Goal: Task Accomplishment & Management: Complete application form

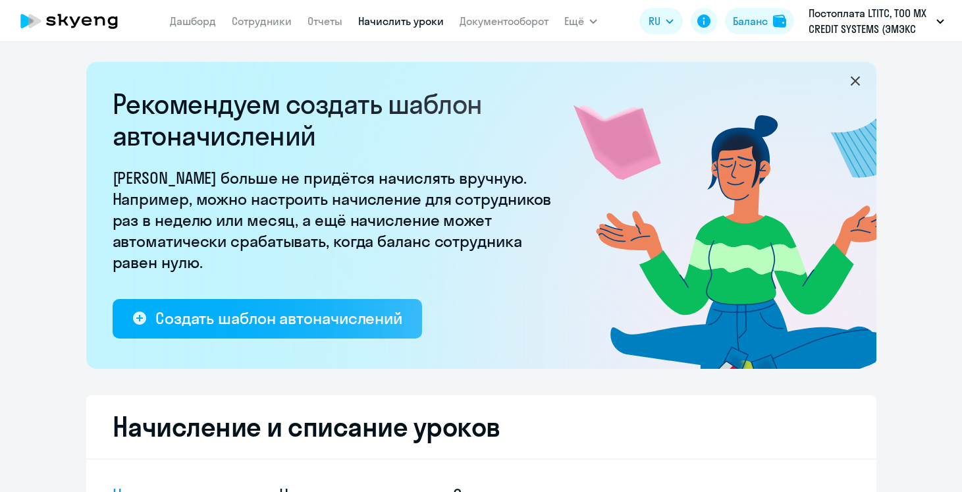
select select "10"
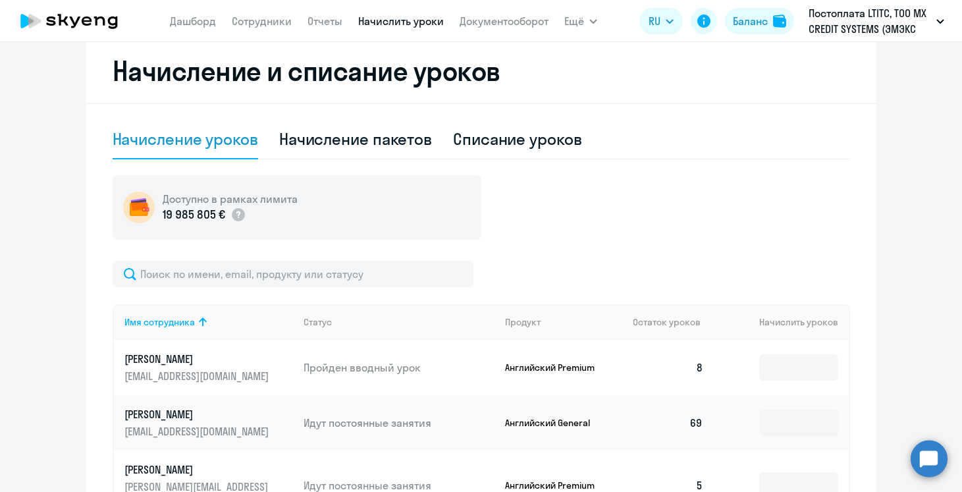
scroll to position [358, 0]
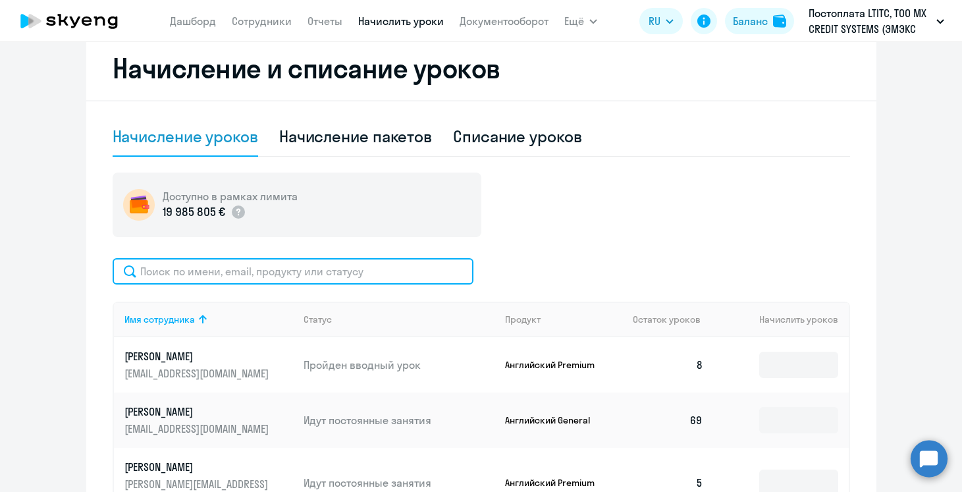
click at [362, 273] on input "text" at bounding box center [293, 271] width 361 height 26
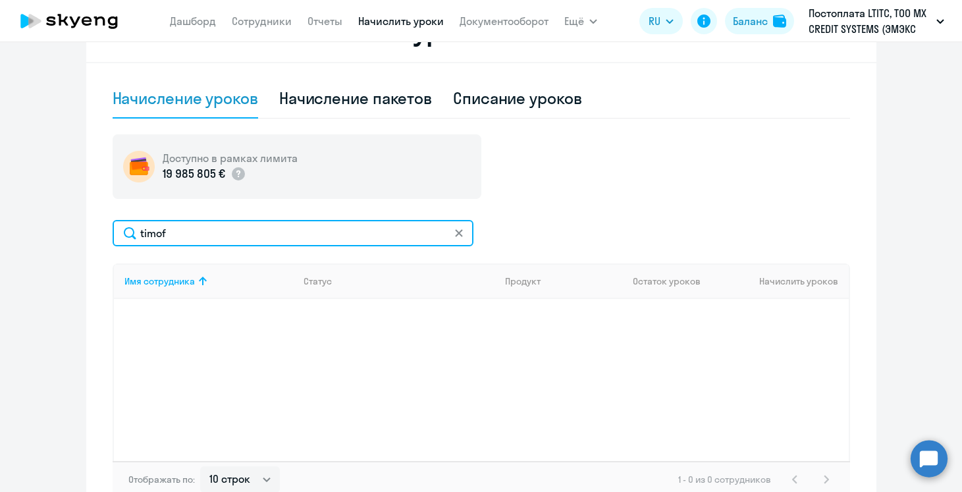
scroll to position [373, 0]
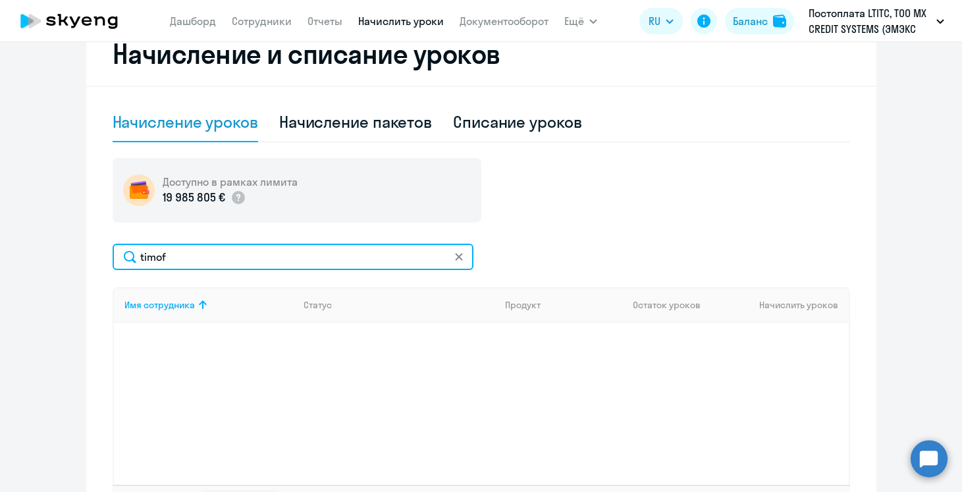
click at [148, 253] on input "timof" at bounding box center [293, 257] width 361 height 26
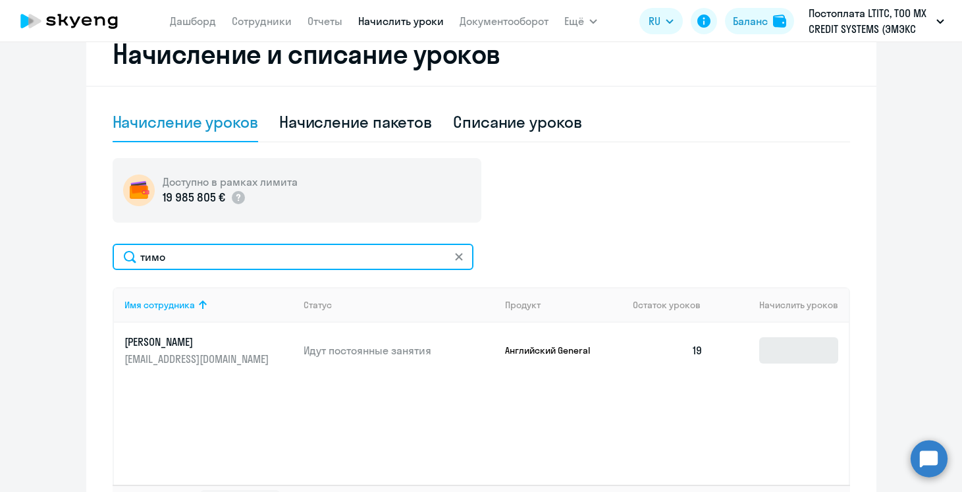
type input "тимо"
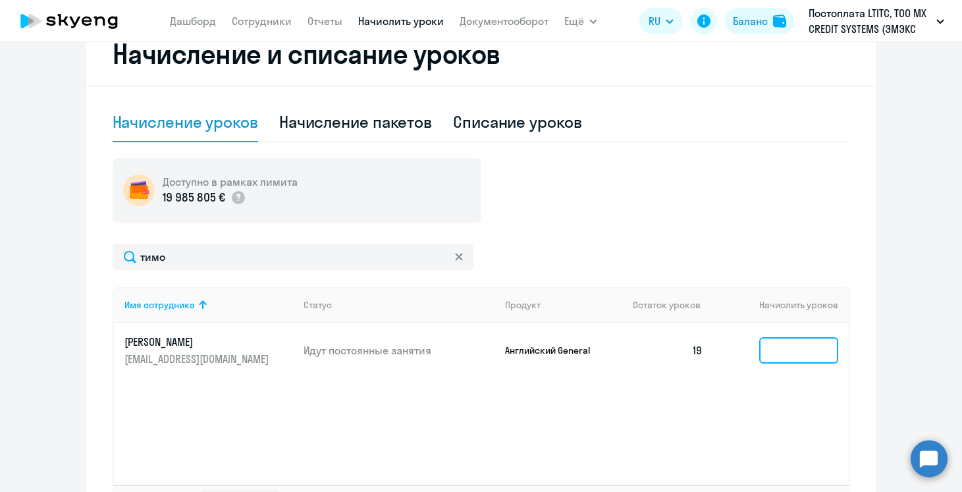
click at [763, 350] on input at bounding box center [798, 350] width 79 height 26
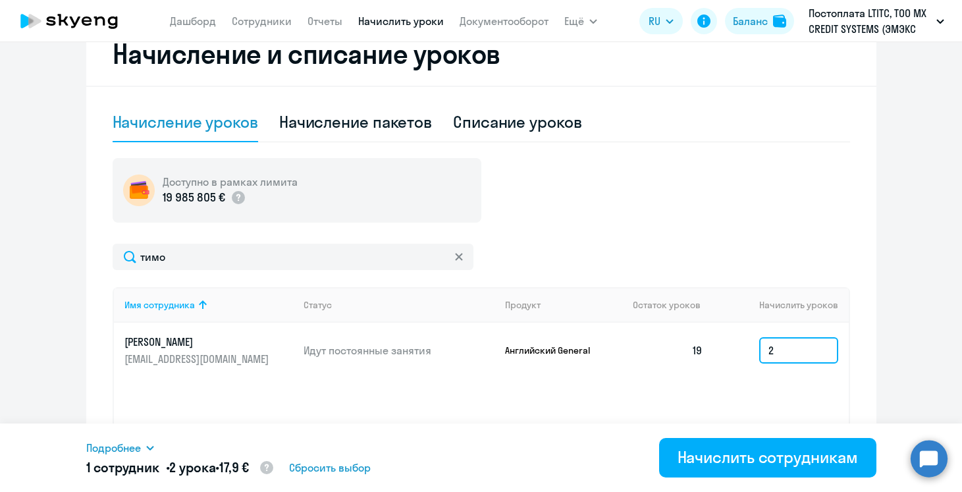
type input "2"
click at [744, 395] on div "Имя сотрудника Статус Продукт Остаток уроков Начислить уроков [PERSON_NAME] [EM…" at bounding box center [481, 385] width 737 height 197
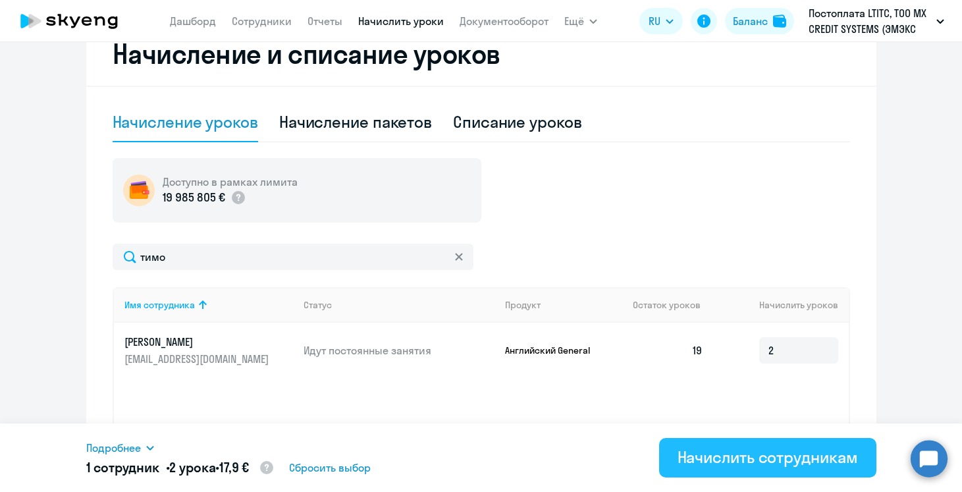
click at [699, 452] on div "Начислить сотрудникам" at bounding box center [767, 456] width 180 height 21
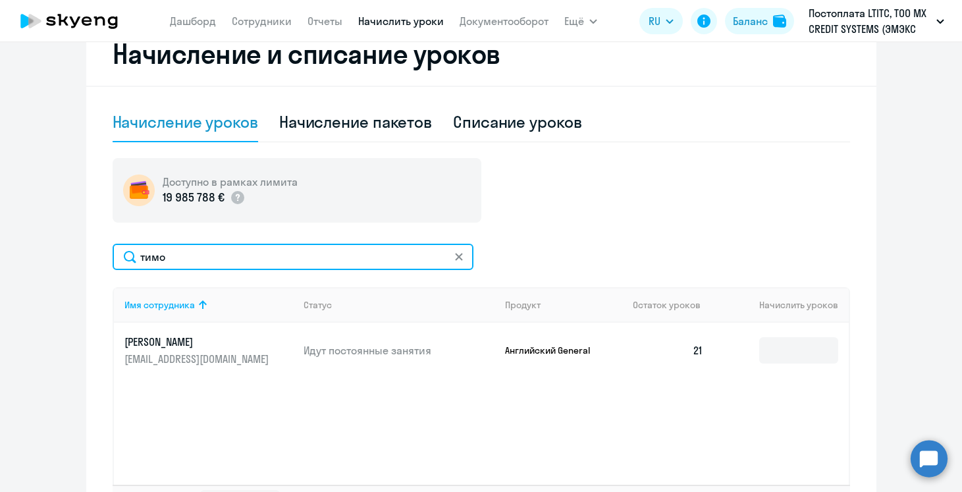
click at [287, 250] on input "тимо" at bounding box center [293, 257] width 361 height 26
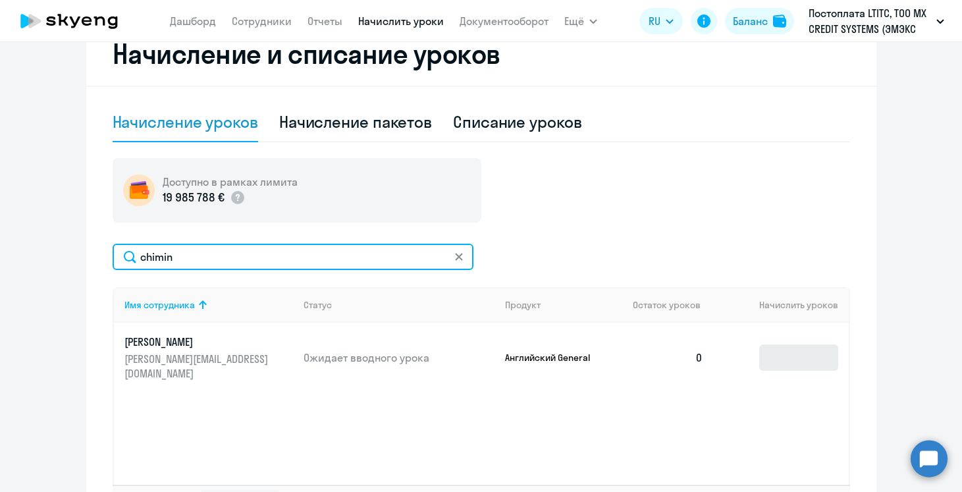
type input "chimin"
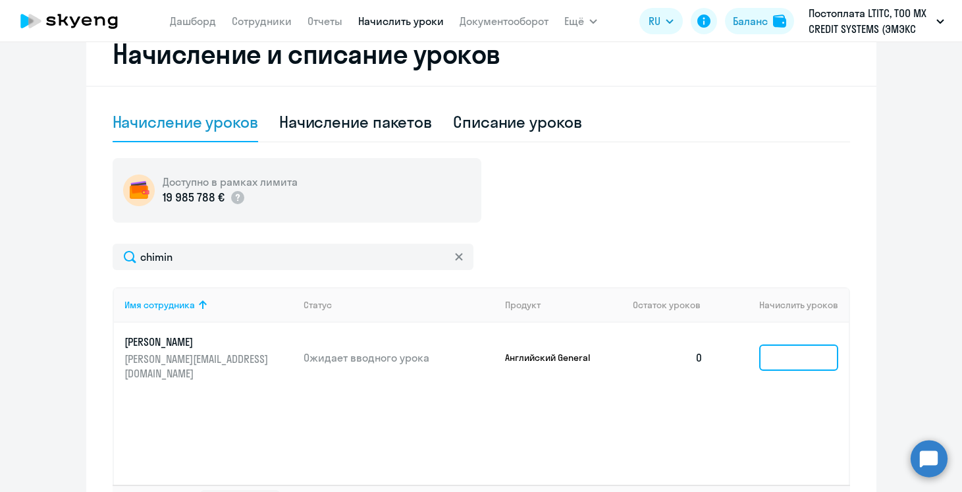
click at [802, 355] on input at bounding box center [798, 357] width 79 height 26
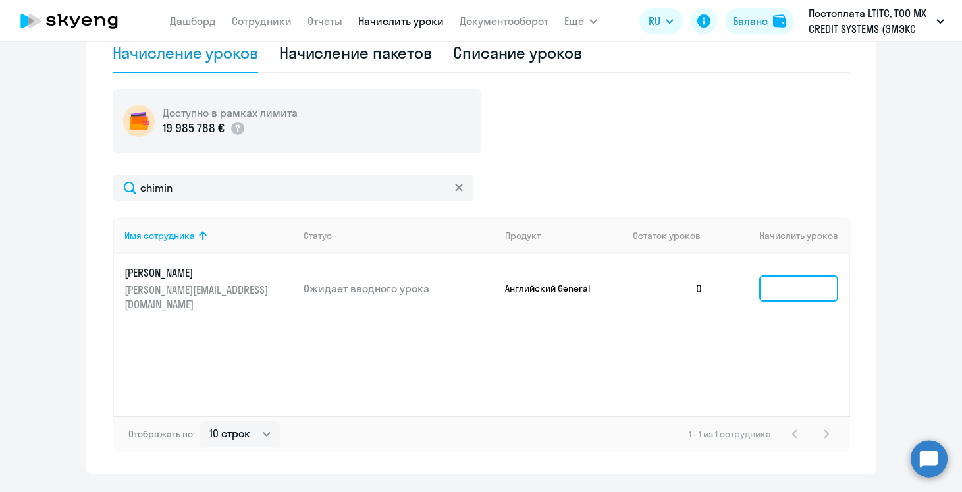
scroll to position [423, 0]
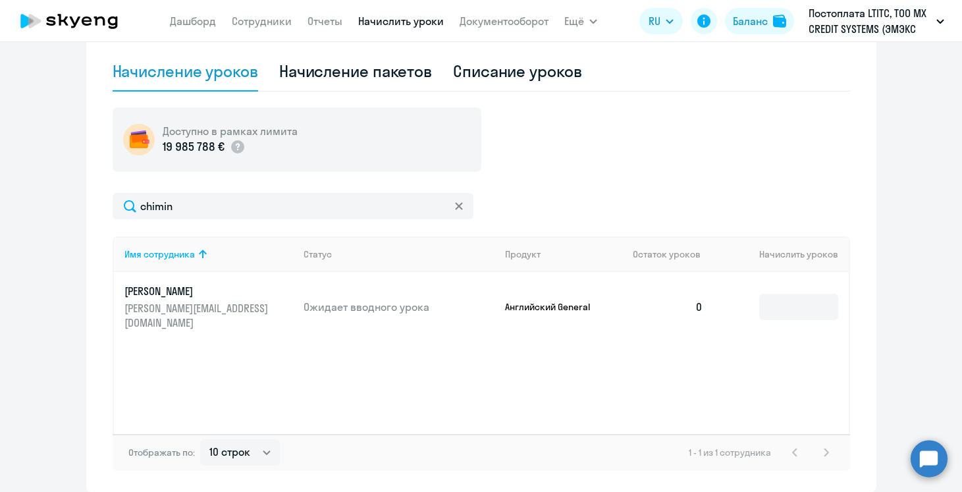
click at [203, 299] on link "Chimin Anton [EMAIL_ADDRESS][DOMAIN_NAME]" at bounding box center [208, 307] width 169 height 46
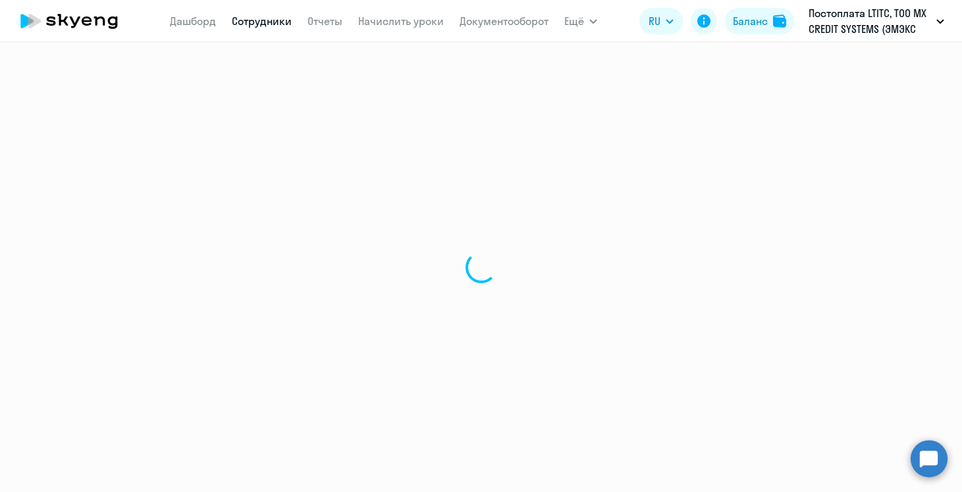
select select "english"
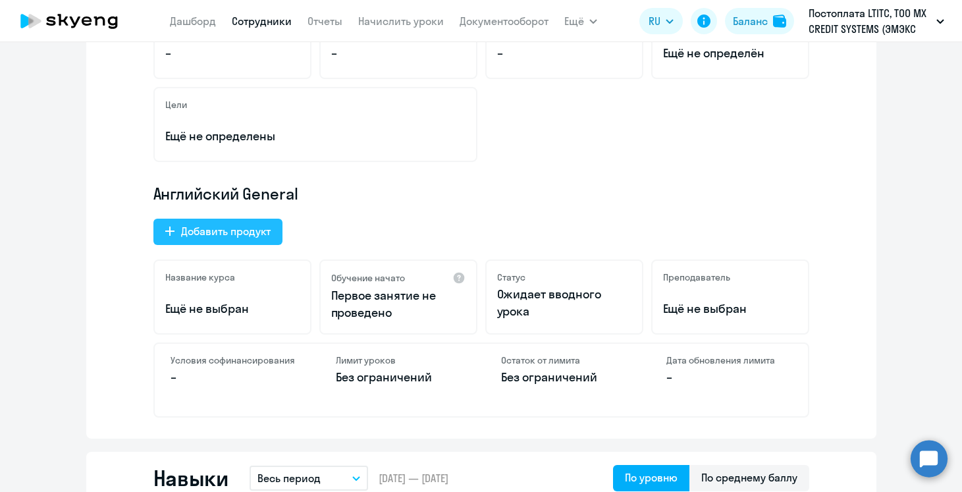
click at [244, 234] on div "Добавить продукт" at bounding box center [226, 231] width 90 height 16
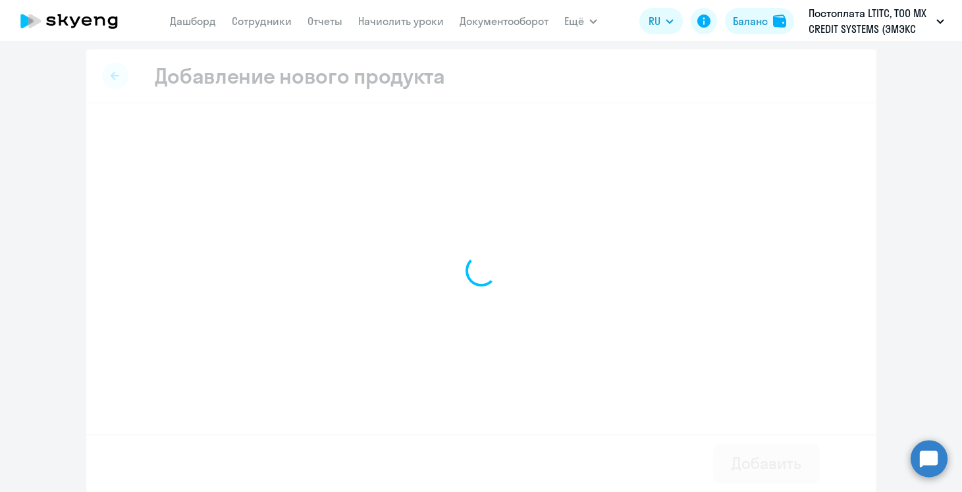
scroll to position [3, 0]
select select "english_adult_native_speaker"
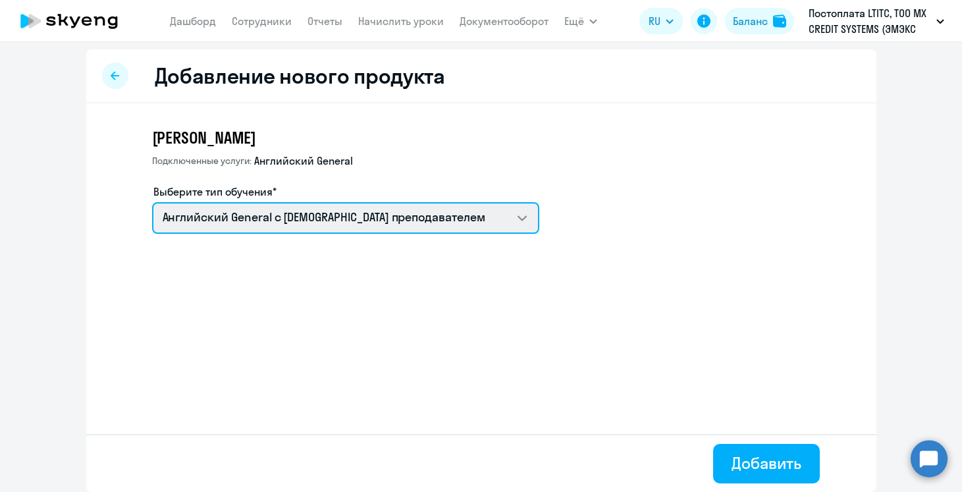
click at [244, 231] on select "Английский General с [DEMOGRAPHIC_DATA] преподавателем Премиум [DEMOGRAPHIC_DAT…" at bounding box center [345, 218] width 387 height 32
click at [152, 202] on select "Английский General с [DEMOGRAPHIC_DATA] преподавателем Премиум [DEMOGRAPHIC_DAT…" at bounding box center [345, 218] width 387 height 32
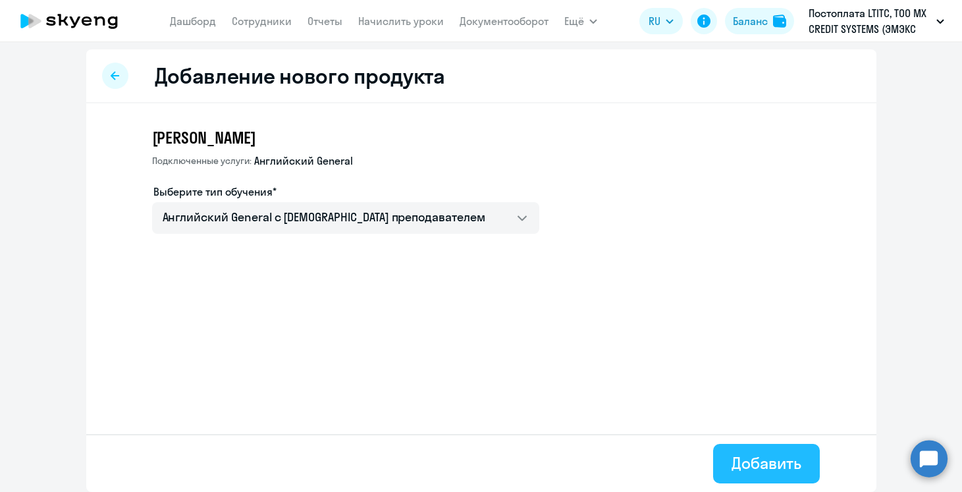
click at [745, 461] on div "Добавить" at bounding box center [765, 462] width 69 height 21
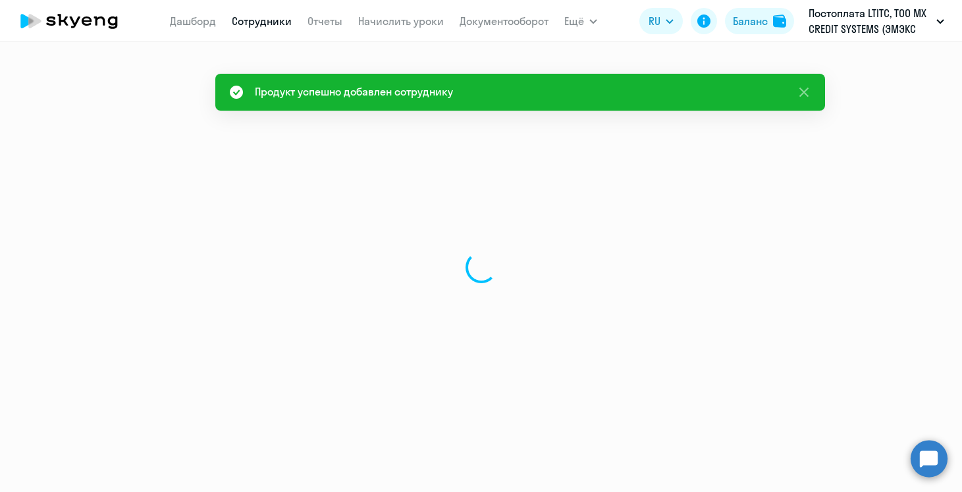
select select "english"
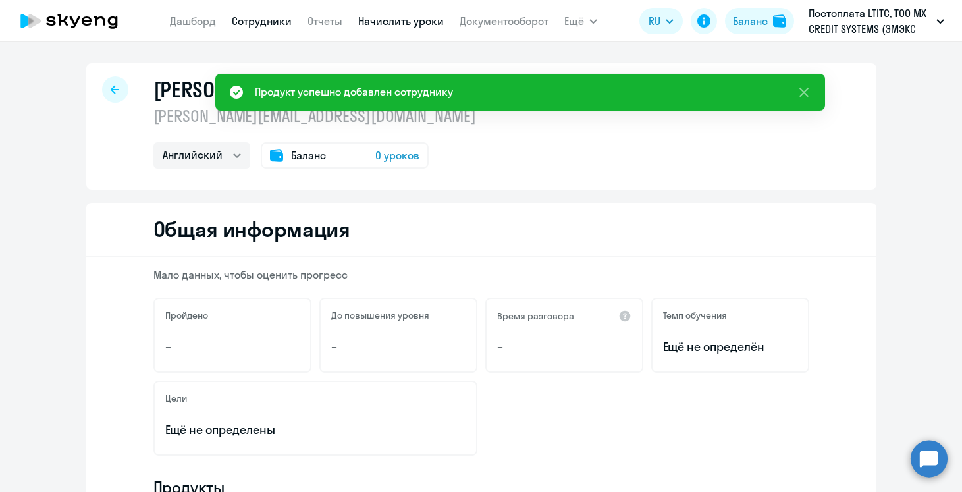
click at [390, 26] on link "Начислить уроки" at bounding box center [401, 20] width 86 height 13
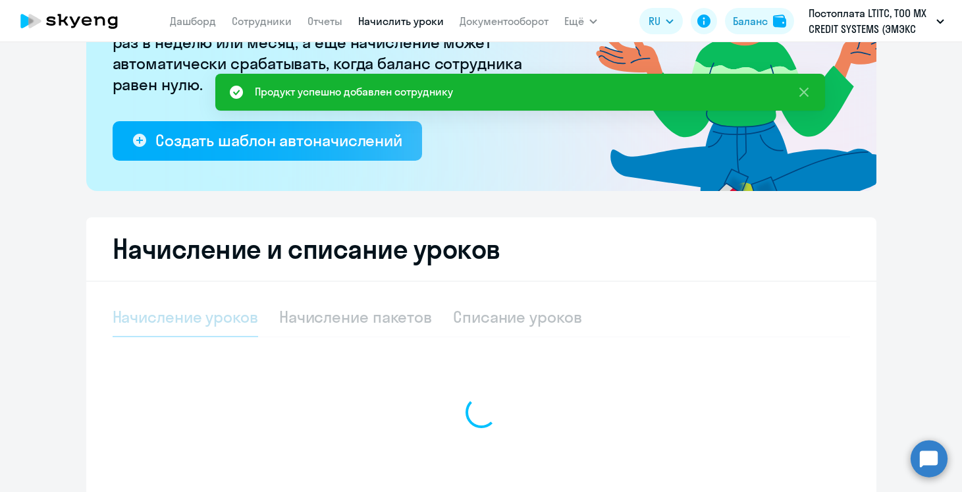
select select "10"
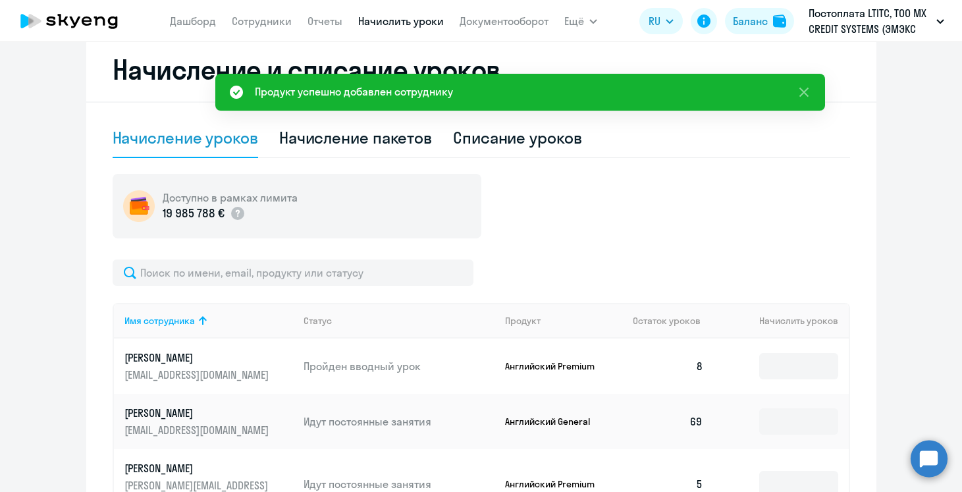
scroll to position [375, 0]
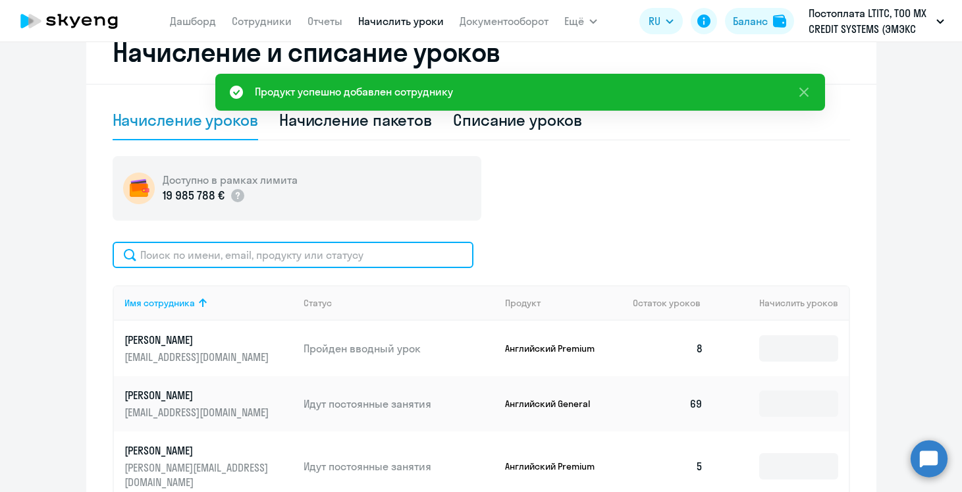
click at [349, 254] on input "text" at bounding box center [293, 255] width 361 height 26
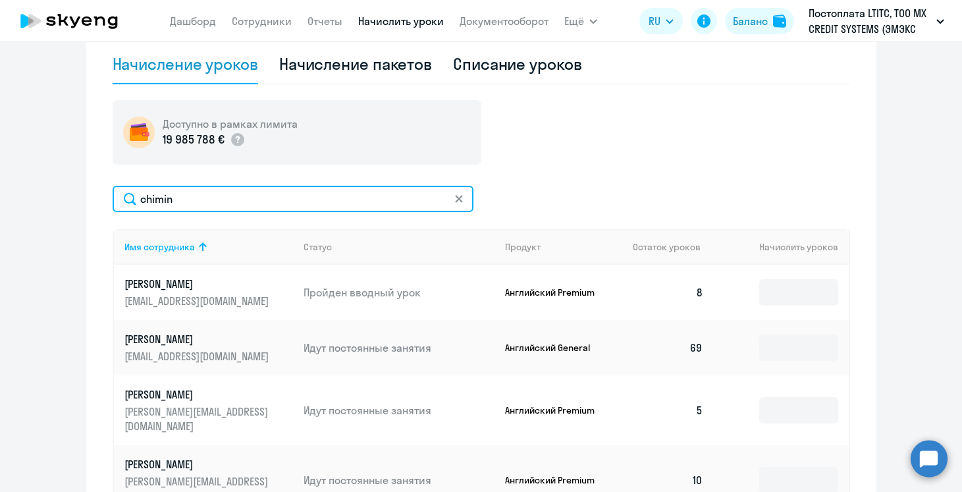
scroll to position [476, 0]
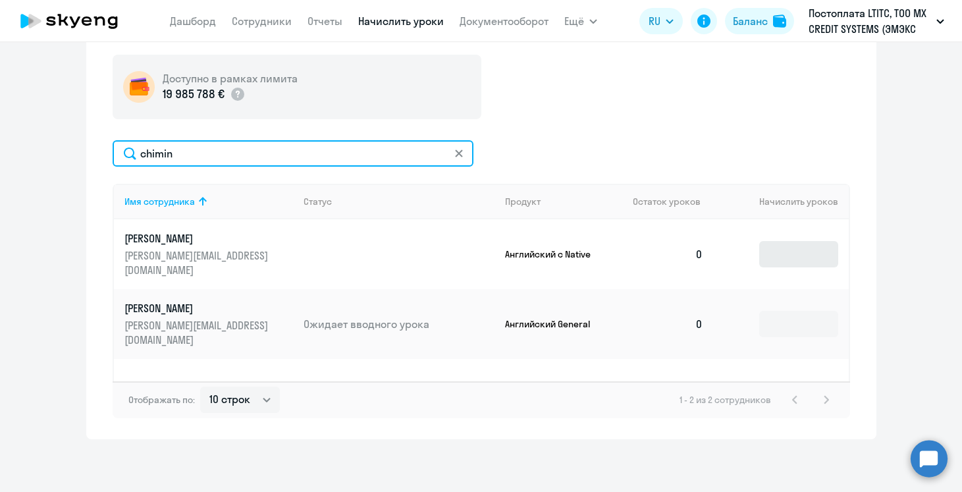
type input "chimin"
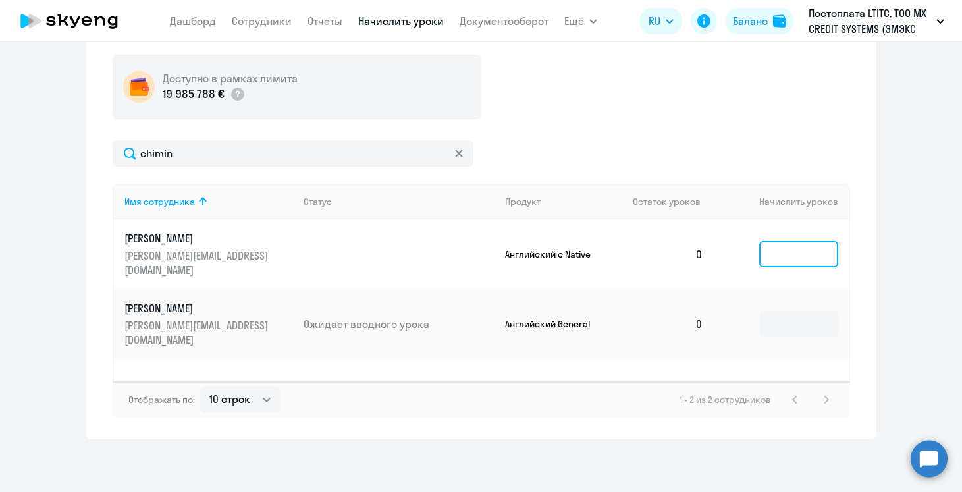
click at [786, 259] on input at bounding box center [798, 254] width 79 height 26
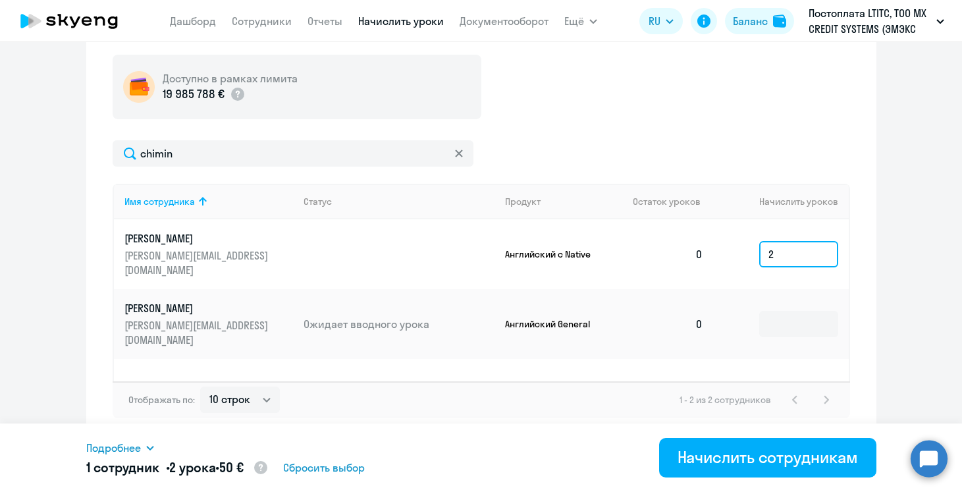
type input "2"
click at [709, 340] on div "Имя сотрудника Статус Продукт Остаток уроков Начислить уроков Chimin Anton anto…" at bounding box center [481, 282] width 737 height 197
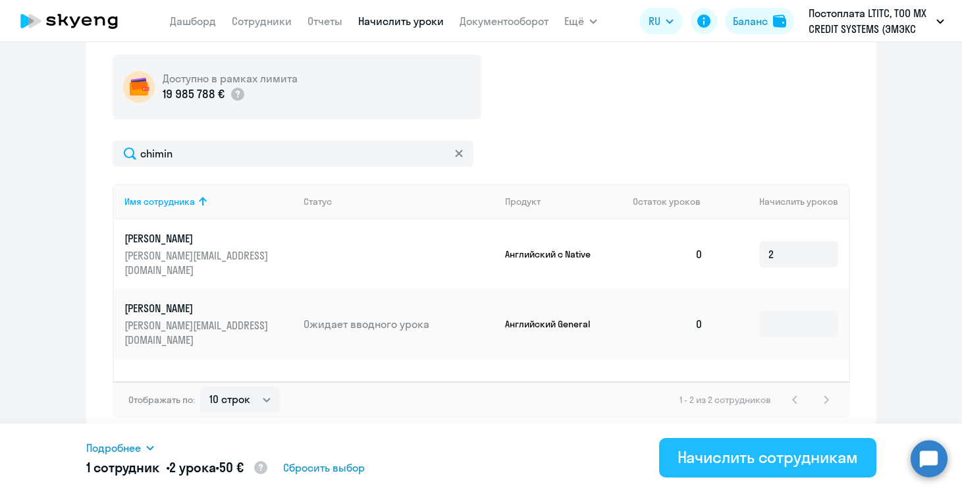
click at [738, 461] on div "Начислить сотрудникам" at bounding box center [767, 456] width 180 height 21
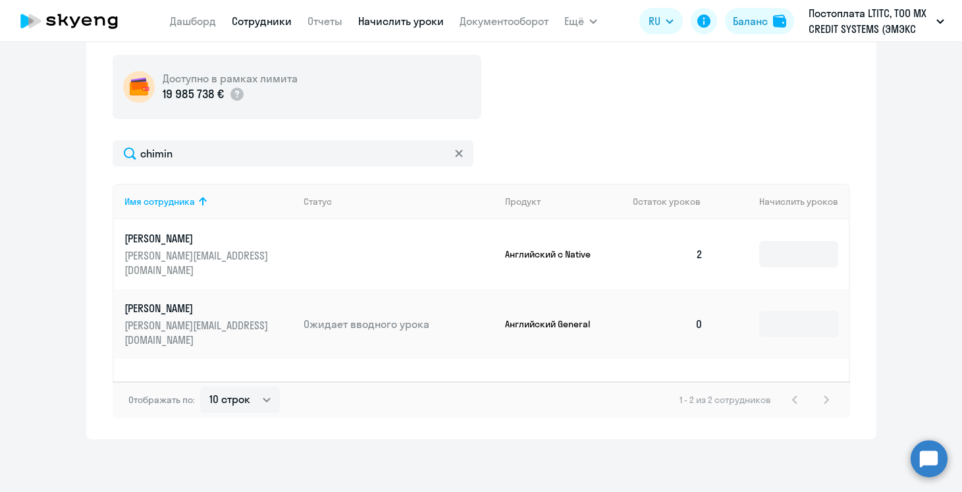
click at [269, 19] on link "Сотрудники" at bounding box center [262, 20] width 60 height 13
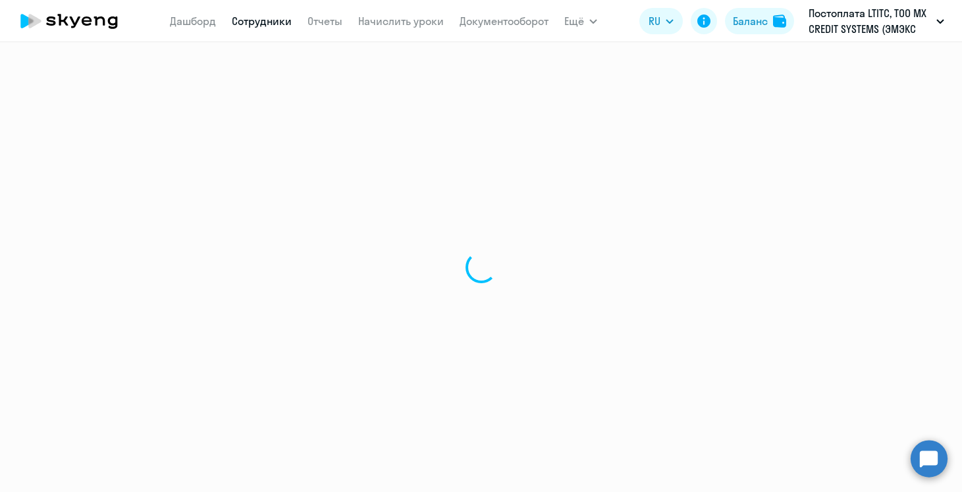
select select "30"
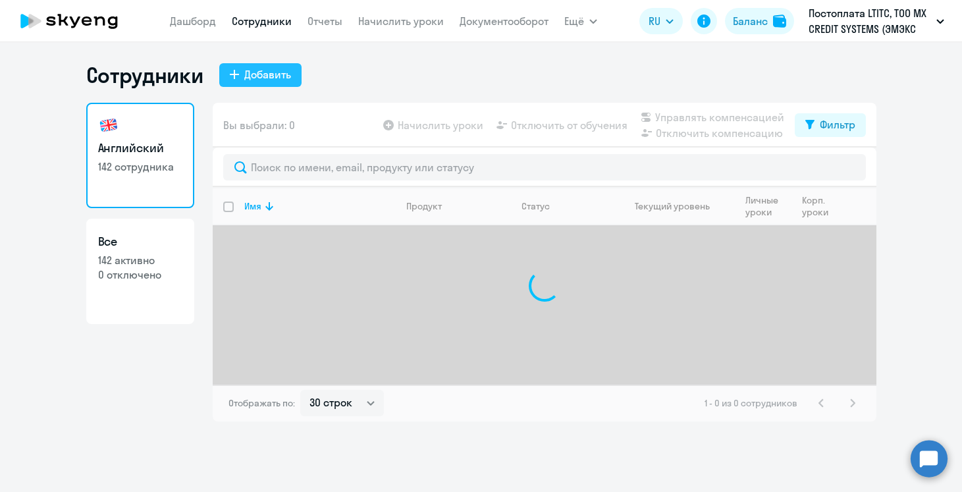
click at [244, 77] on div "Добавить" at bounding box center [267, 74] width 47 height 16
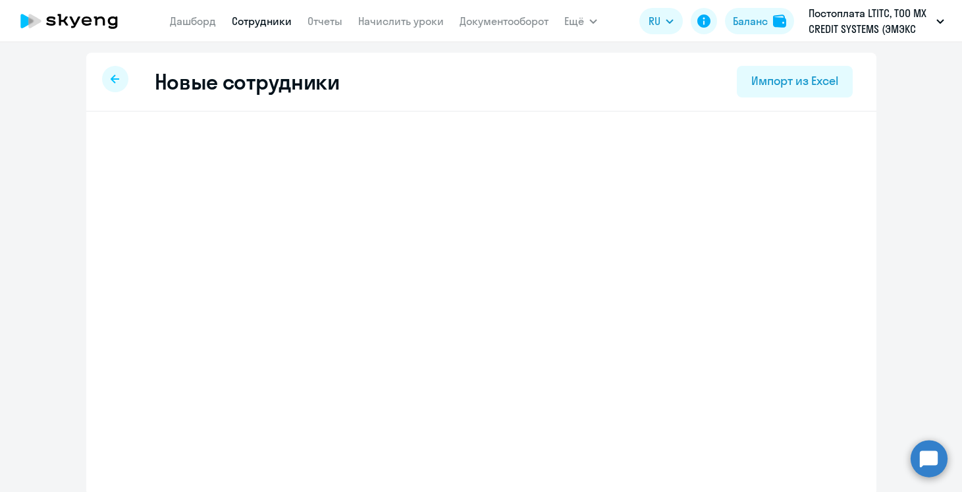
select select "english_adult_not_native_speaker"
select select "3"
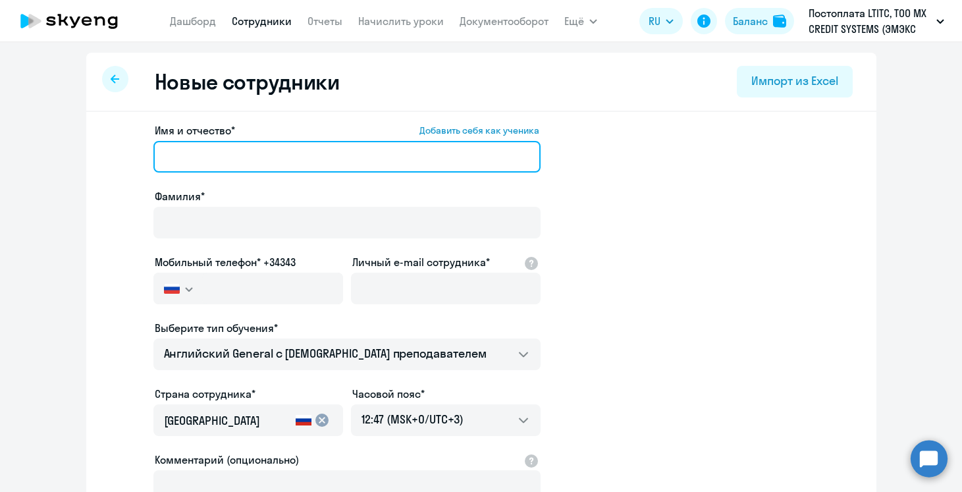
click at [236, 156] on input "Имя и отчество* Добавить себя как ученика" at bounding box center [346, 157] width 387 height 32
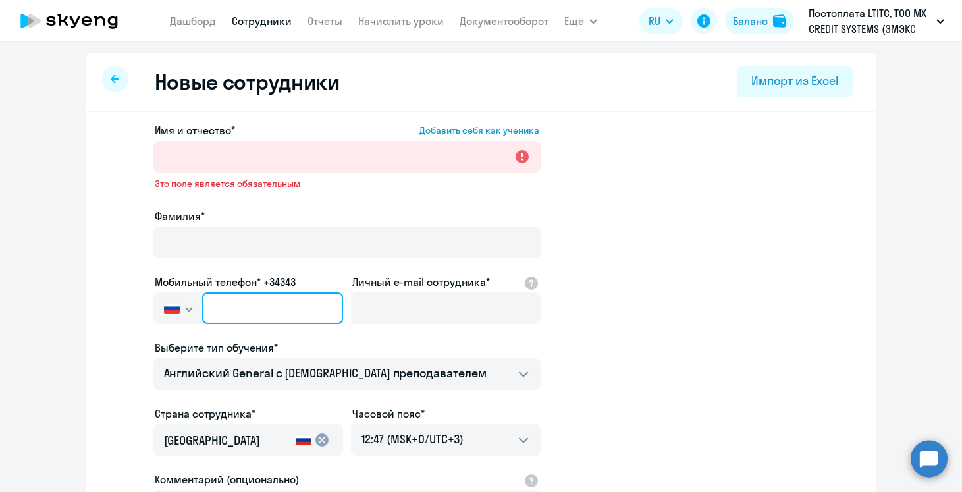
click at [205, 292] on input "text" at bounding box center [272, 308] width 140 height 32
paste input "+995 (557) 674-966"
type input "+995 (557) 674-966"
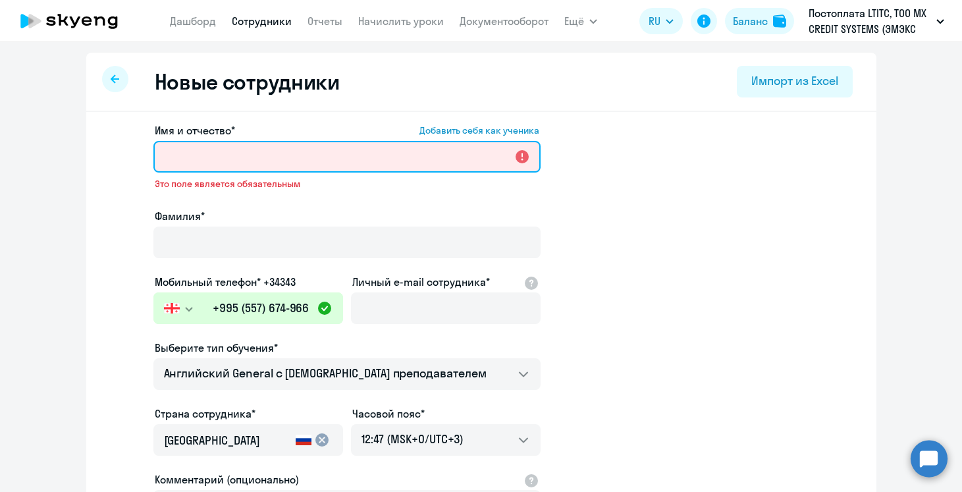
click at [217, 151] on input "Имя и отчество* Добавить себя как ученика" at bounding box center [346, 157] width 387 height 32
paste input "Valeriia Fitkovich"
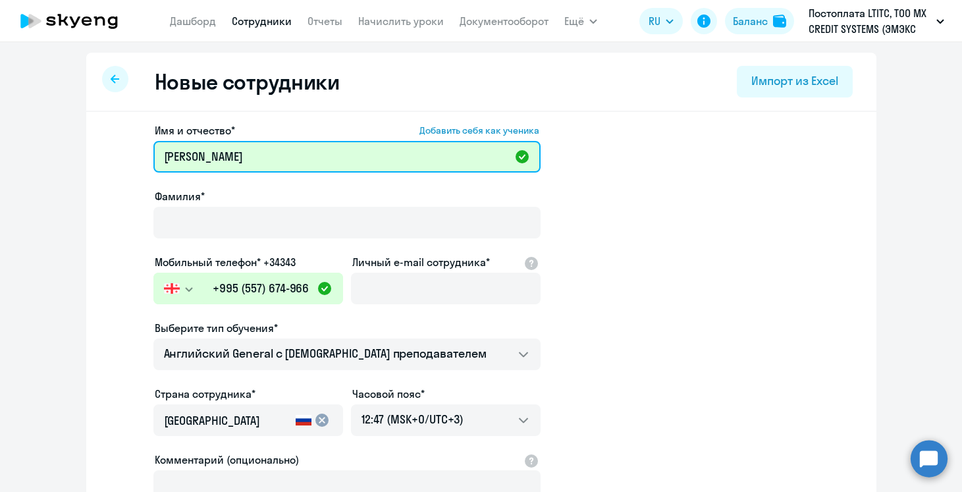
click at [218, 153] on input "Valeriia Fitkovich" at bounding box center [346, 157] width 387 height 32
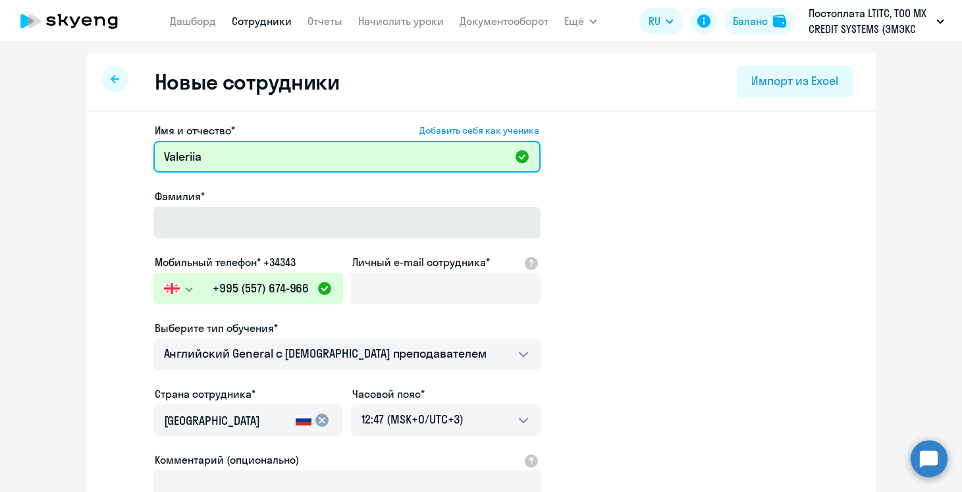
type input "Valeriia"
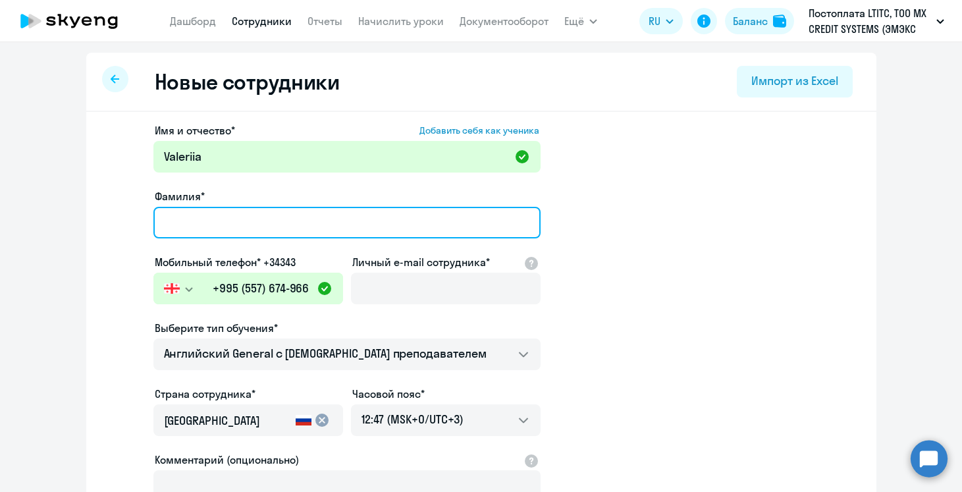
click at [221, 212] on input "Фамилия*" at bounding box center [346, 223] width 387 height 32
paste input "Fitkovich"
type input "Fitkovich"
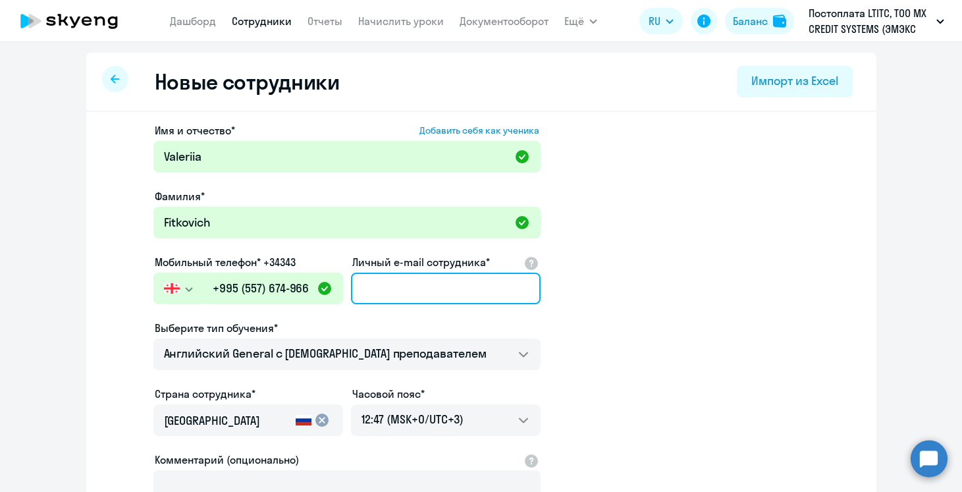
click at [455, 290] on input "Личный e-mail сотрудника*" at bounding box center [446, 289] width 190 height 32
paste input "[EMAIL_ADDRESS][DOMAIN_NAME]"
type input "[EMAIL_ADDRESS][DOMAIN_NAME]"
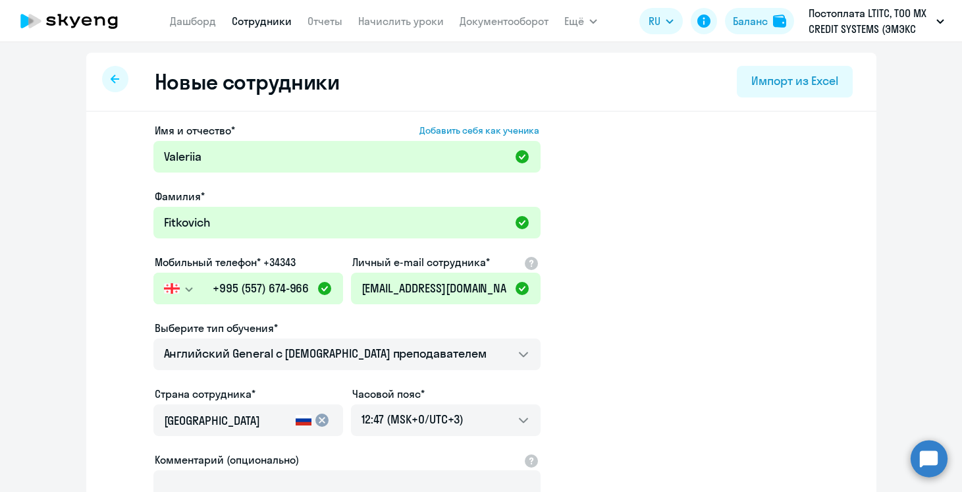
click at [614, 263] on app-new-student-form "Имя и отчество* Добавить себя как ученика Valeriia Фамилия* Fitkovich Мобильный…" at bounding box center [481, 356] width 748 height 469
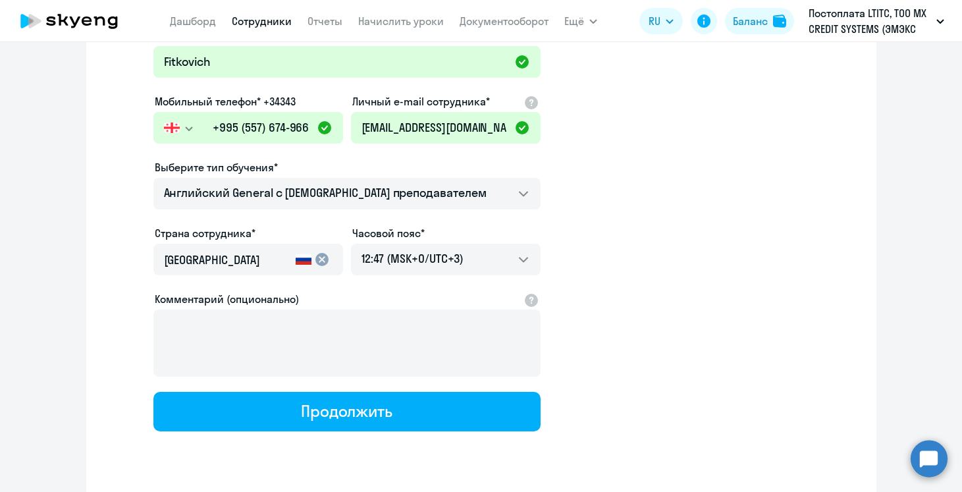
scroll to position [164, 0]
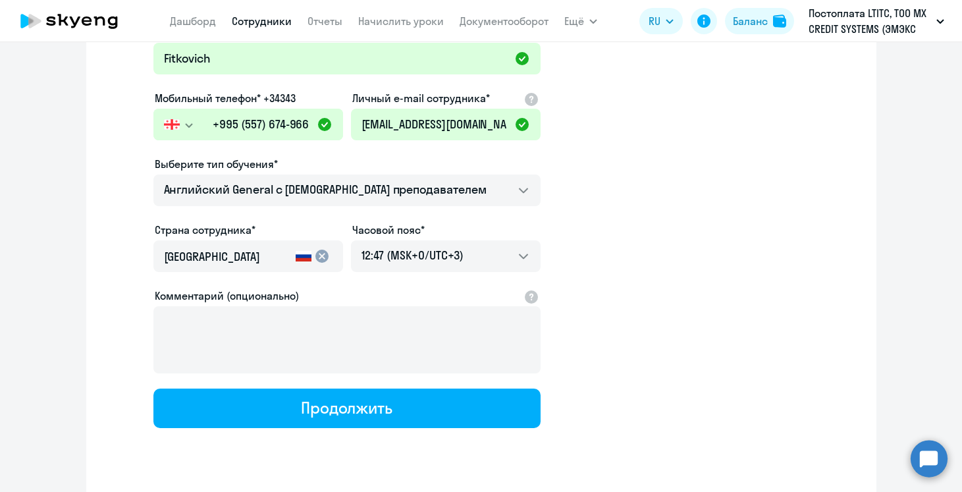
click at [213, 256] on input "Россия" at bounding box center [227, 256] width 126 height 17
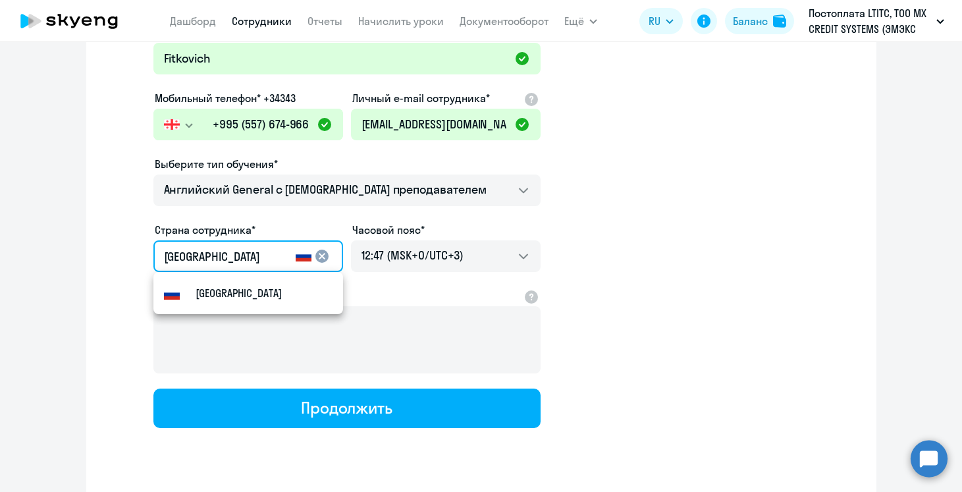
click at [213, 256] on input "Россия" at bounding box center [227, 256] width 126 height 17
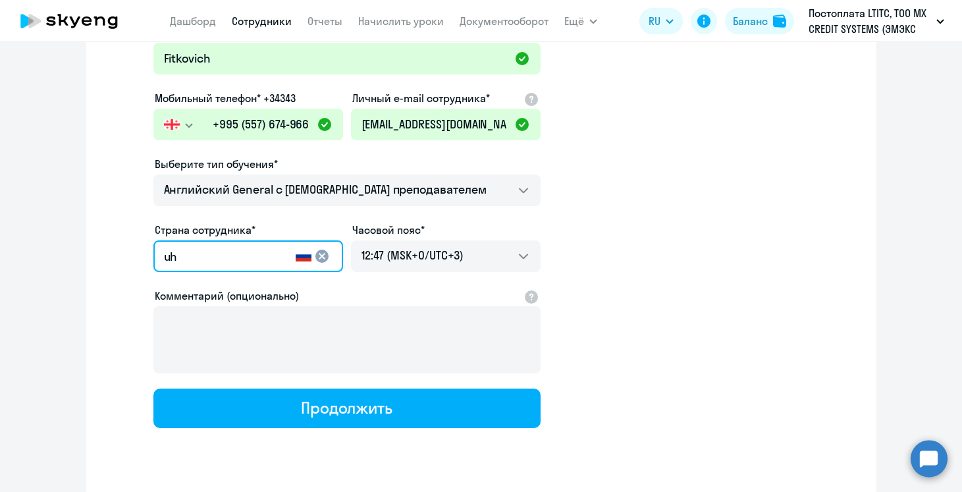
type input "u"
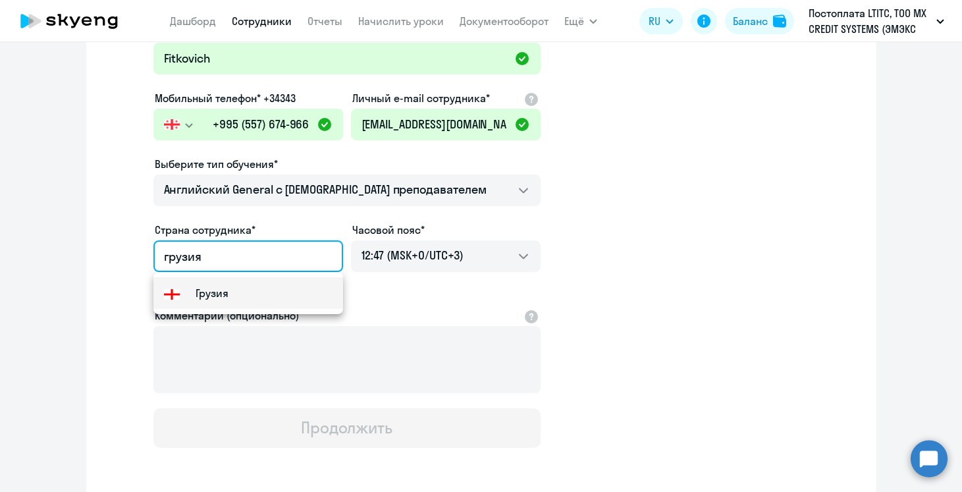
click at [203, 290] on small "Грузия" at bounding box center [212, 293] width 33 height 16
type input "Грузия"
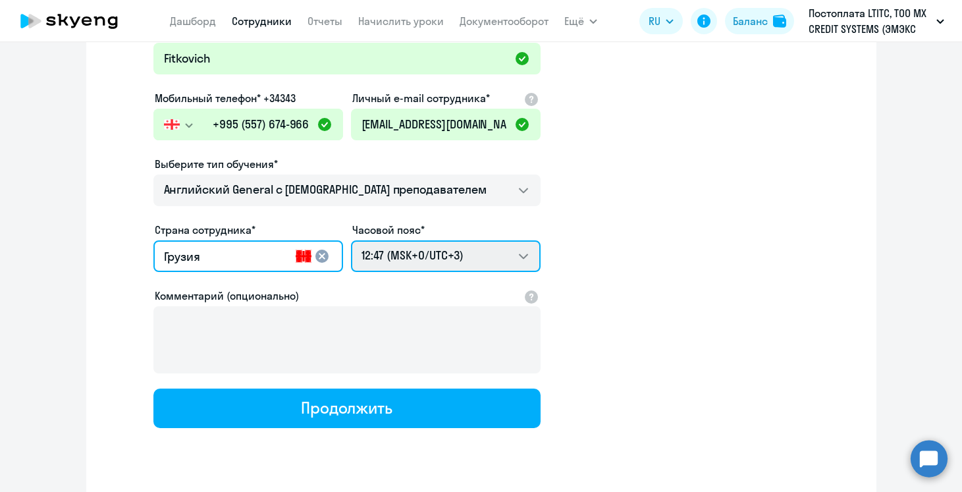
click at [444, 259] on select "22:47 (MSK-14/UTC-11) 23:47 (MSK-13/UTC-10) 00:47 (MSK-12/UTC-9) 01:47 (MSK-11/…" at bounding box center [446, 256] width 190 height 32
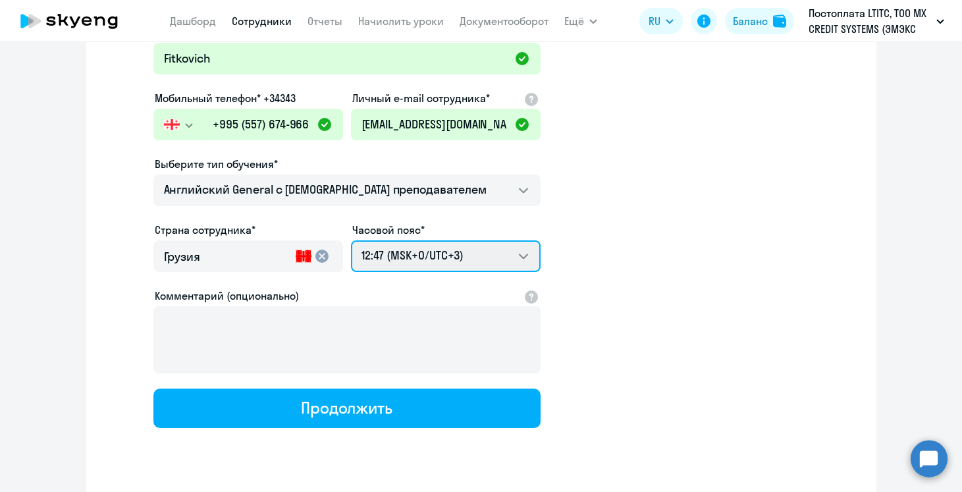
select select "4"
click at [351, 240] on select "22:47 (MSK-14/UTC-11) 23:47 (MSK-13/UTC-10) 00:47 (MSK-12/UTC-9) 01:47 (MSK-11/…" at bounding box center [446, 256] width 190 height 32
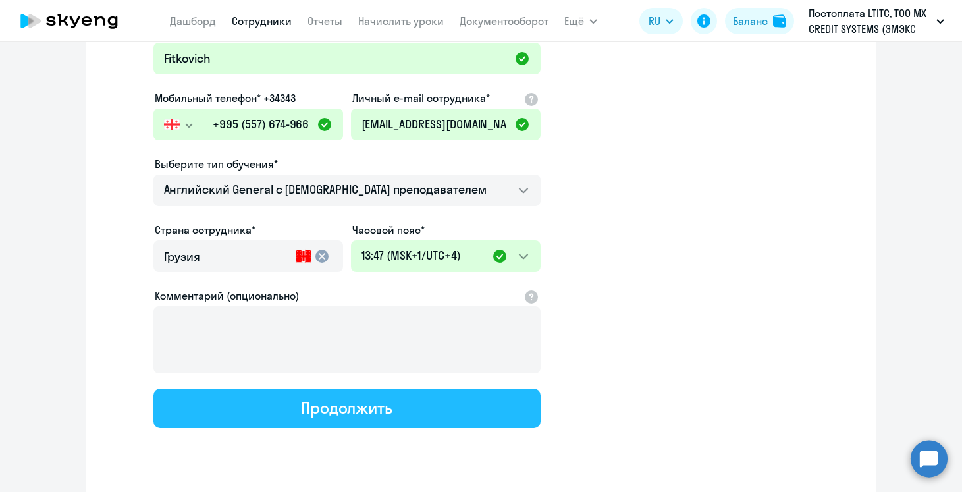
click at [438, 424] on button "Продолжить" at bounding box center [346, 407] width 387 height 39
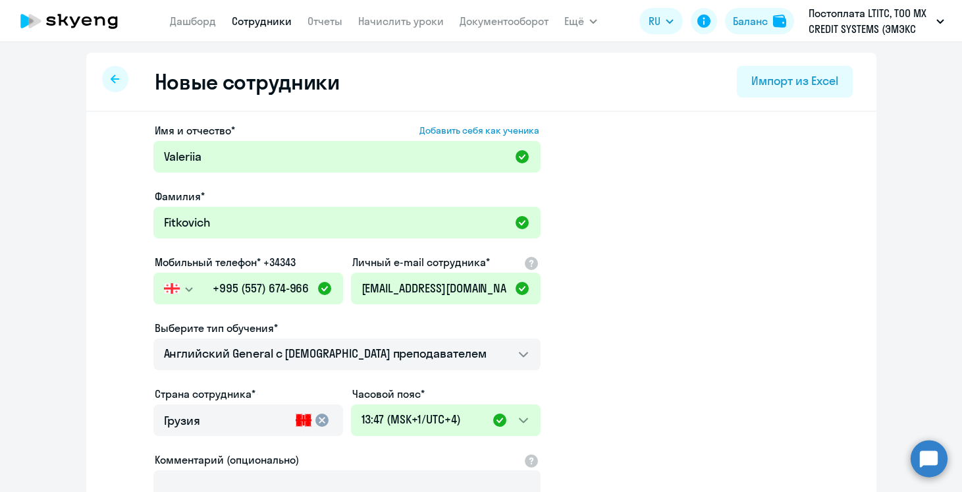
select select "english_adult_not_native_speaker"
select select "4"
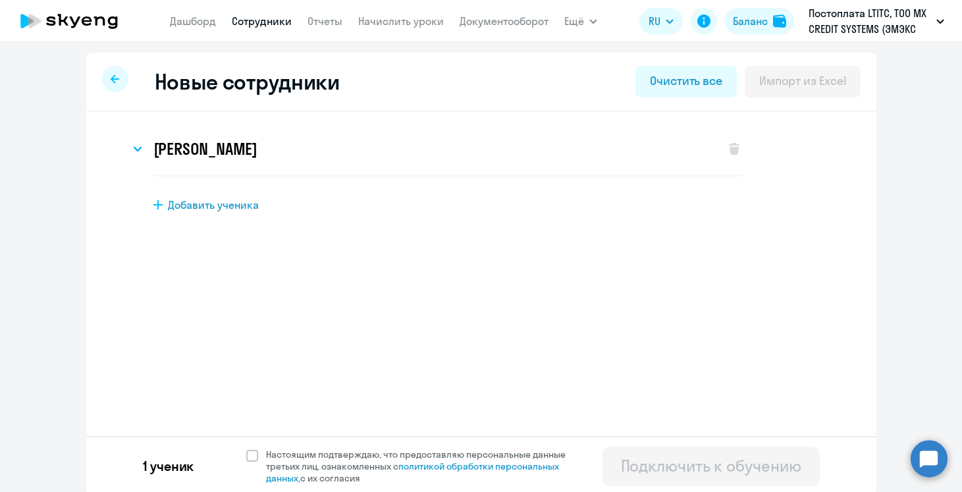
scroll to position [0, 0]
click at [261, 449] on span "Настоящим подтверждаю, что предоставляю персональные данные третьих лиц, ознако…" at bounding box center [419, 466] width 323 height 36
click at [246, 448] on input "Настоящим подтверждаю, что предоставляю персональные данные третьих лиц, ознако…" at bounding box center [246, 448] width 1 height 1
checkbox input "true"
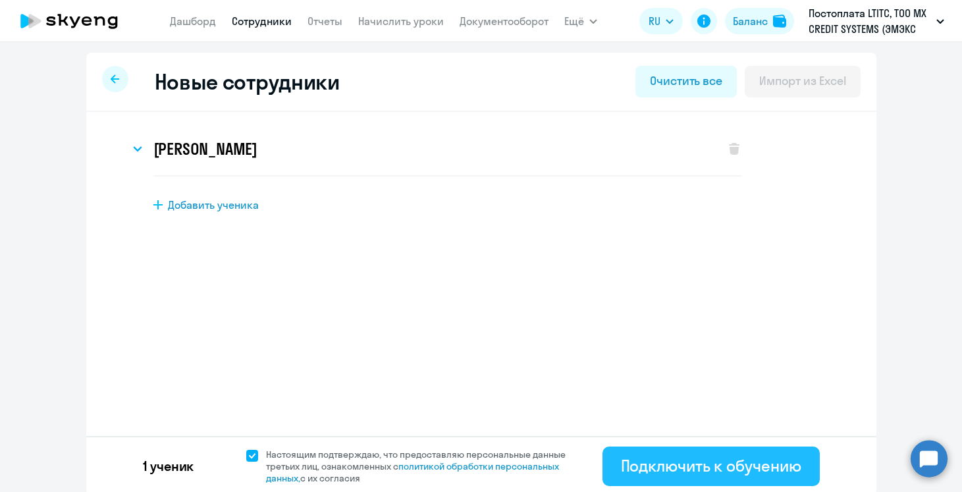
click at [679, 458] on div "Подключить к обучению" at bounding box center [711, 465] width 180 height 21
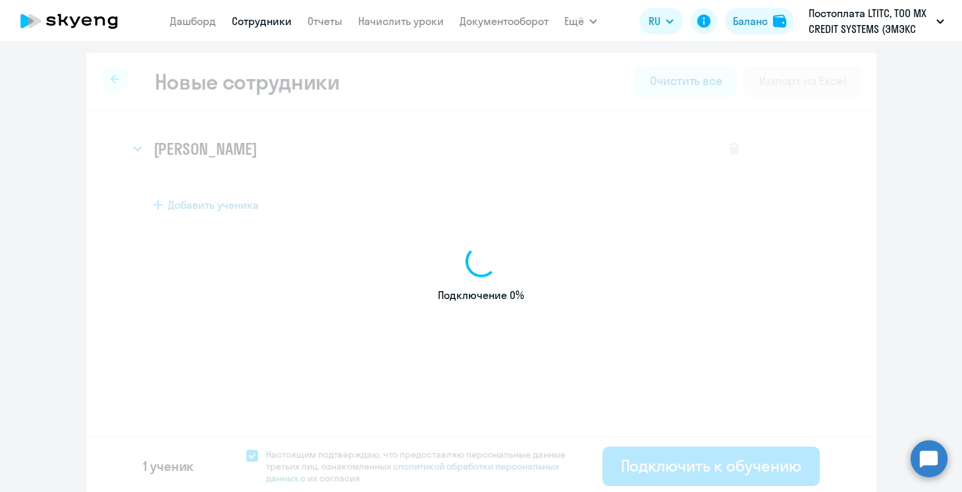
select select "english_adult_not_native_speaker"
select select "3"
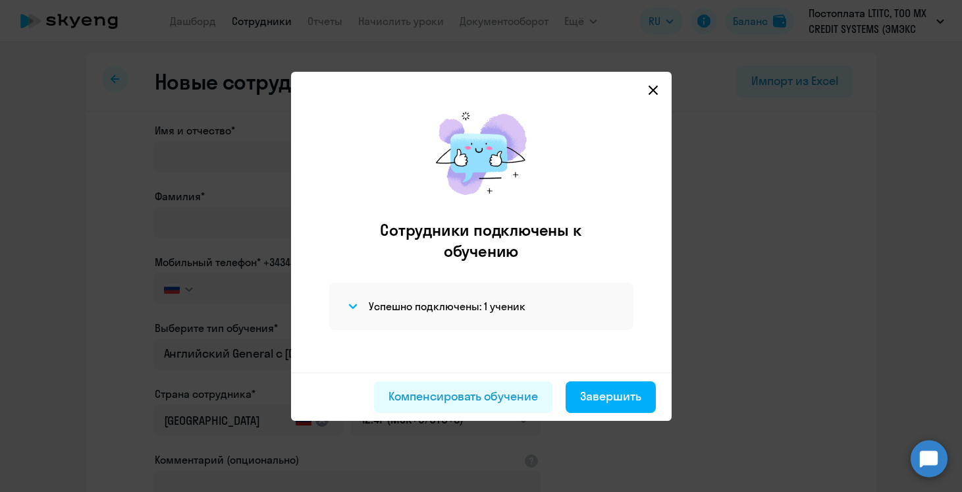
click at [650, 90] on icon at bounding box center [653, 90] width 11 height 11
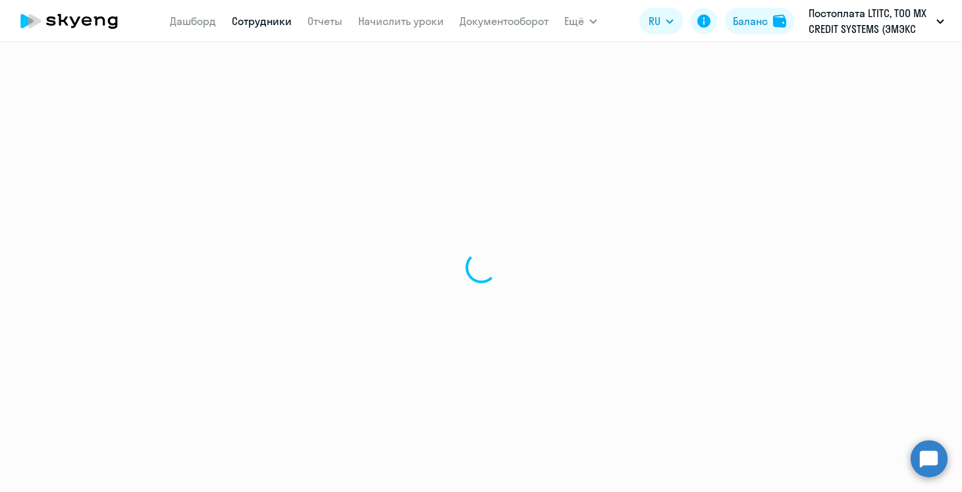
select select "30"
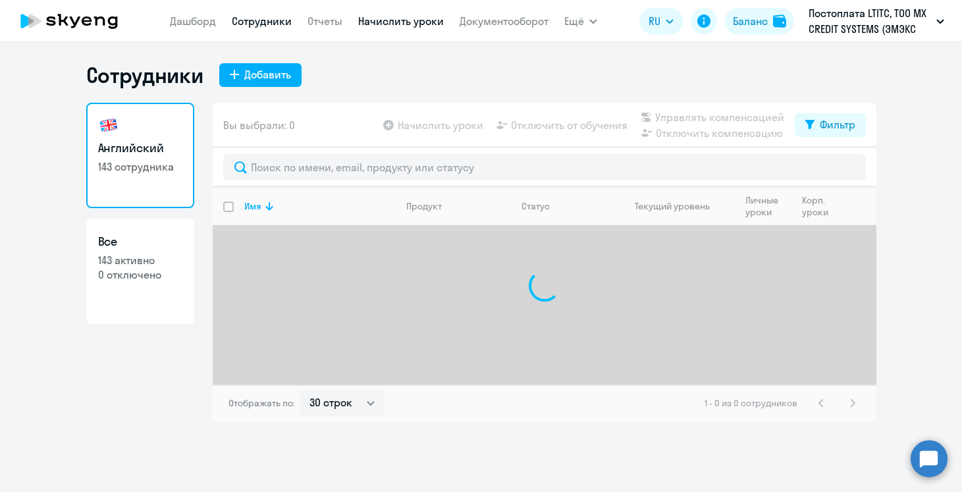
click at [398, 14] on link "Начислить уроки" at bounding box center [401, 20] width 86 height 13
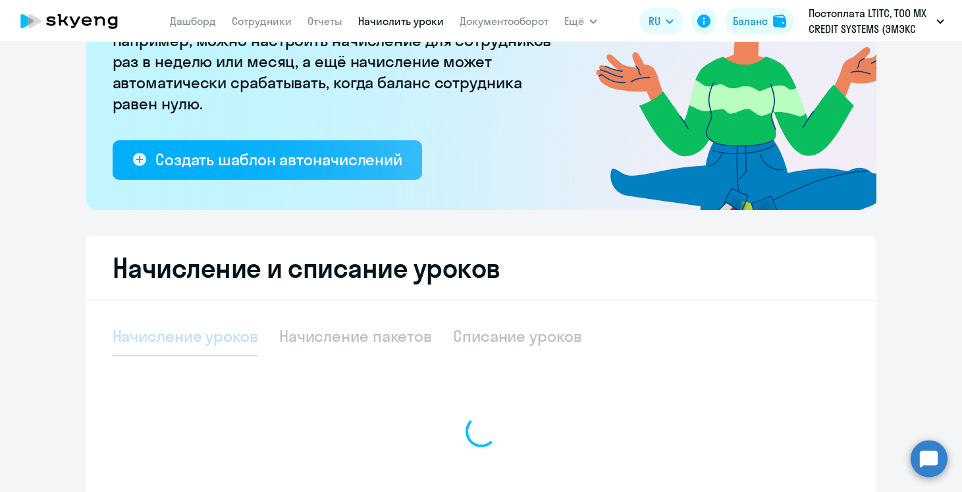
select select "10"
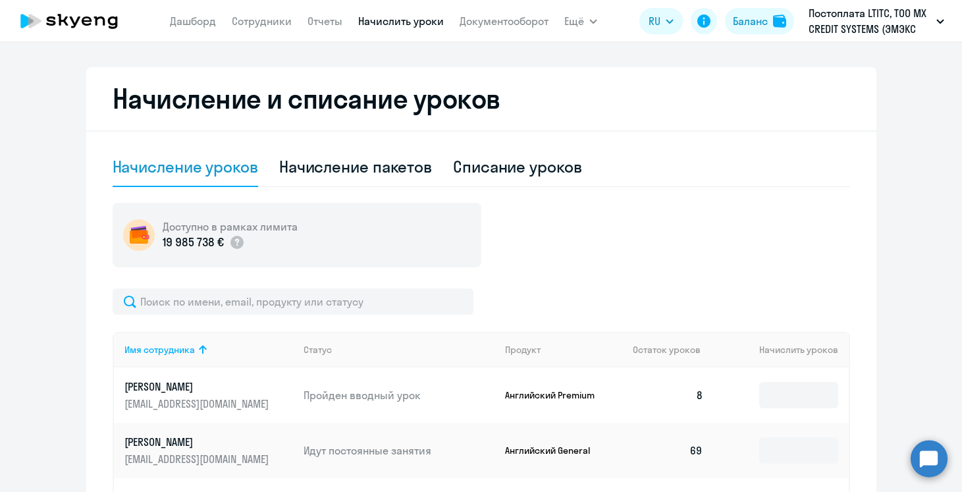
scroll to position [329, 0]
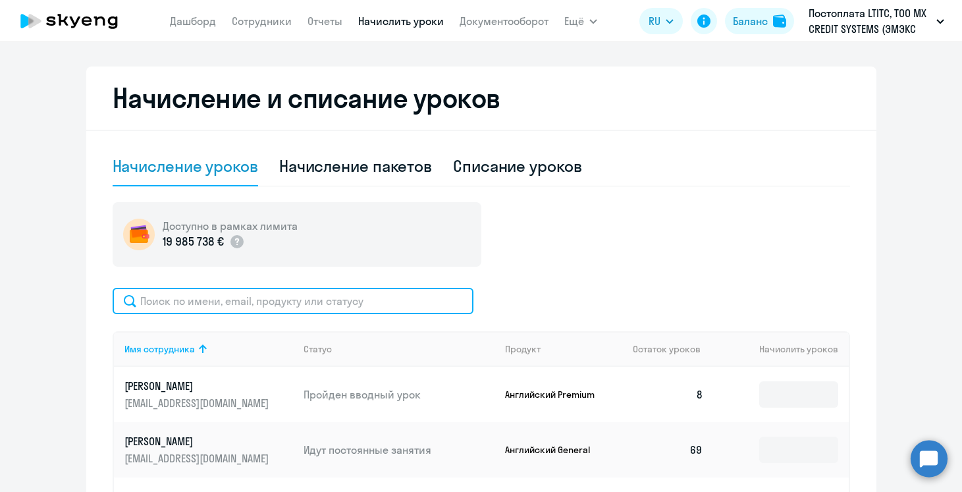
click at [247, 299] on input "text" at bounding box center [293, 301] width 361 height 26
type input "а"
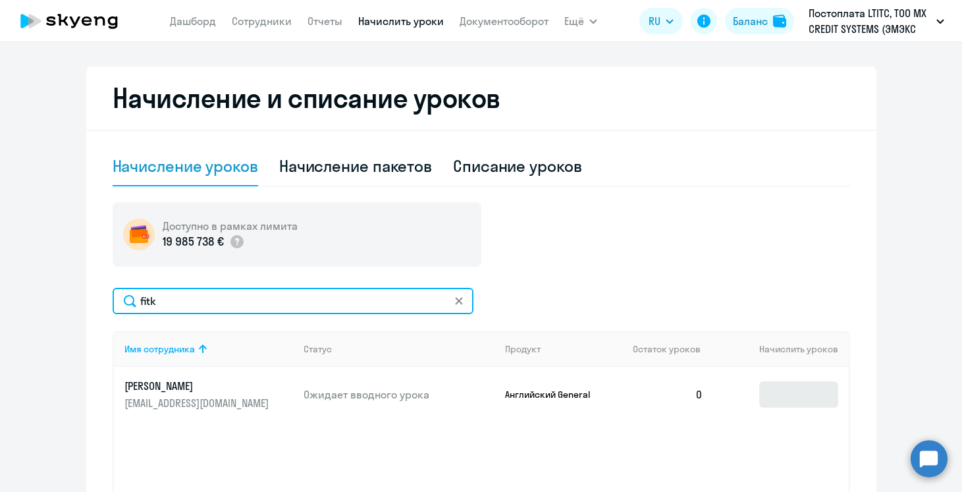
type input "fitk"
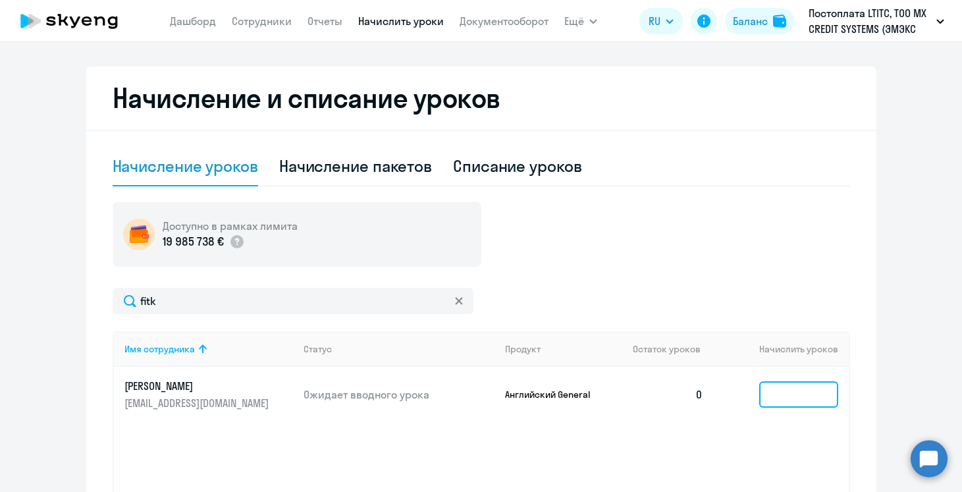
click at [771, 401] on input at bounding box center [798, 394] width 79 height 26
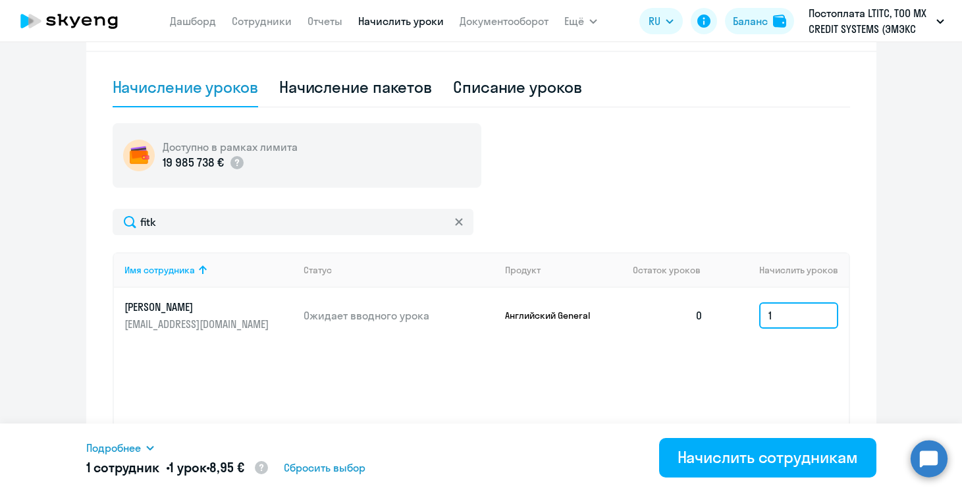
scroll to position [410, 0]
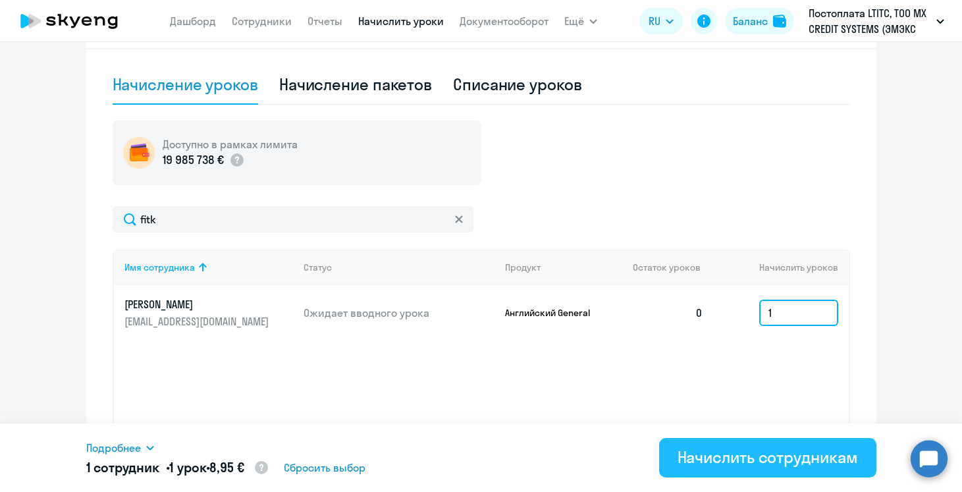
type input "1"
click at [751, 475] on button "Начислить сотрудникам" at bounding box center [767, 457] width 217 height 39
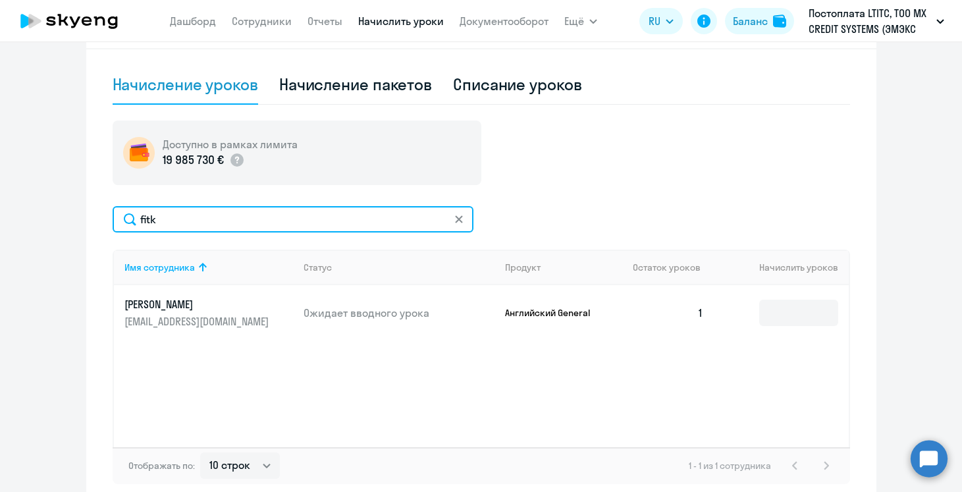
click at [305, 211] on input "fitk" at bounding box center [293, 219] width 361 height 26
type input "и"
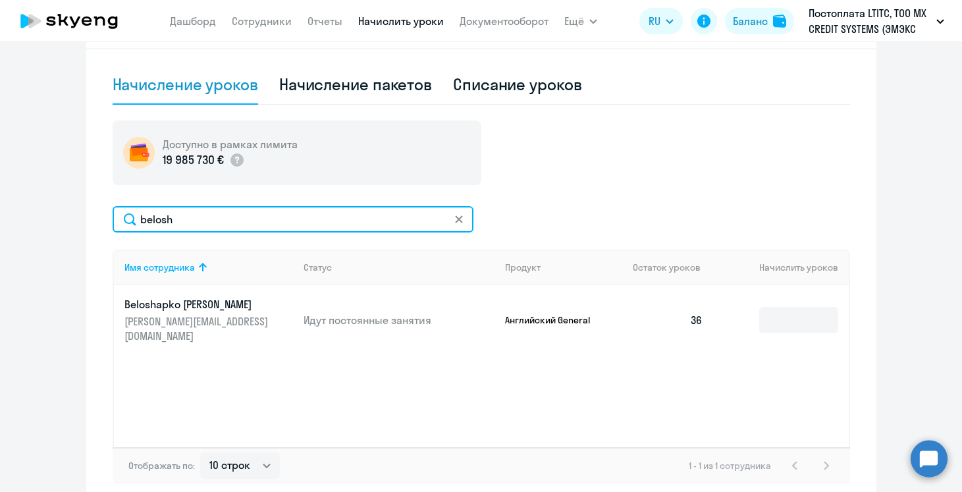
type input "belosh"
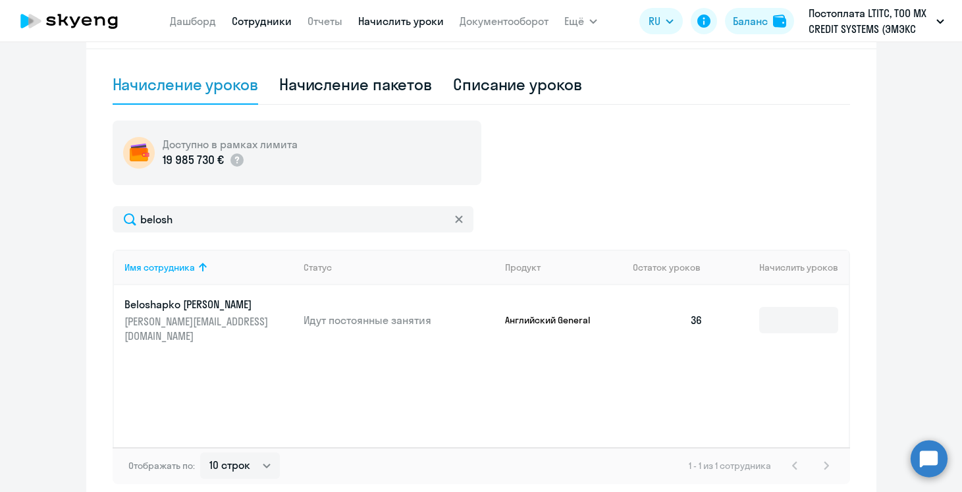
click at [280, 21] on link "Сотрудники" at bounding box center [262, 20] width 60 height 13
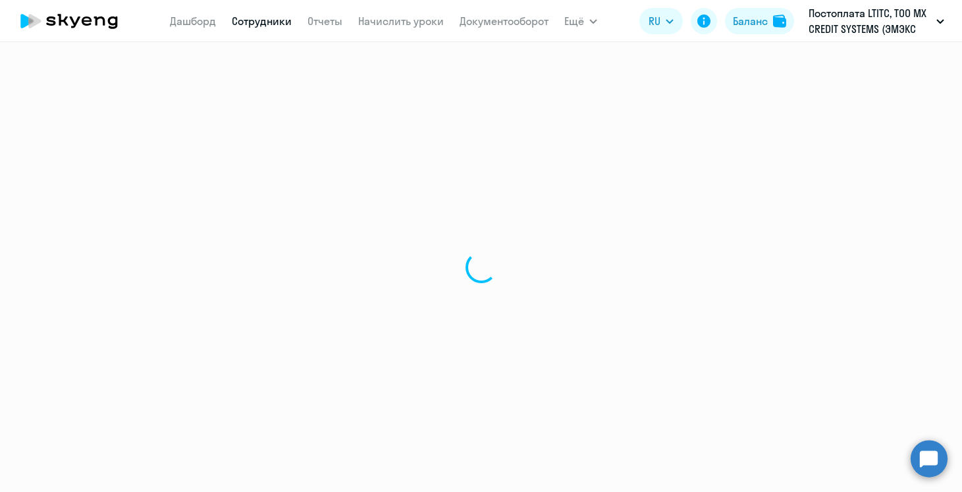
select select "30"
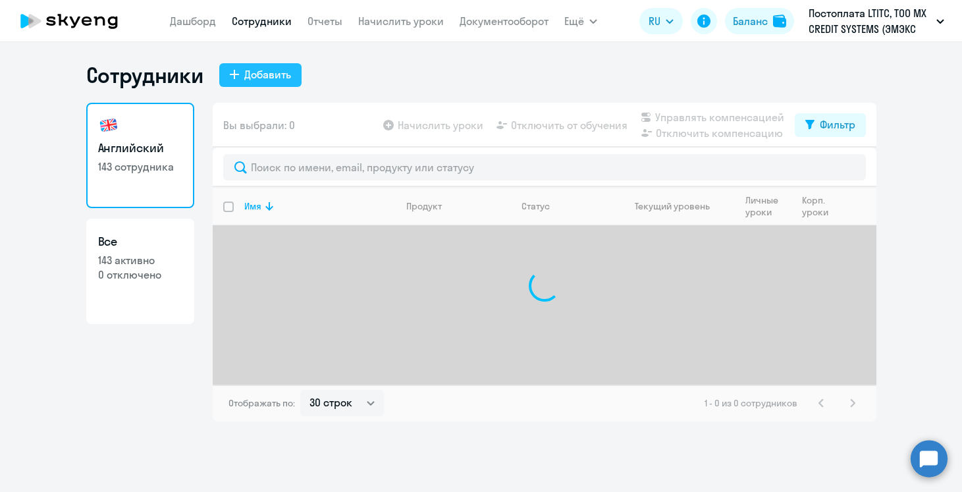
click at [265, 80] on div "Добавить" at bounding box center [267, 74] width 47 height 16
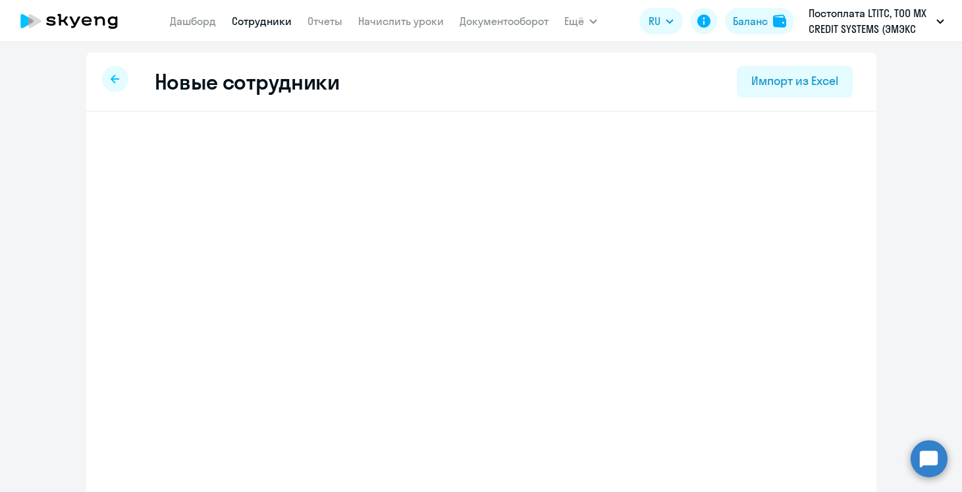
select select "english_adult_not_native_speaker"
select select "3"
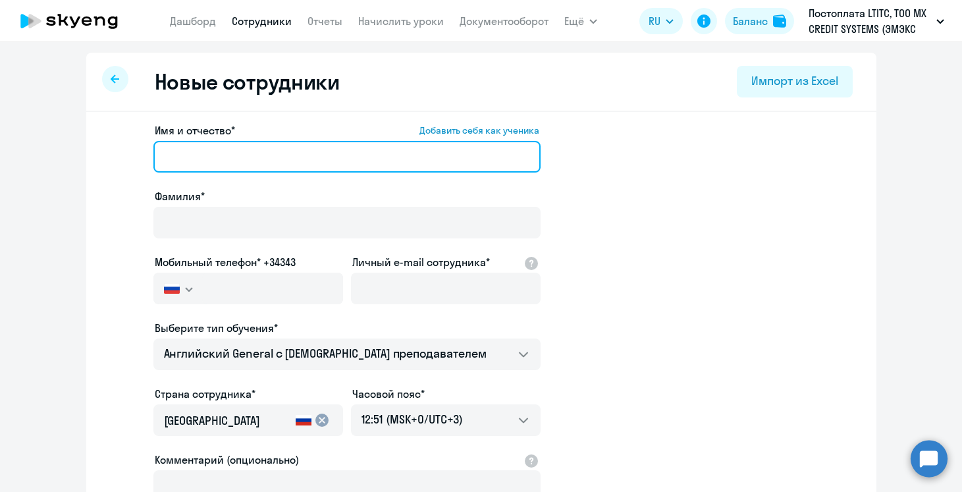
click at [254, 153] on input "Имя и отчество* Добавить себя как ученика" at bounding box center [346, 157] width 387 height 32
paste input "Yaroslav Negodenko"
click at [250, 155] on input "Yaroslav Negodenko" at bounding box center [346, 157] width 387 height 32
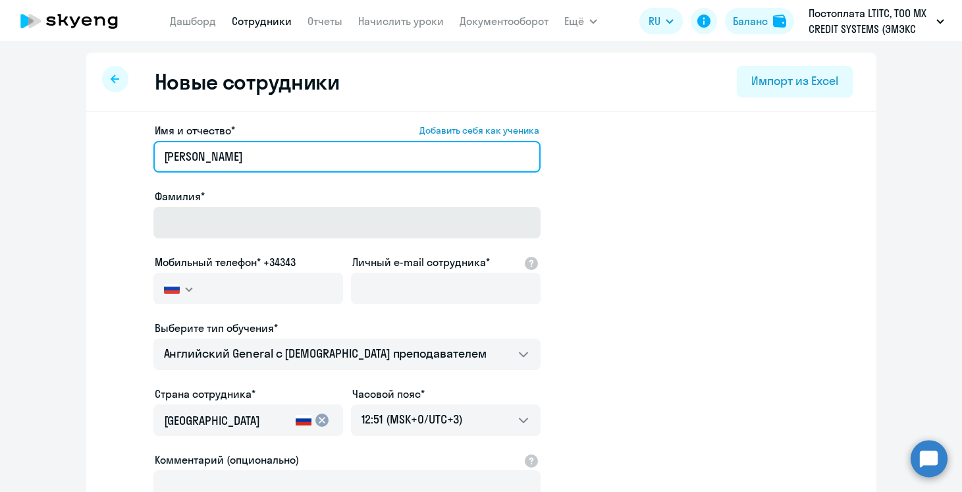
type input "Yaroslav"
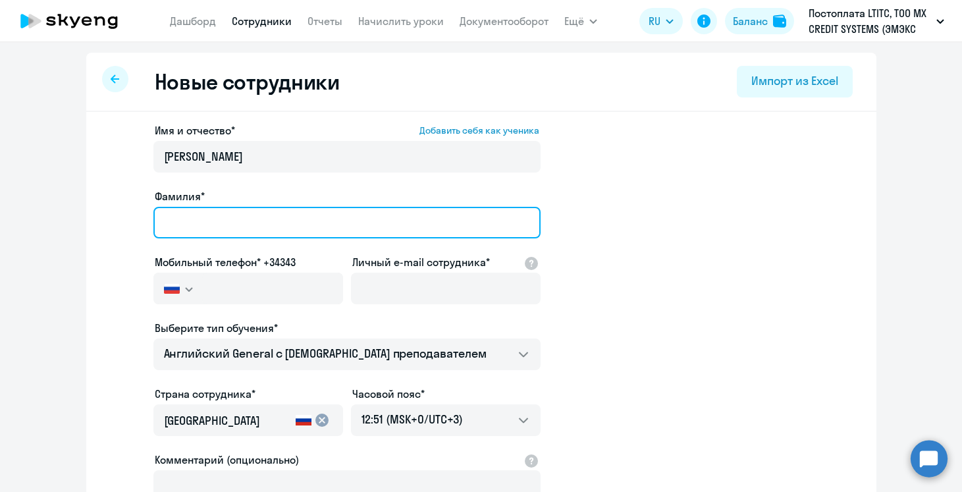
click at [257, 214] on input "Фамилия*" at bounding box center [346, 223] width 387 height 32
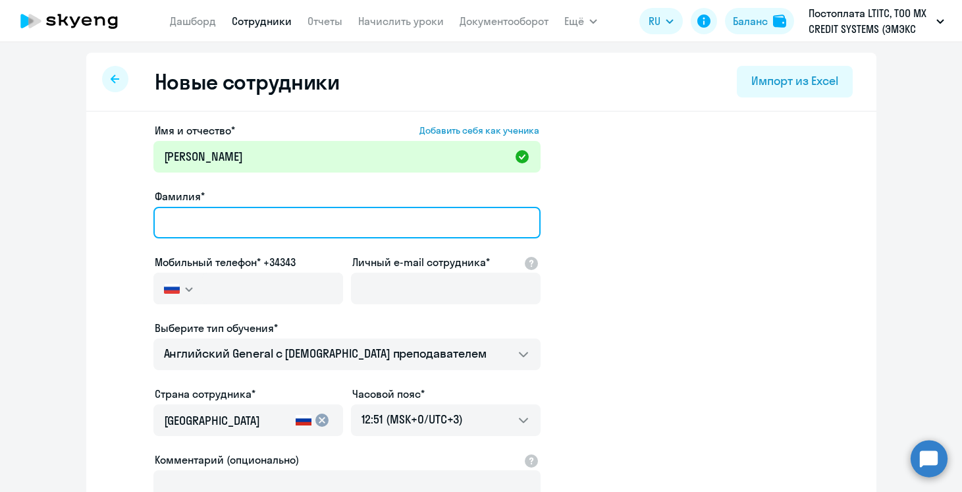
paste input "Negodenko"
type input "Negodenko"
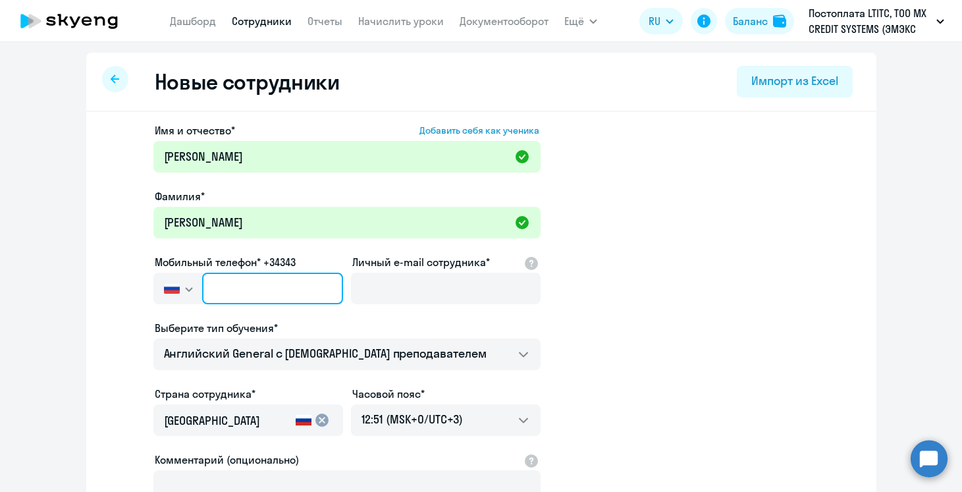
click at [283, 302] on input "text" at bounding box center [272, 289] width 140 height 32
paste input "+381 61-350-2184"
type input "+381 61-350-2184"
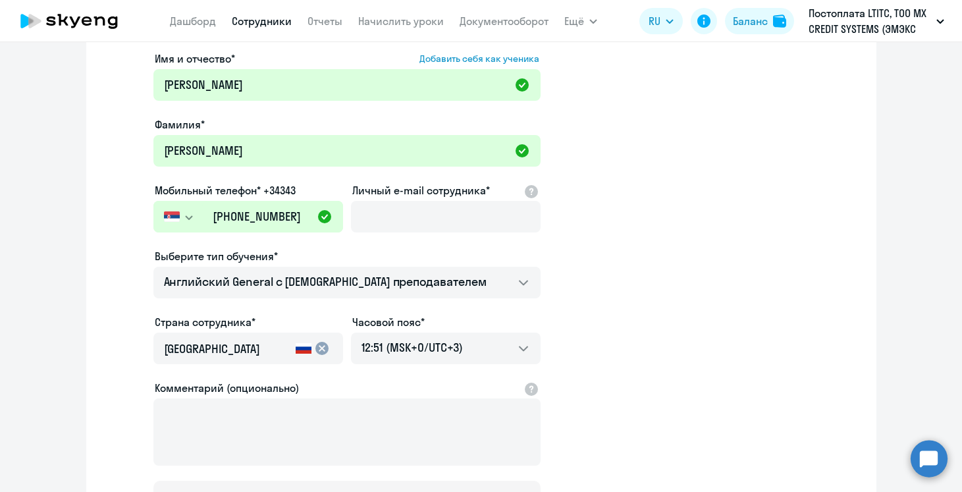
click at [322, 351] on mat-icon "cancel" at bounding box center [322, 348] width 16 height 16
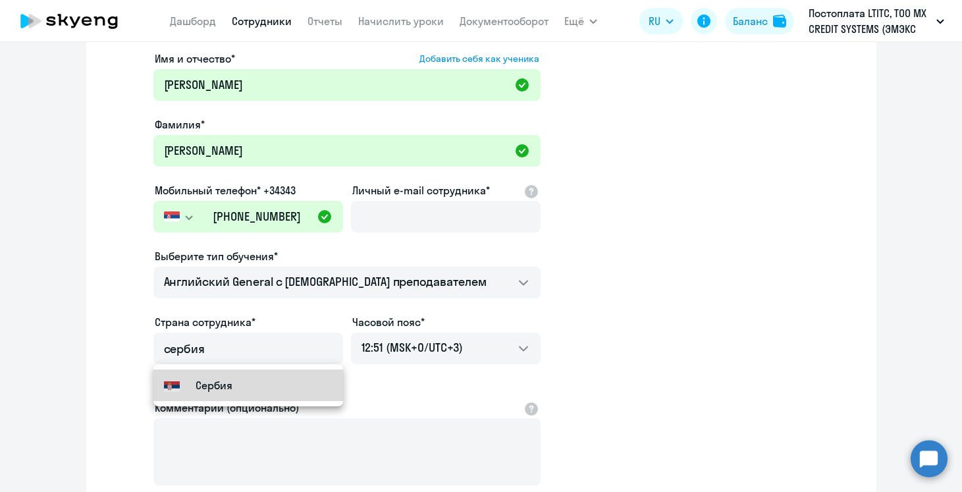
click at [257, 381] on mat-option "Сербия" at bounding box center [248, 385] width 190 height 32
type input "Сербия"
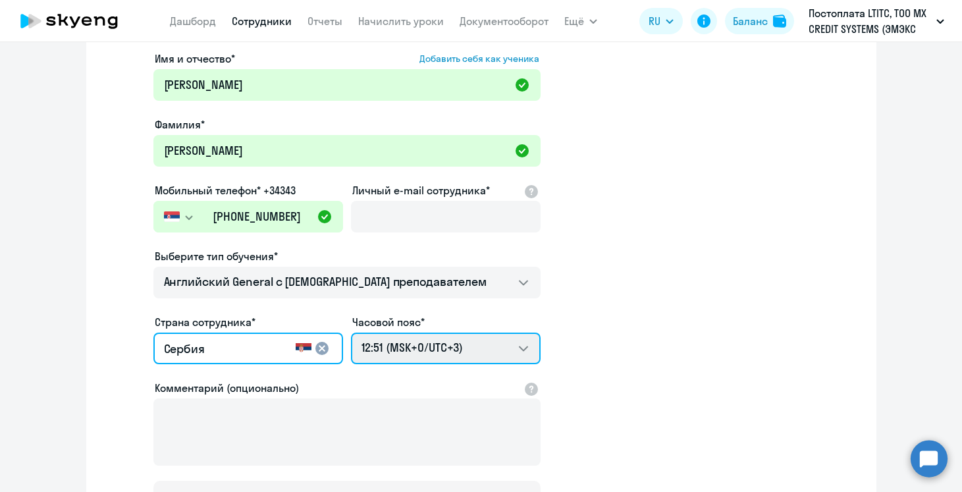
click at [442, 354] on select "22:51 (MSK-14/UTC-11) 23:51 (MSK-13/UTC-10) 00:51 (MSK-12/UTC-9) 01:51 (MSK-11/…" at bounding box center [446, 348] width 190 height 32
select select "2"
click at [351, 332] on select "22:51 (MSK-14/UTC-11) 23:51 (MSK-13/UTC-10) 00:51 (MSK-12/UTC-9) 01:51 (MSK-11/…" at bounding box center [446, 348] width 190 height 32
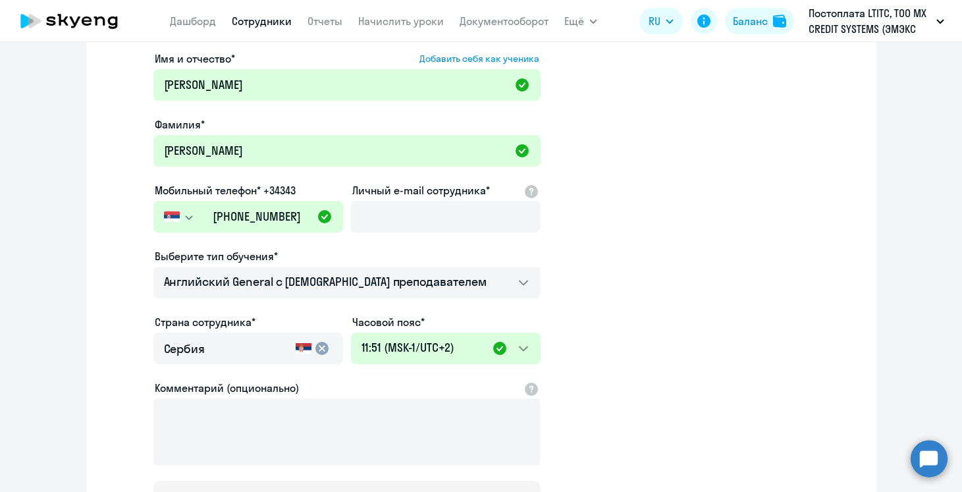
click at [381, 199] on div "Личный e-mail сотрудника*" at bounding box center [446, 209] width 190 height 55
click at [389, 219] on input "Личный e-mail сотрудника*" at bounding box center [446, 217] width 190 height 32
paste input "yaroslav.negodenko@dif.tech"
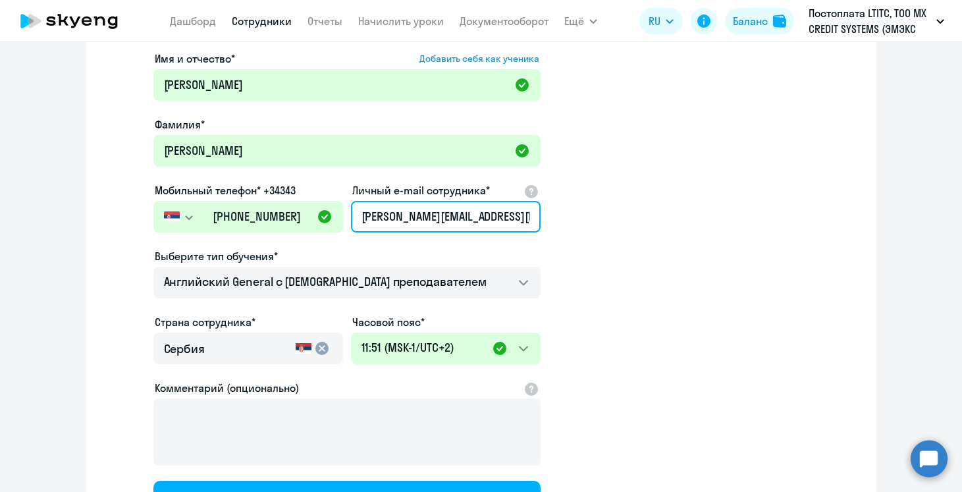
type input "yaroslav.negodenko@dif.tech"
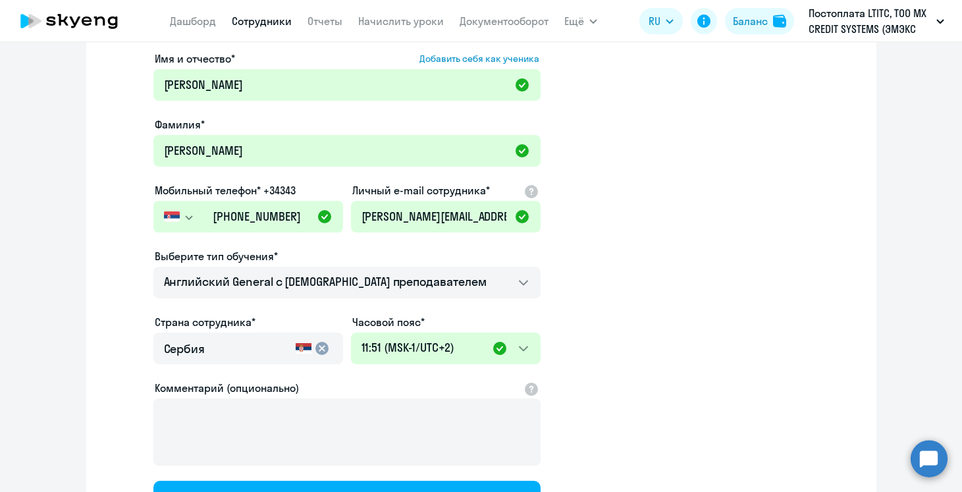
click at [668, 224] on app-new-student-form "Имя и отчество* Добавить себя как ученика Yaroslav Фамилия* Negodenko Мобильный…" at bounding box center [481, 285] width 748 height 469
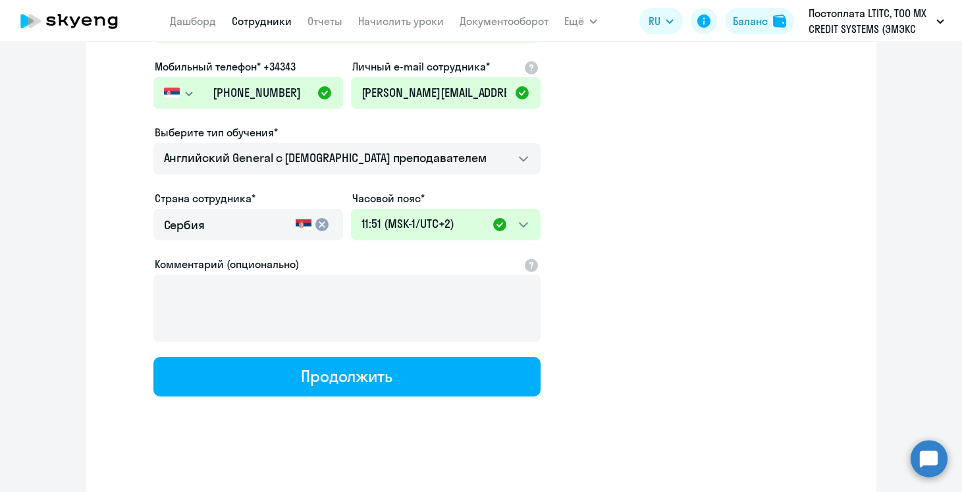
scroll to position [197, 0]
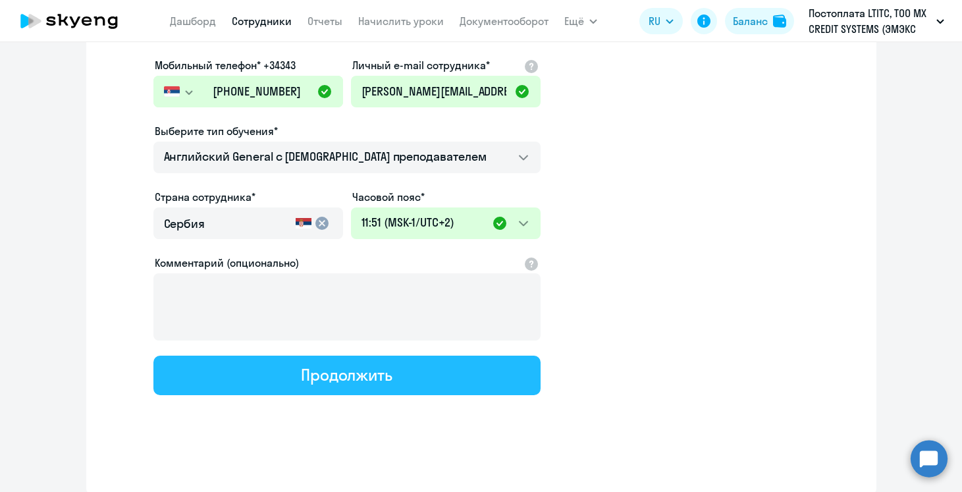
click at [448, 392] on button "Продолжить" at bounding box center [346, 374] width 387 height 39
select select "english_adult_not_native_speaker"
select select "2"
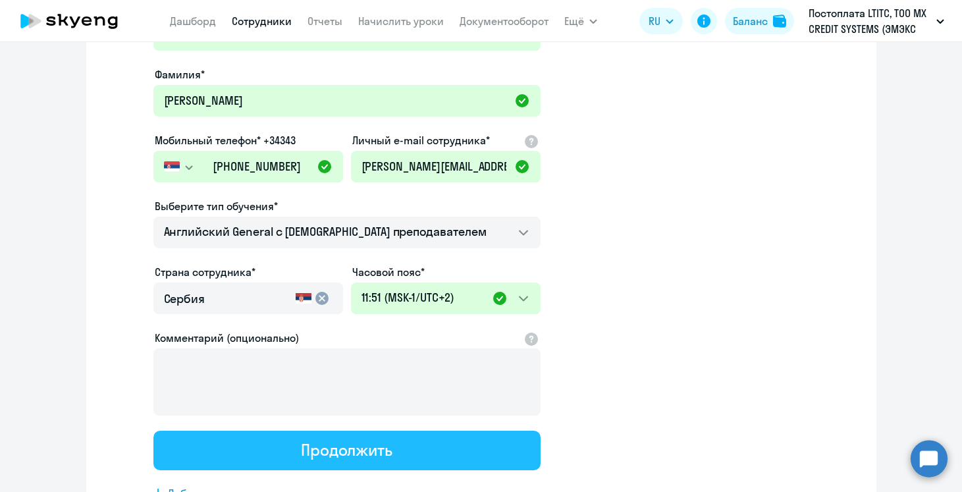
scroll to position [0, 0]
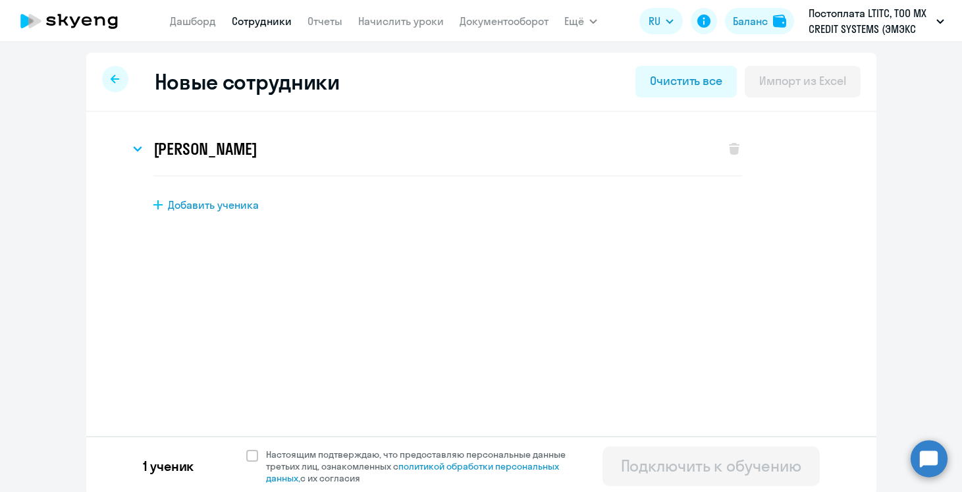
click at [275, 445] on div "1 ученик Настоящим подтверждаю, что предоставляю персональные данные третьих ли…" at bounding box center [481, 465] width 790 height 59
click at [277, 453] on span "Настоящим подтверждаю, что предоставляю персональные данные третьих лиц, ознако…" at bounding box center [423, 466] width 315 height 36
click at [246, 448] on input "Настоящим подтверждаю, что предоставляю персональные данные третьих лиц, ознако…" at bounding box center [246, 448] width 1 height 1
checkbox input "true"
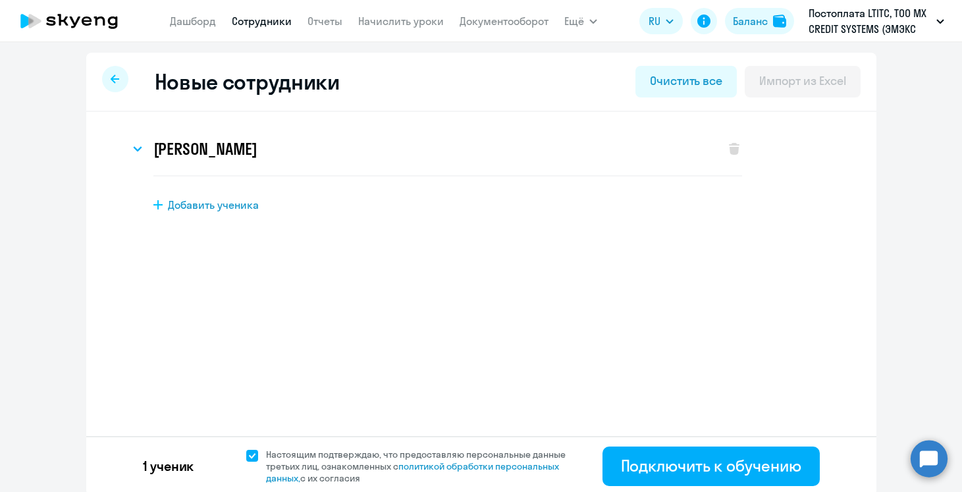
scroll to position [3, 0]
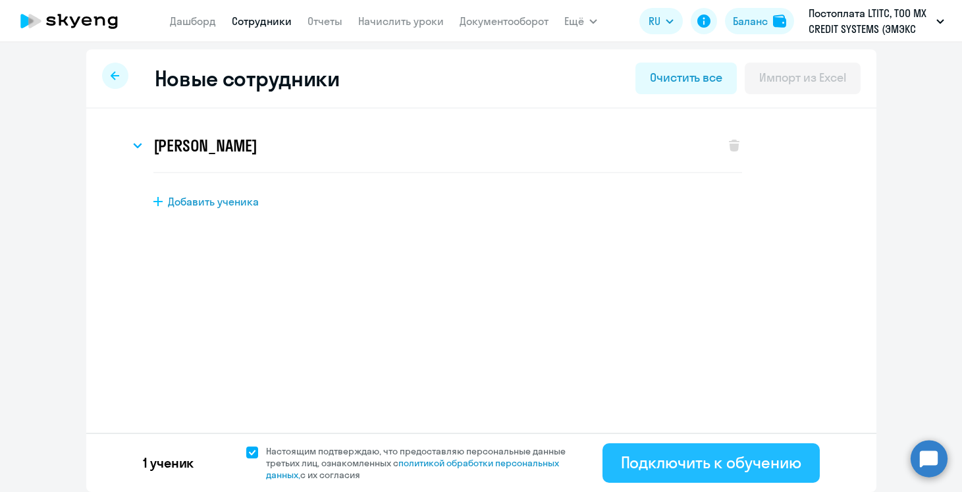
click at [703, 446] on button "Подключить к обучению" at bounding box center [710, 462] width 217 height 39
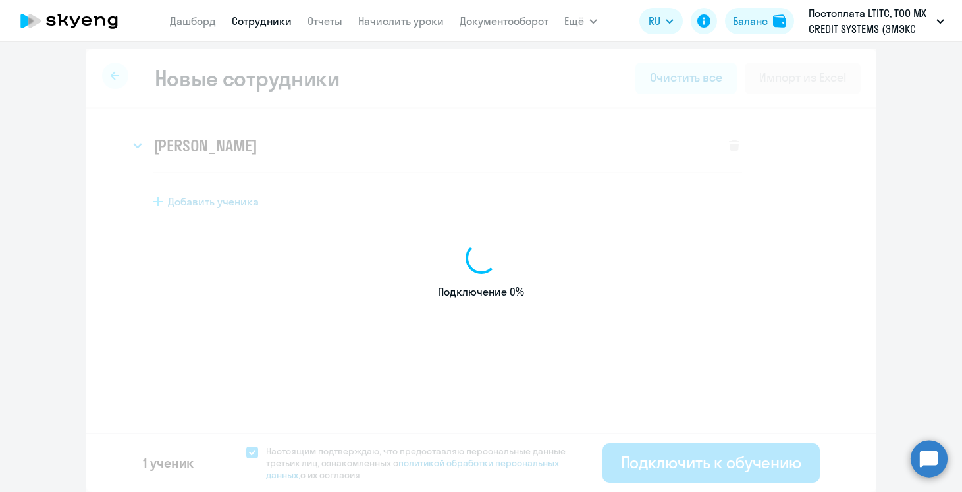
select select "english_adult_not_native_speaker"
select select "3"
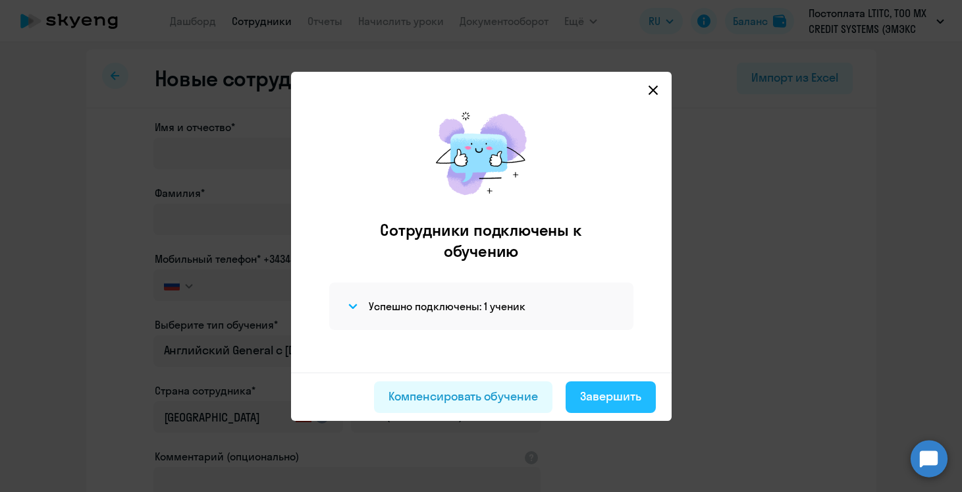
click at [619, 404] on div "Завершить" at bounding box center [610, 396] width 61 height 17
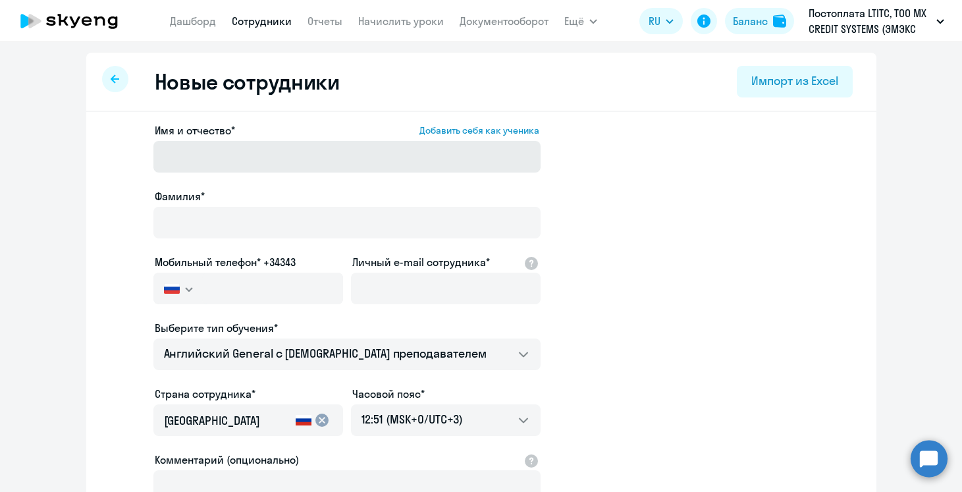
select select "30"
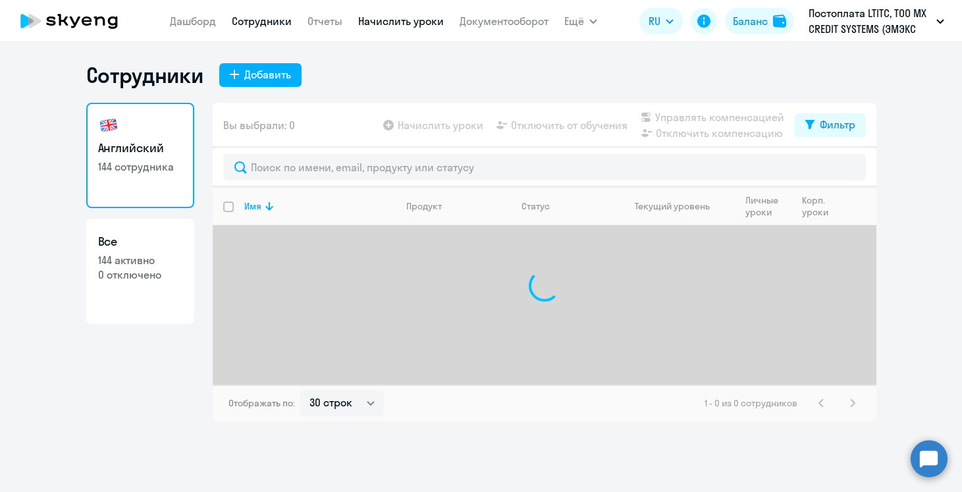
click at [385, 22] on link "Начислить уроки" at bounding box center [401, 20] width 86 height 13
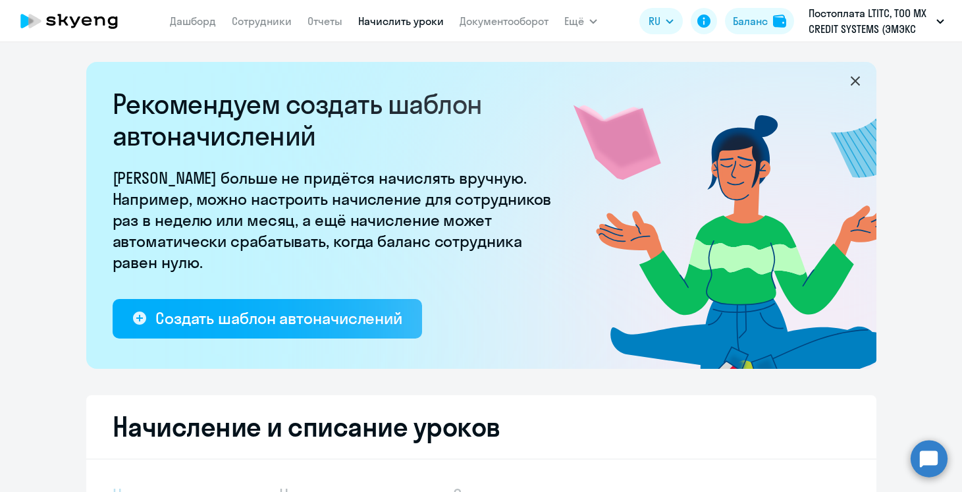
select select "10"
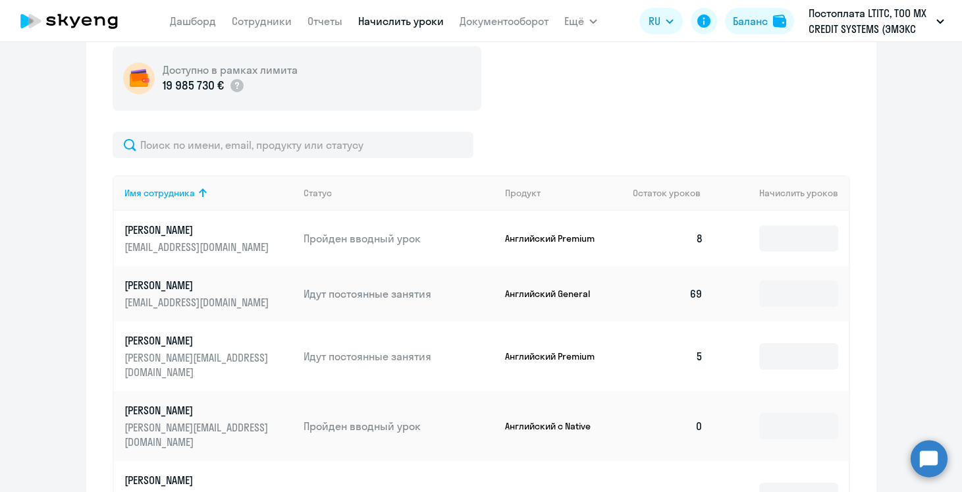
scroll to position [488, 0]
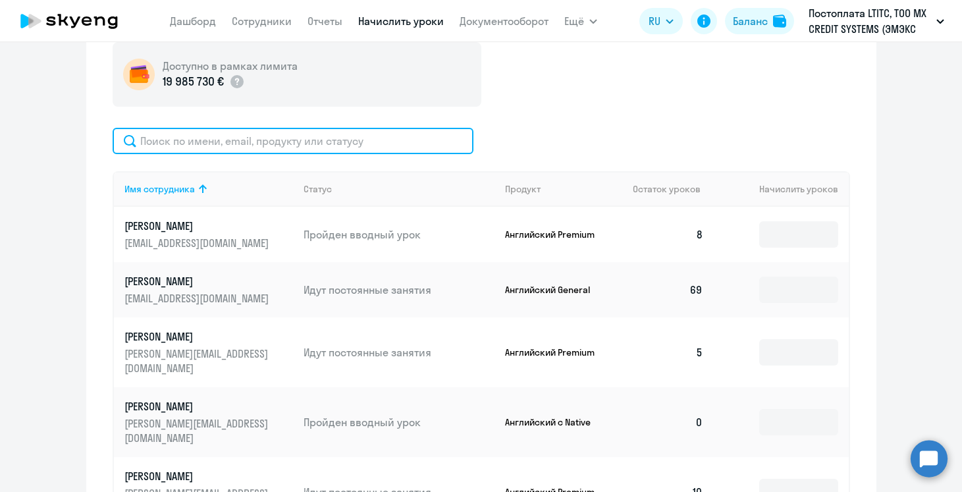
click at [279, 150] on input "text" at bounding box center [293, 141] width 361 height 26
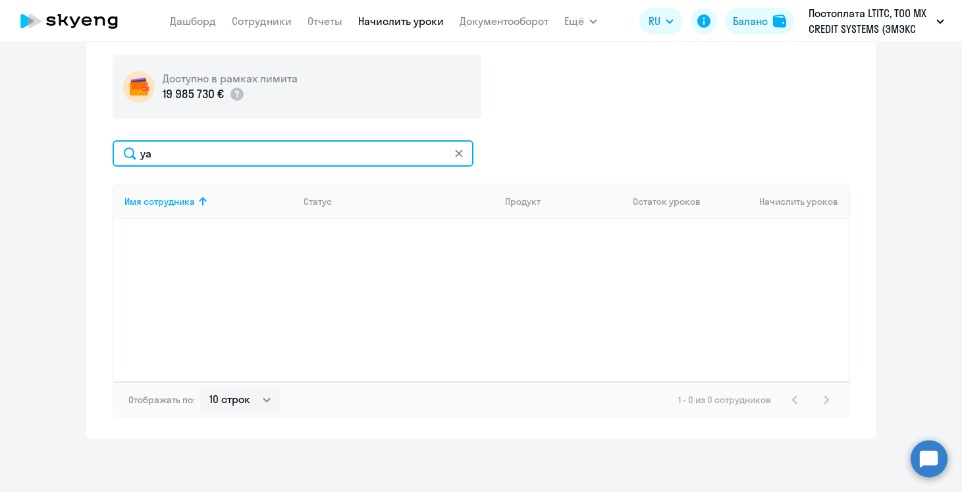
type input "y"
type input "я"
type input "n"
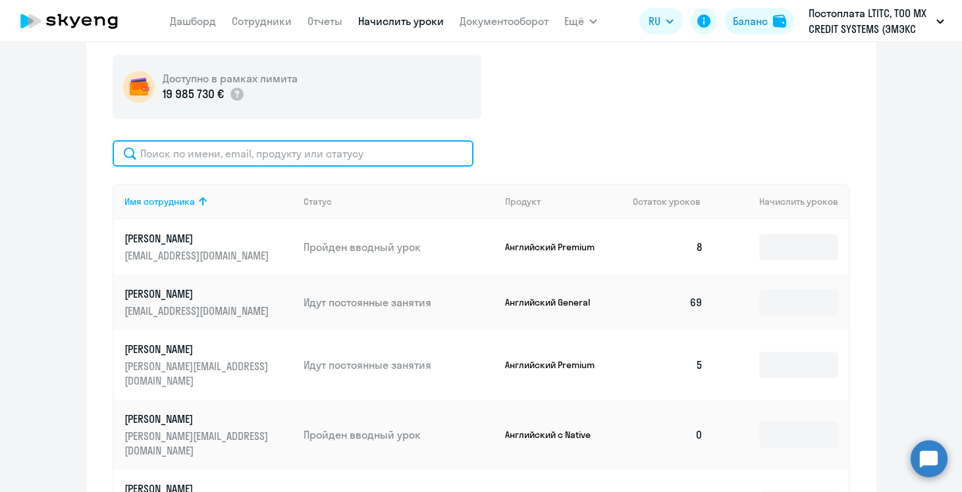
scroll to position [488, 0]
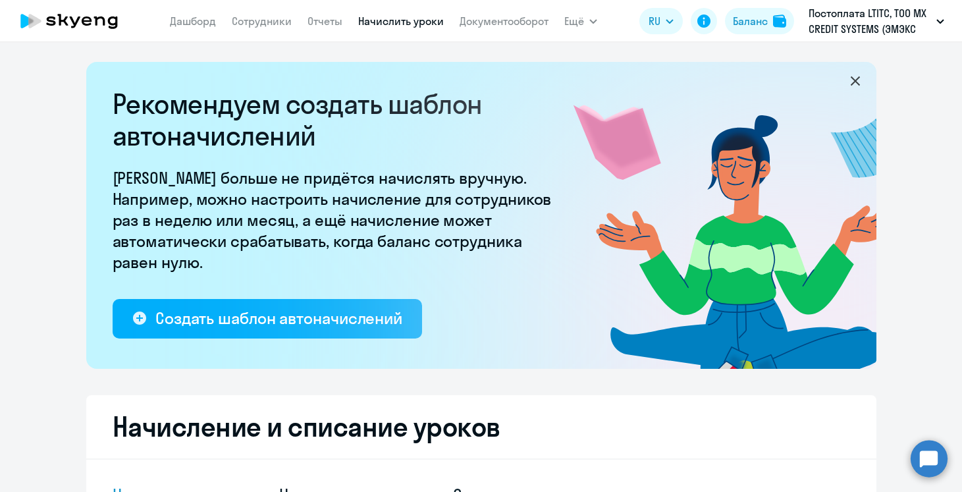
select select "10"
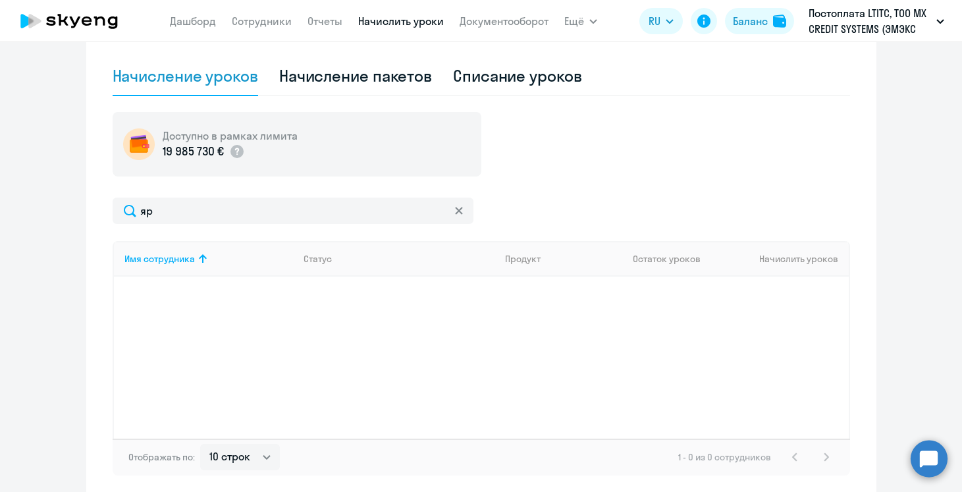
type input "я"
type input "н"
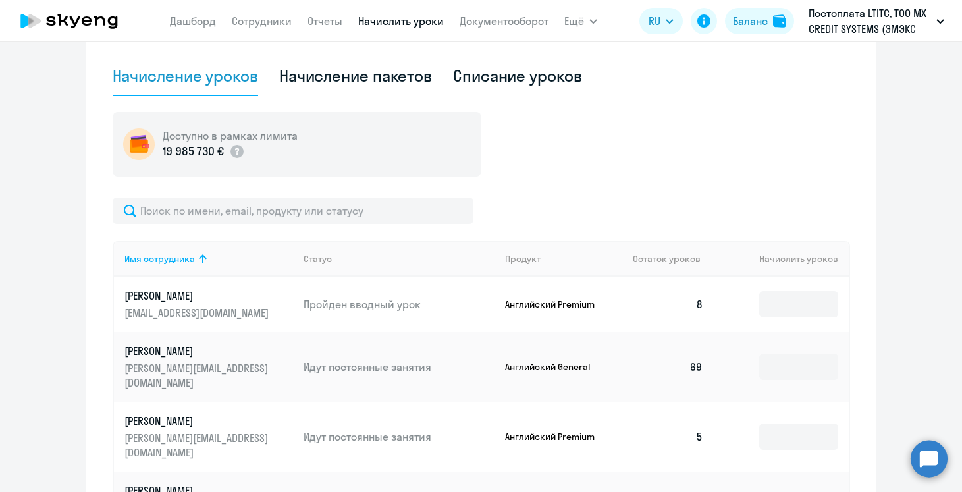
click at [608, 96] on div "Начисление уроков Начисление пакетов Списание уроков Доступно в рамках лимита 1…" at bounding box center [481, 468] width 737 height 822
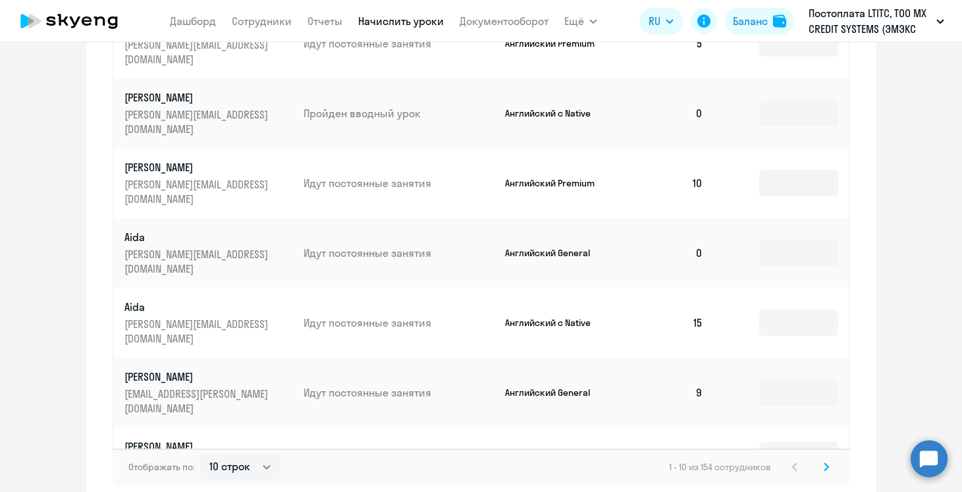
scroll to position [815, 0]
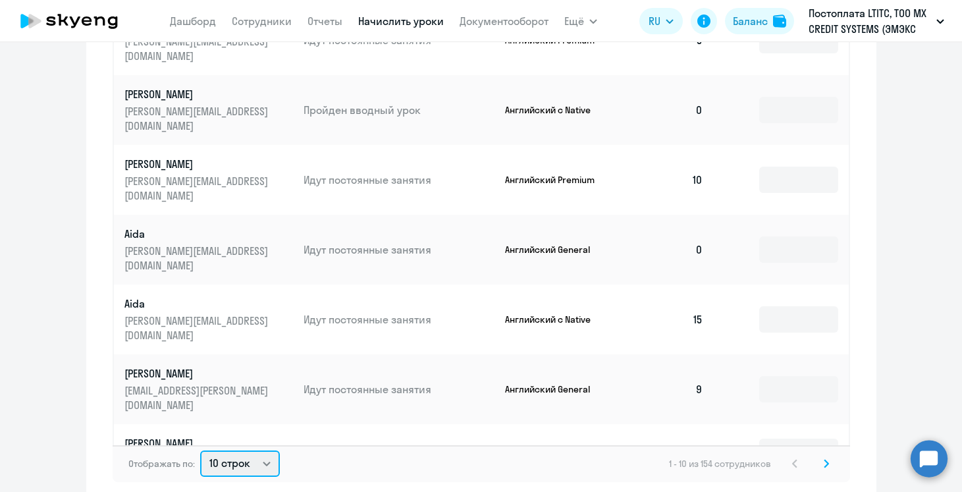
click at [272, 451] on select "10 строк 30 строк 50 строк" at bounding box center [240, 463] width 80 height 26
select select "50"
click at [200, 450] on select "10 строк 30 строк 50 строк" at bounding box center [240, 463] width 80 height 26
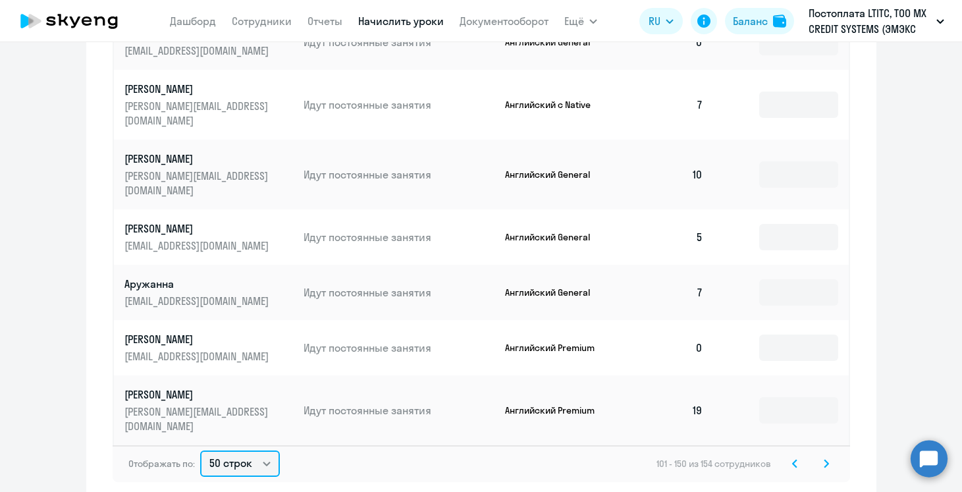
scroll to position [2200, 0]
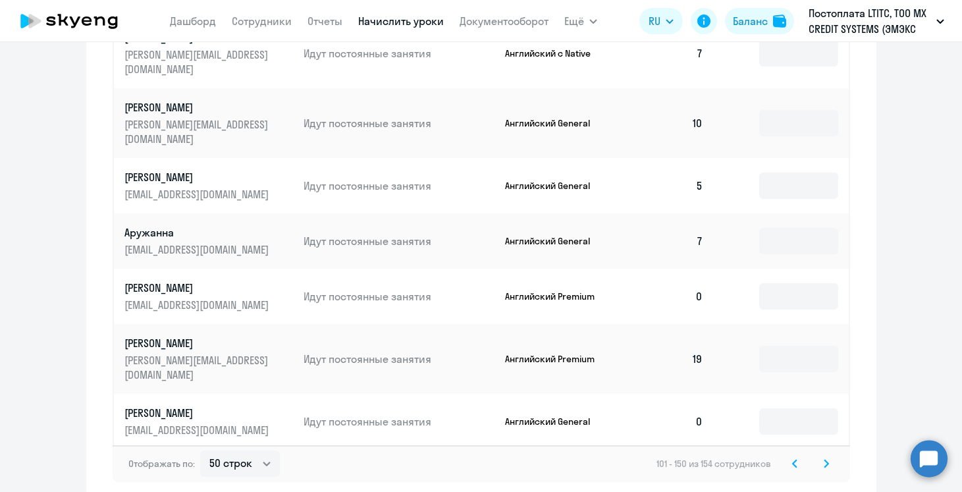
click at [826, 461] on icon at bounding box center [826, 463] width 4 height 7
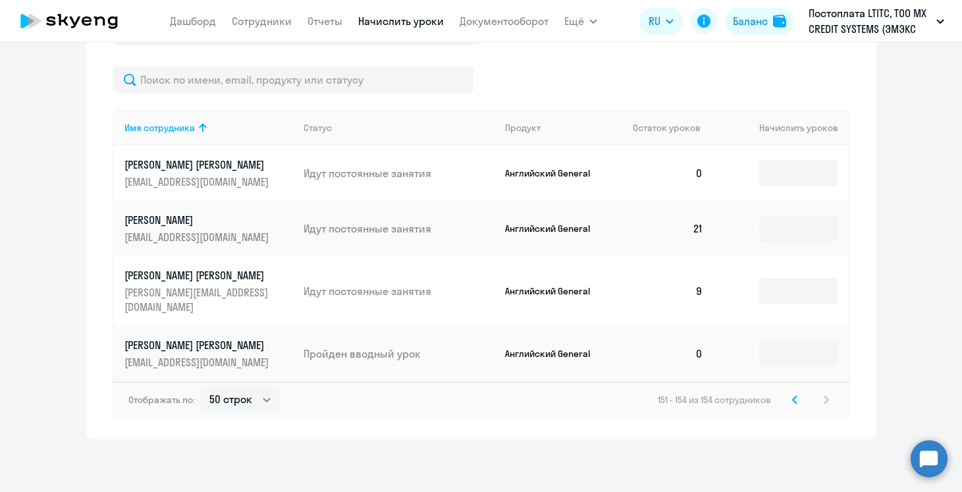
scroll to position [535, 0]
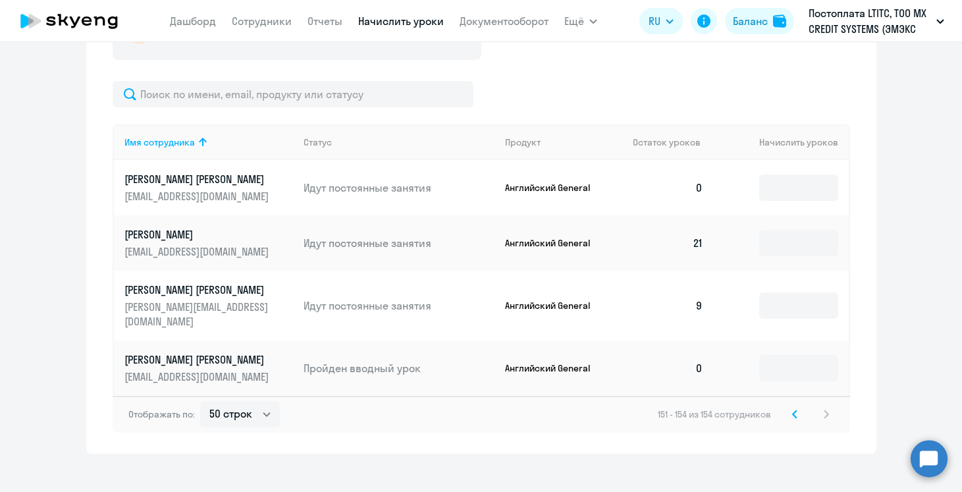
click at [259, 192] on p "[EMAIL_ADDRESS][DOMAIN_NAME]" at bounding box center [197, 196] width 147 height 14
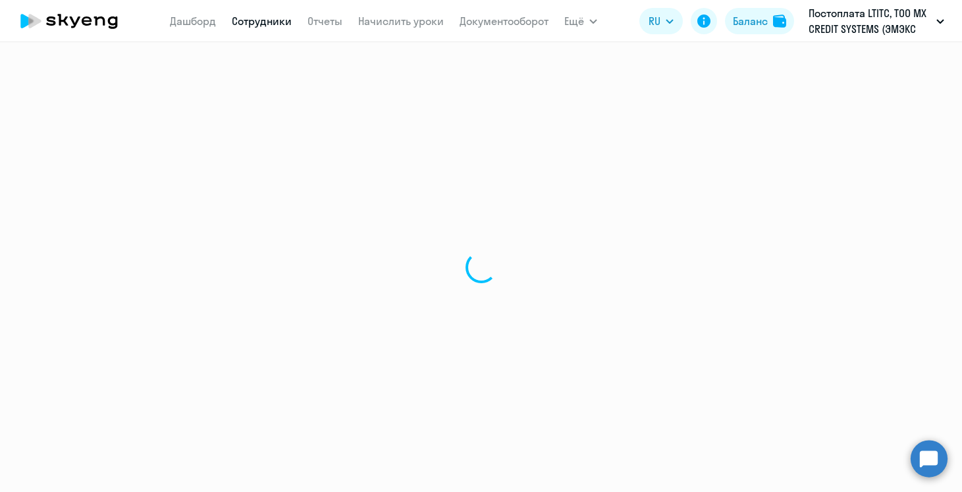
select select "english"
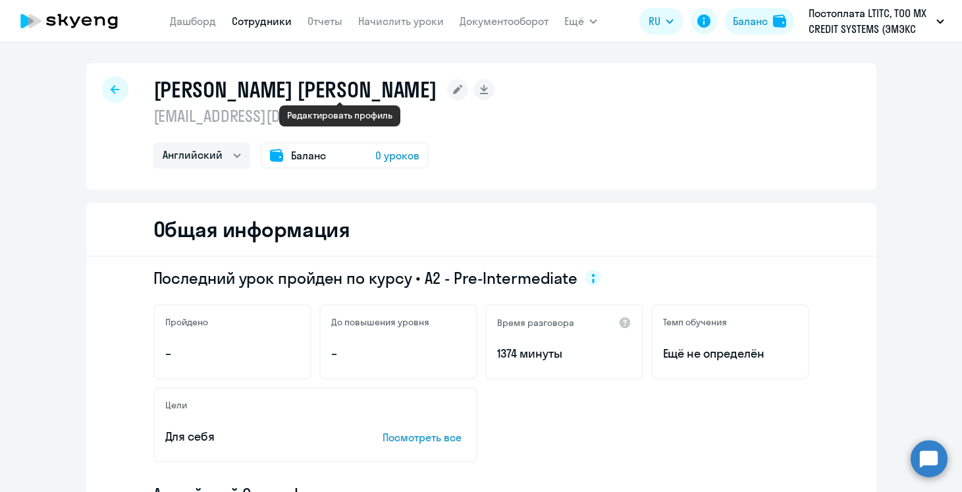
click at [447, 89] on rect at bounding box center [457, 89] width 21 height 21
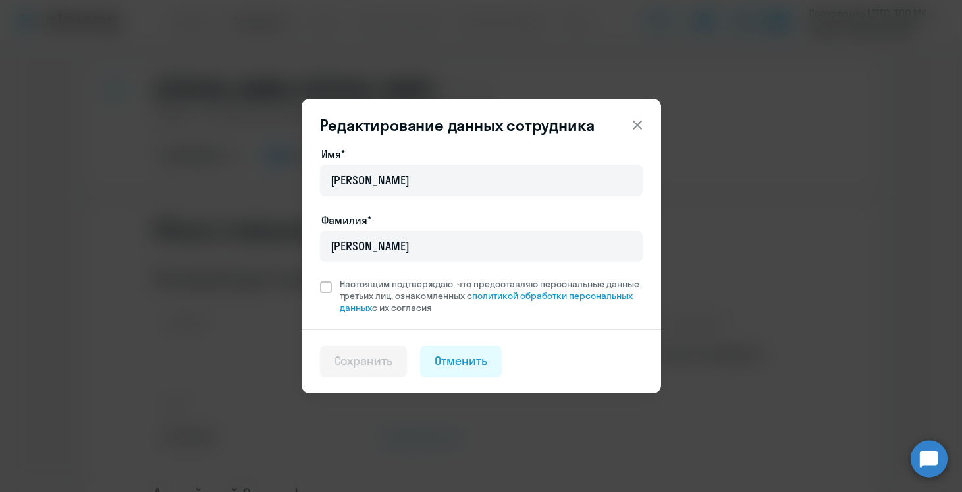
click at [639, 114] on button at bounding box center [637, 125] width 26 height 26
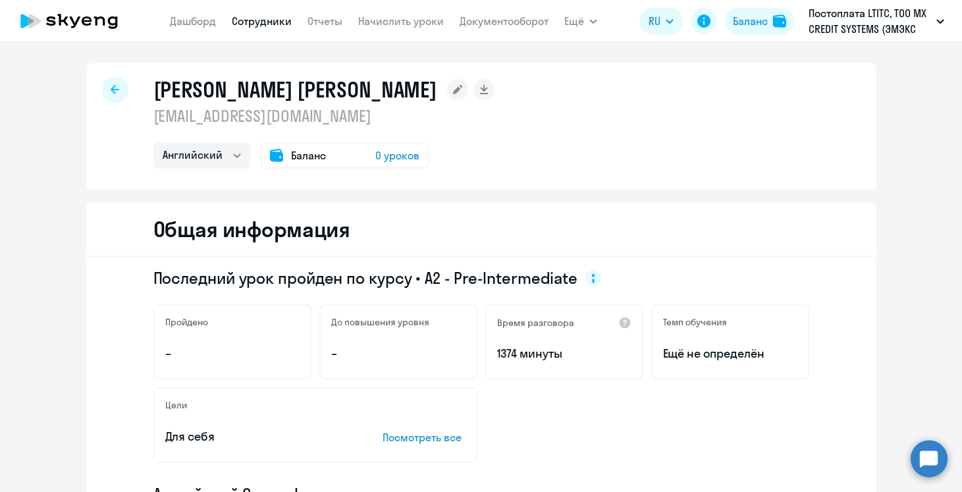
click at [103, 89] on div at bounding box center [115, 89] width 26 height 26
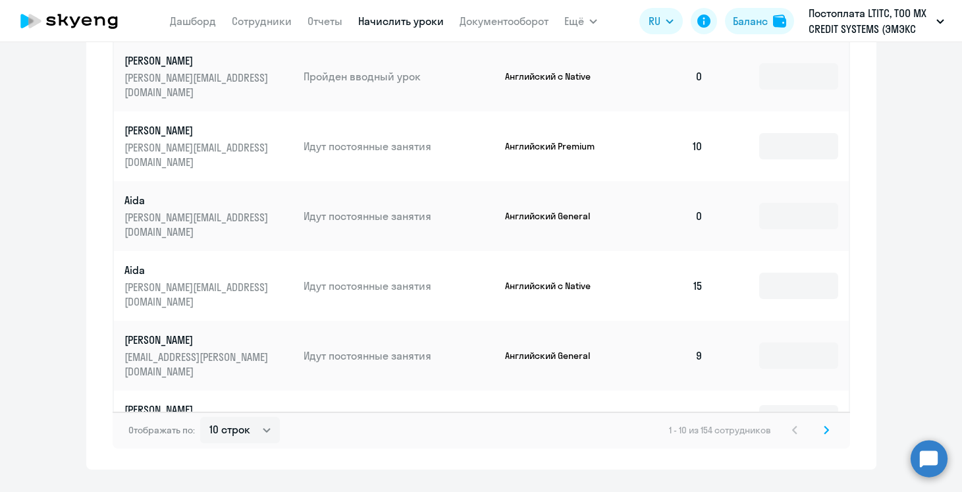
scroll to position [867, 0]
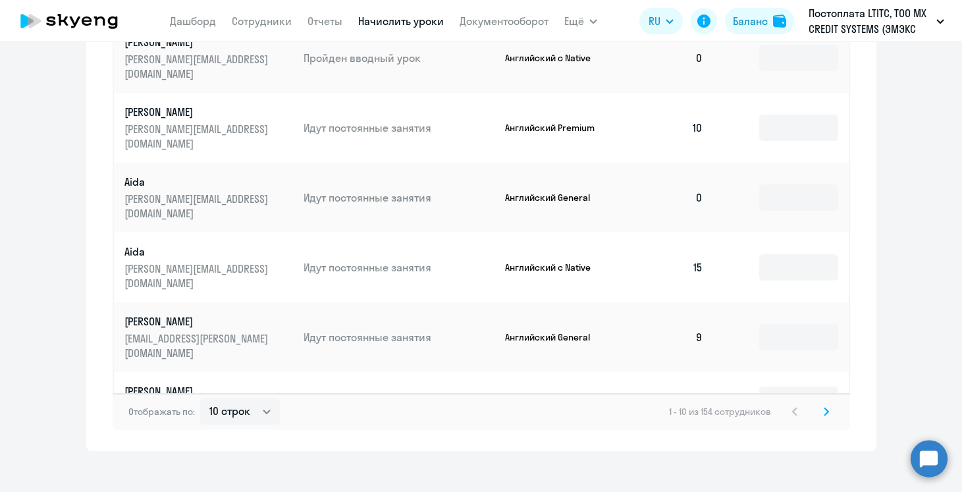
click at [821, 404] on svg-icon at bounding box center [826, 412] width 16 height 16
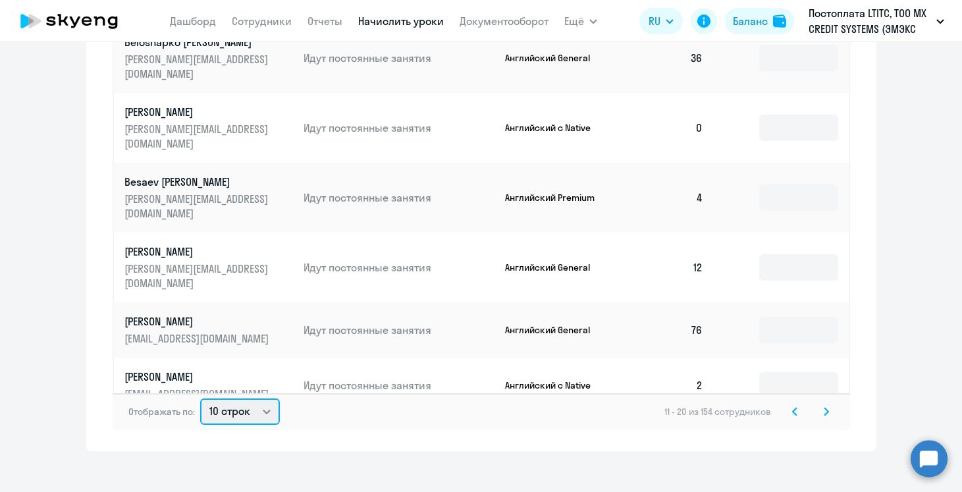
click at [262, 401] on select "10 строк 30 строк 50 строк" at bounding box center [240, 411] width 80 height 26
select select "50"
click at [200, 398] on select "10 строк 30 строк 50 строк" at bounding box center [240, 411] width 80 height 26
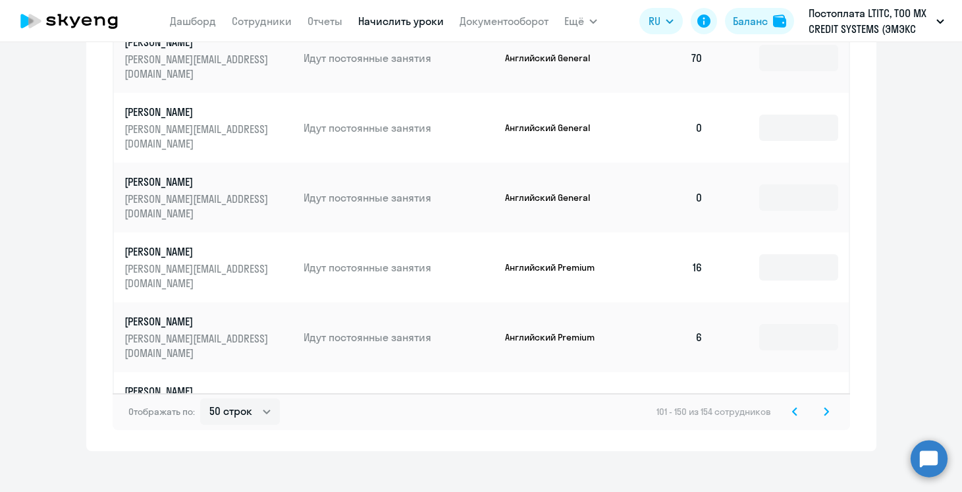
click at [835, 408] on div "Отображать по: 10 строк 30 строк 50 строк 101 - 150 из 154 сотрудников" at bounding box center [481, 411] width 737 height 37
click at [818, 413] on svg-icon at bounding box center [826, 412] width 16 height 16
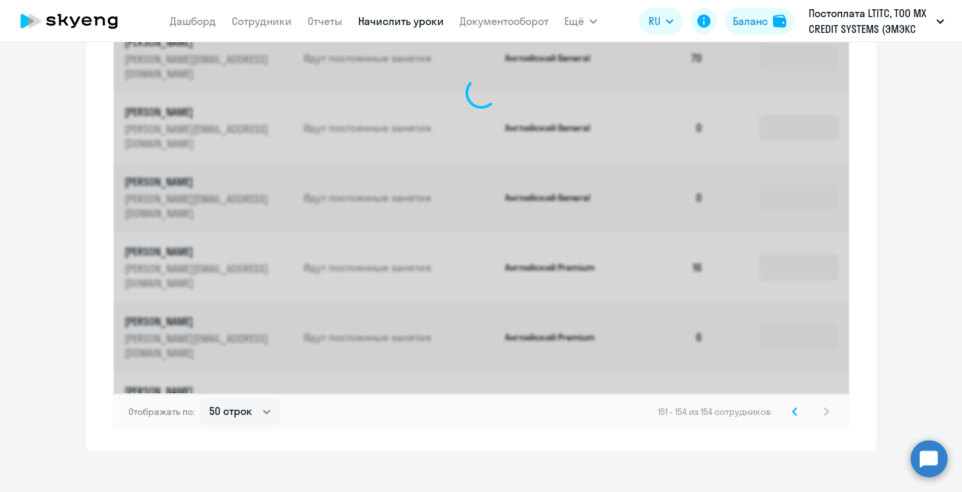
scroll to position [535, 0]
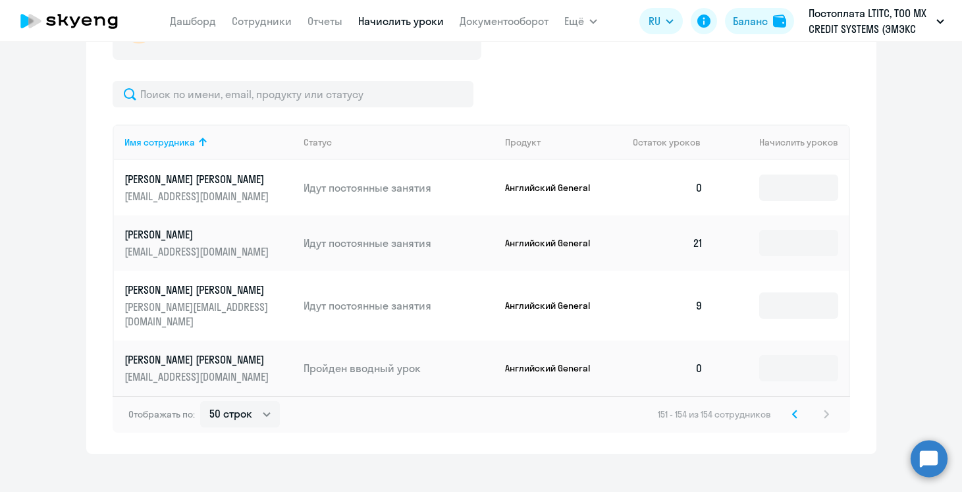
click at [799, 406] on svg-icon at bounding box center [795, 414] width 16 height 16
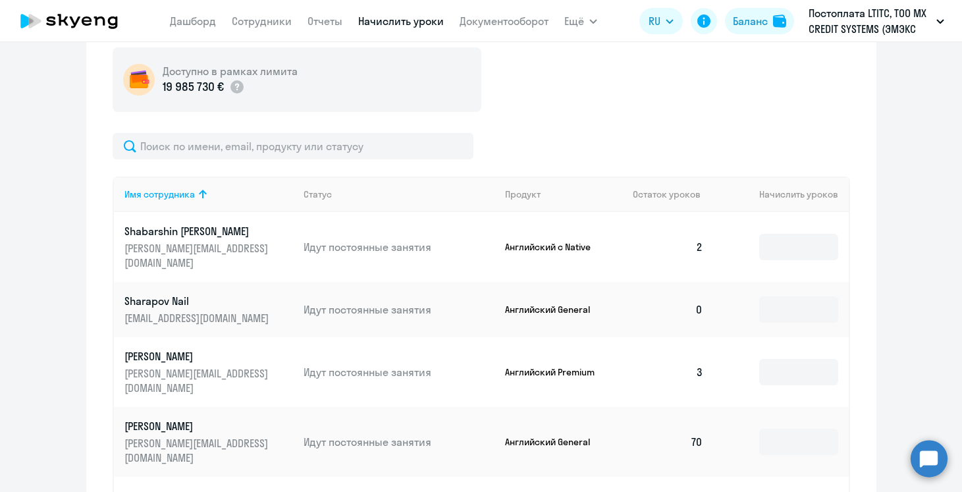
scroll to position [879, 0]
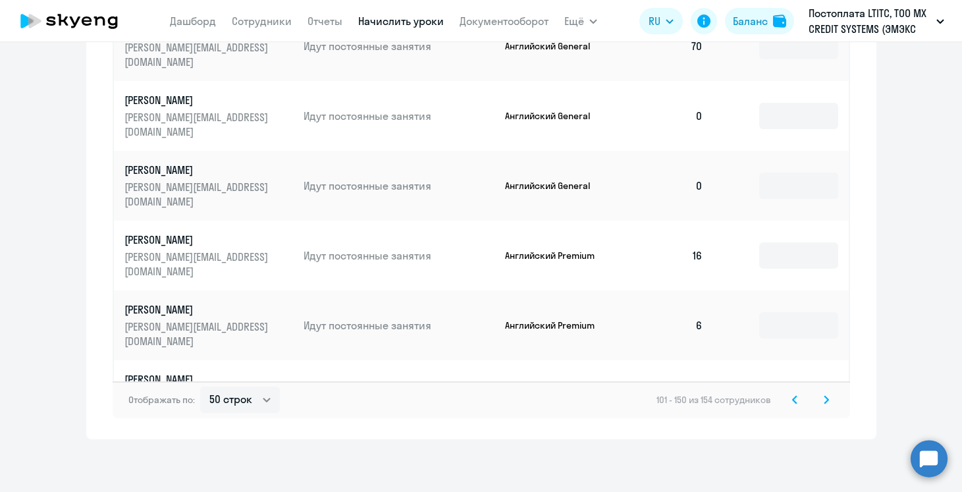
click at [793, 400] on icon at bounding box center [795, 399] width 4 height 7
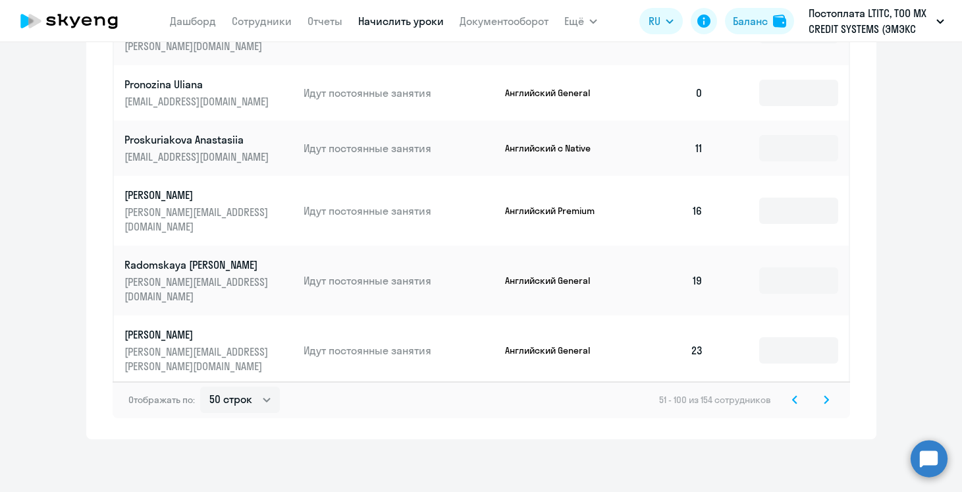
click at [796, 396] on icon at bounding box center [794, 399] width 5 height 9
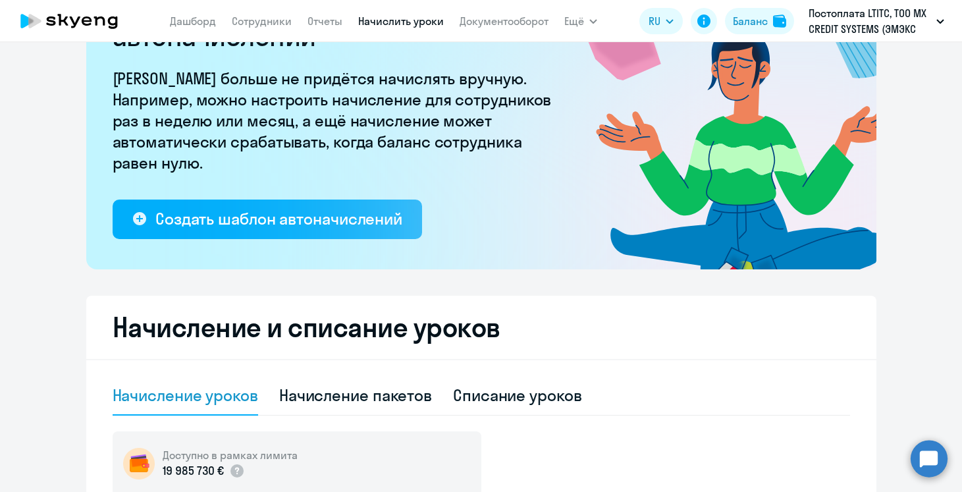
scroll to position [0, 0]
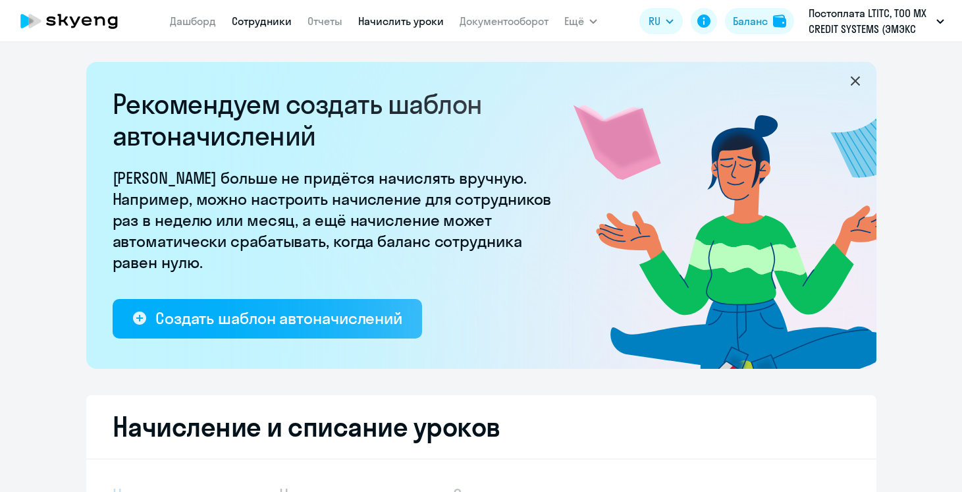
click at [250, 22] on link "Сотрудники" at bounding box center [262, 20] width 60 height 13
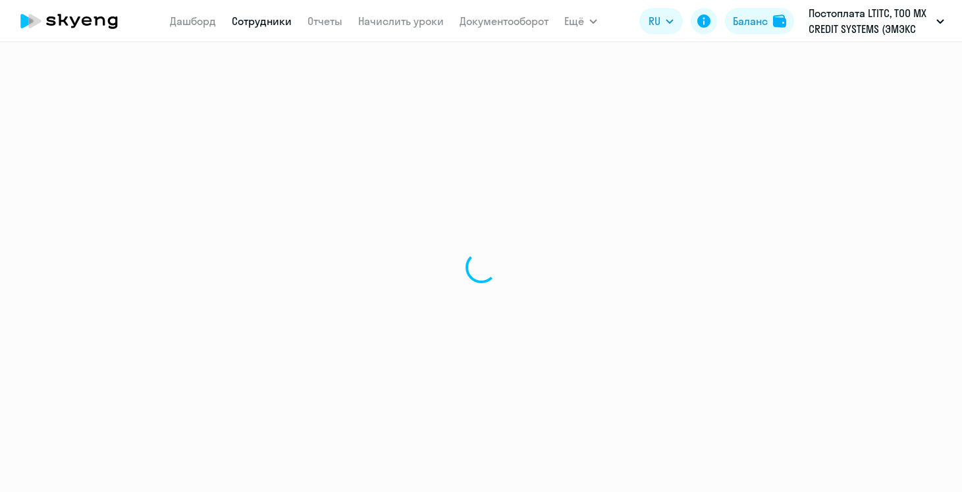
select select "30"
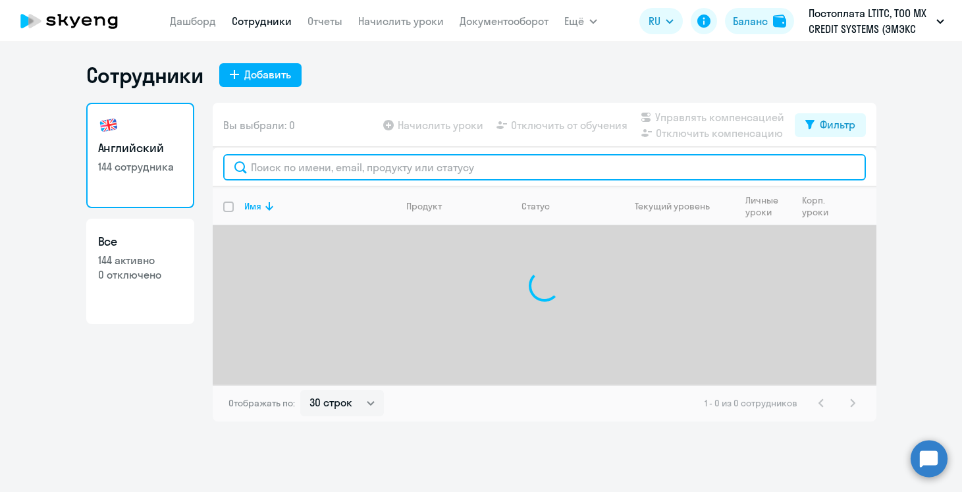
click at [300, 172] on input "text" at bounding box center [544, 167] width 643 height 26
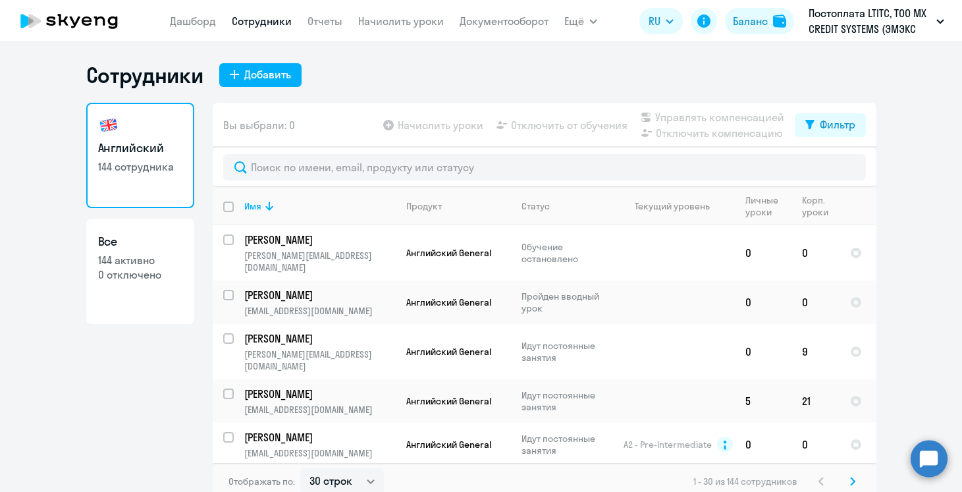
click at [394, 30] on nav "Дашборд Сотрудники Отчеты Начислить уроки Документооборот" at bounding box center [359, 21] width 379 height 26
click at [392, 26] on link "Начислить уроки" at bounding box center [401, 20] width 86 height 13
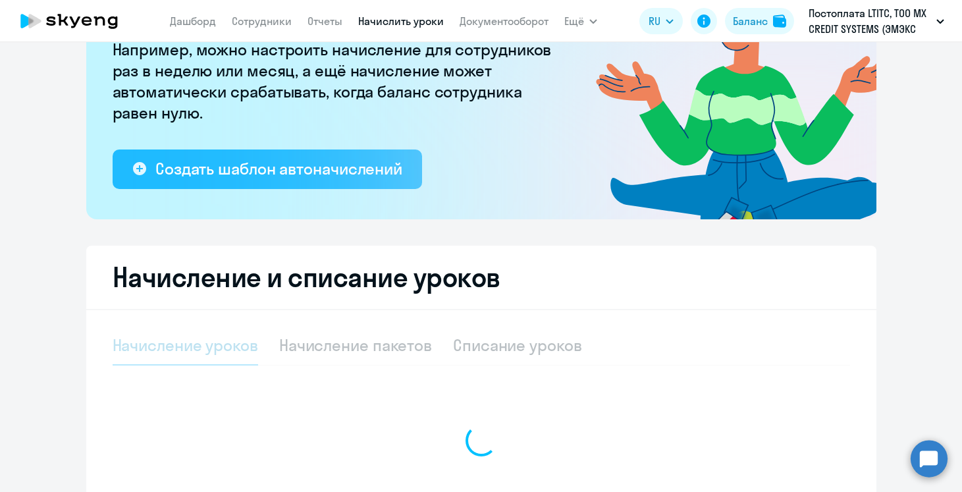
select select "10"
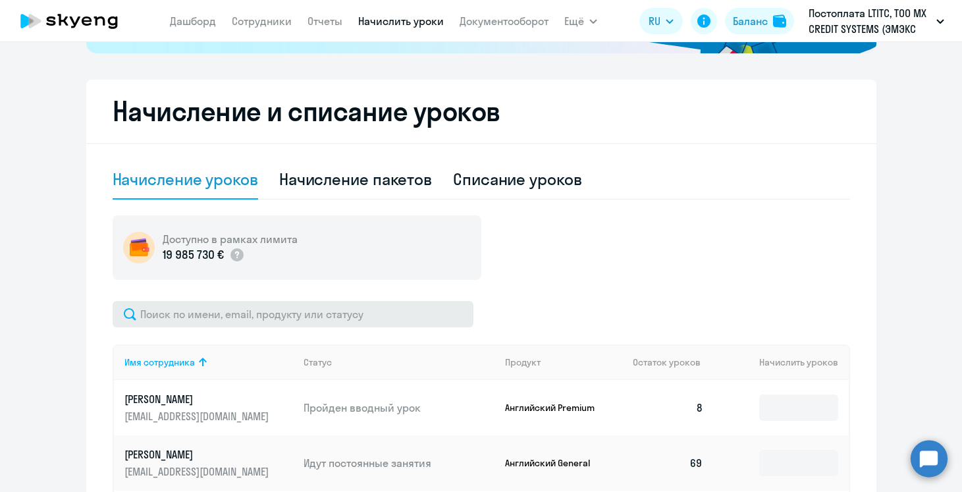
scroll to position [333, 0]
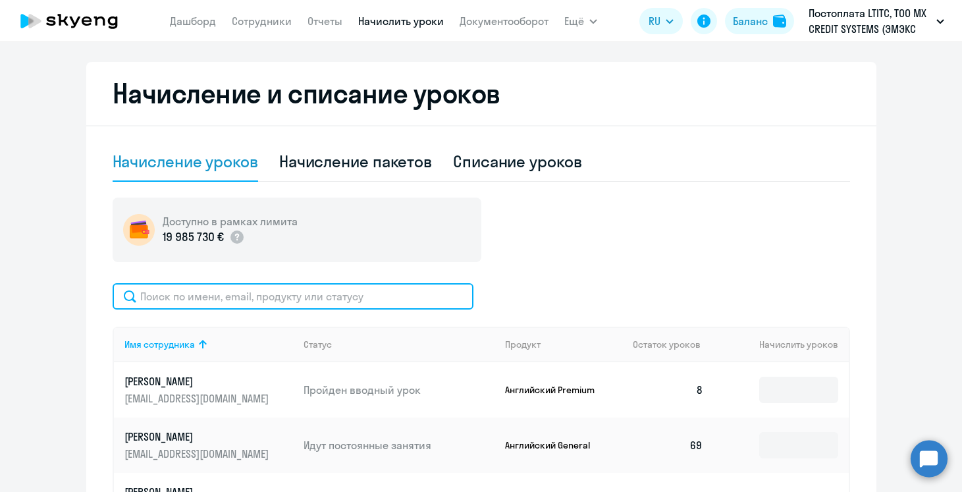
click at [251, 300] on input "text" at bounding box center [293, 296] width 361 height 26
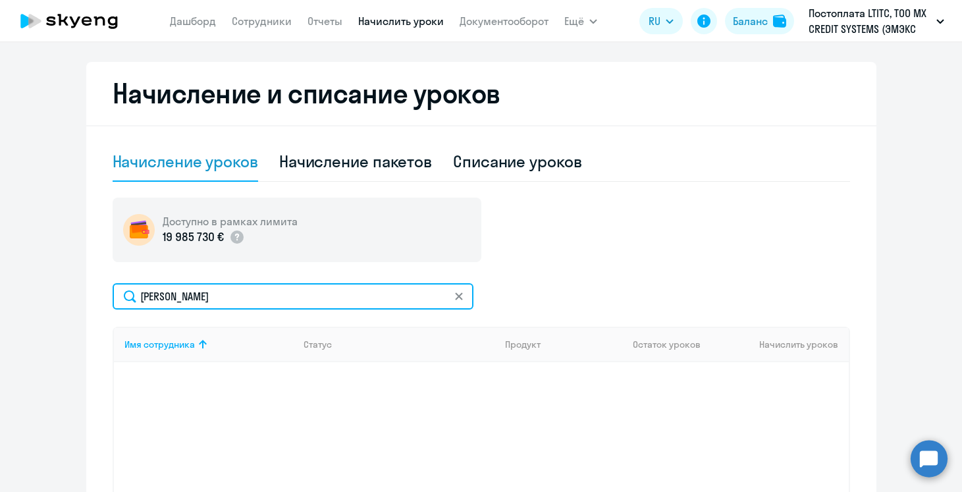
scroll to position [476, 0]
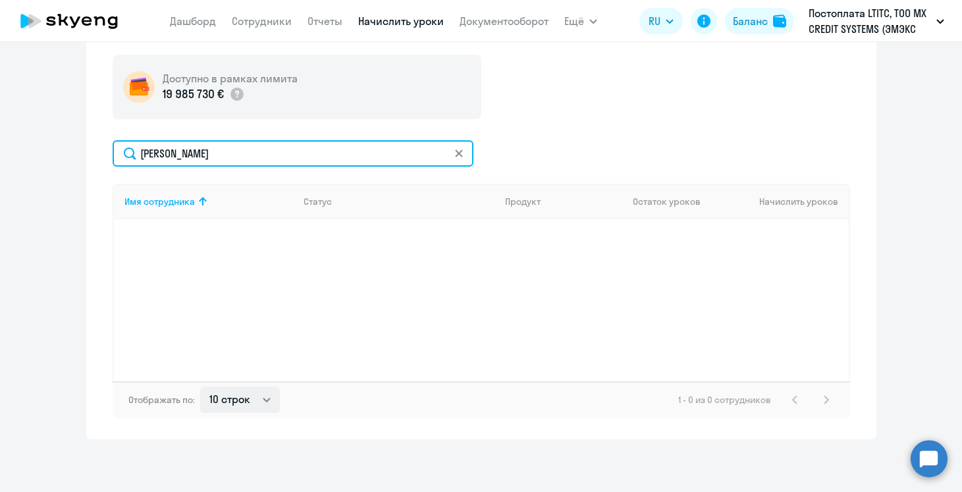
type input "ярослав"
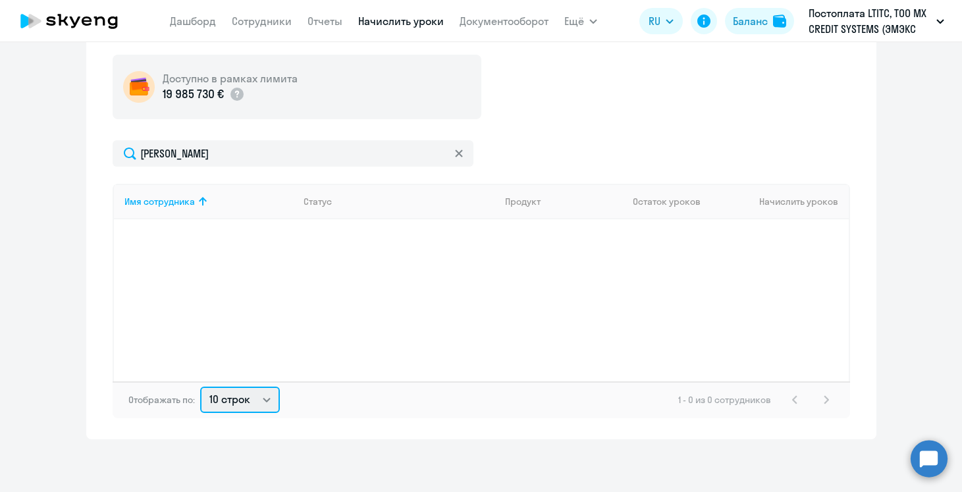
click at [251, 394] on select "10 строк 30 строк 50 строк" at bounding box center [240, 399] width 80 height 26
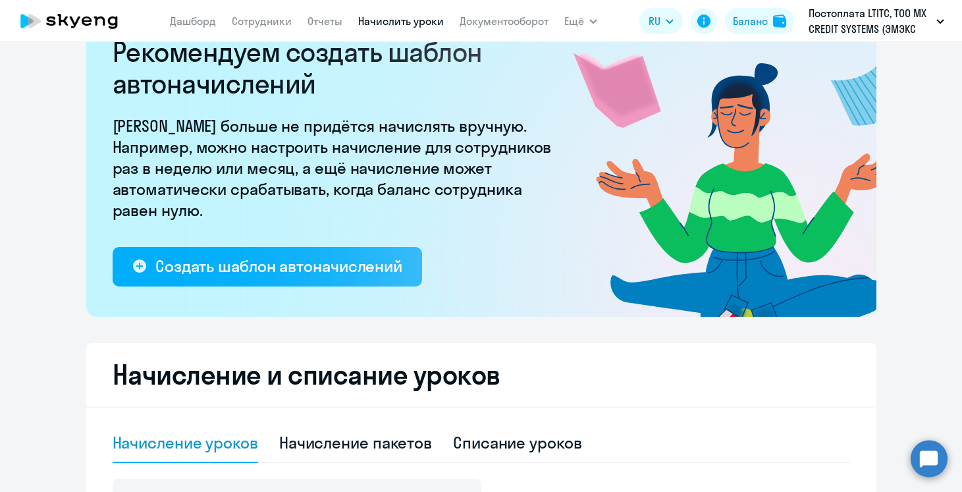
scroll to position [0, 0]
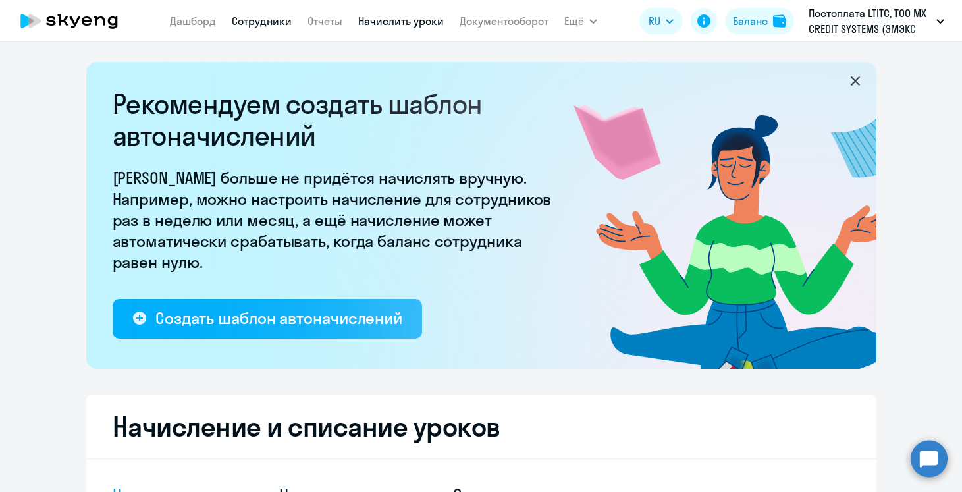
click at [273, 22] on link "Сотрудники" at bounding box center [262, 20] width 60 height 13
select select "30"
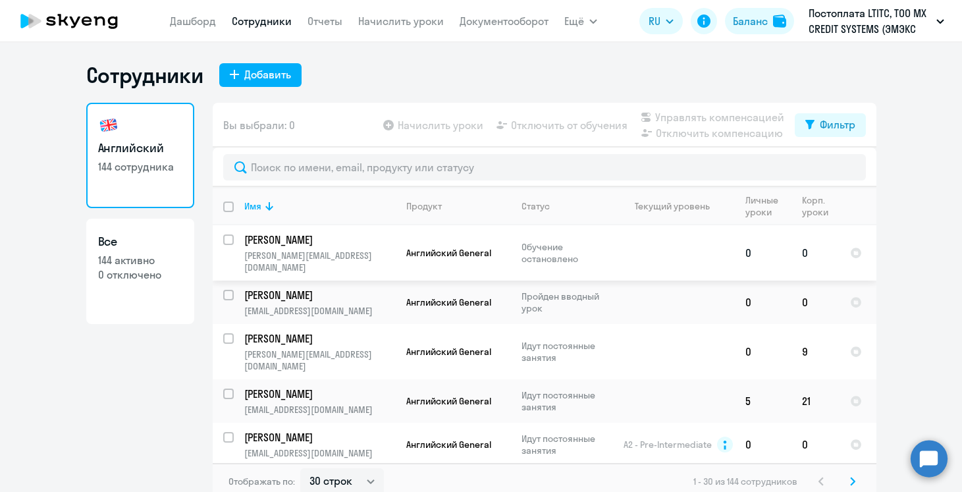
click at [383, 246] on p "Ярослав" at bounding box center [318, 239] width 149 height 14
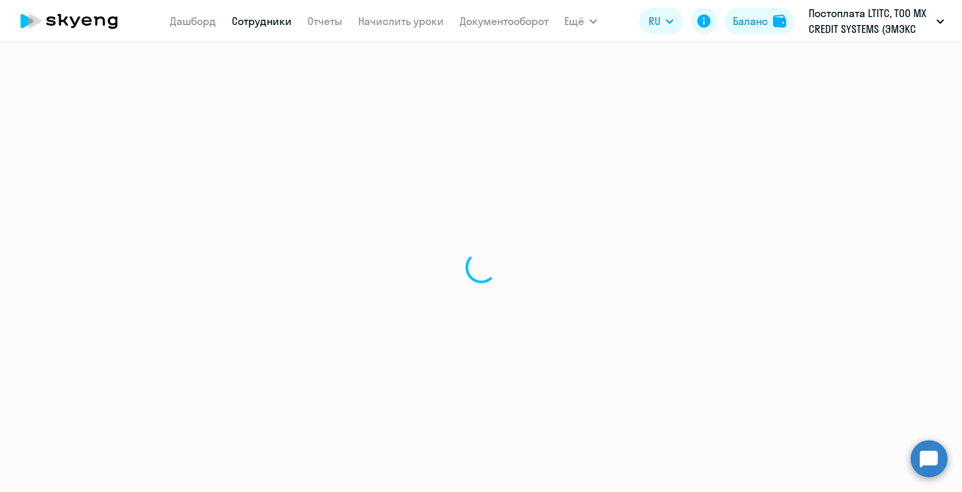
select select "english"
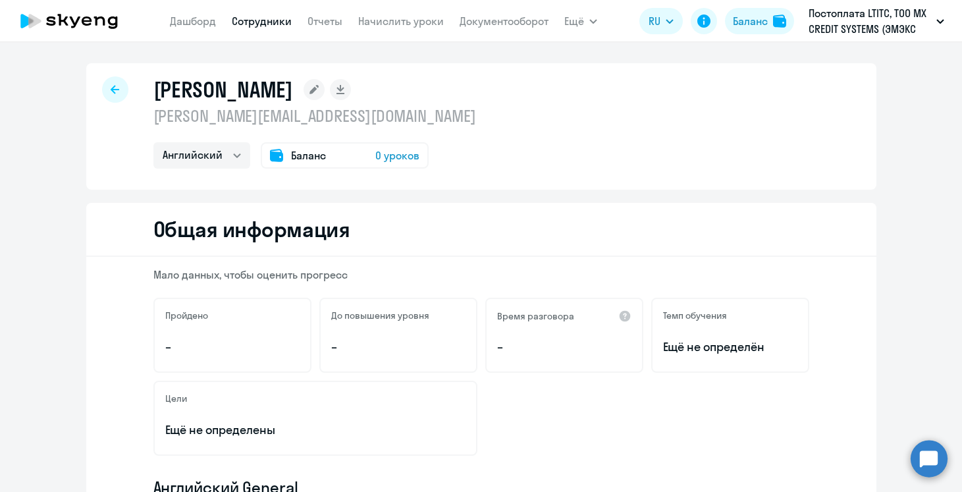
click at [400, 147] on div "Баланс 0 уроков" at bounding box center [345, 155] width 168 height 26
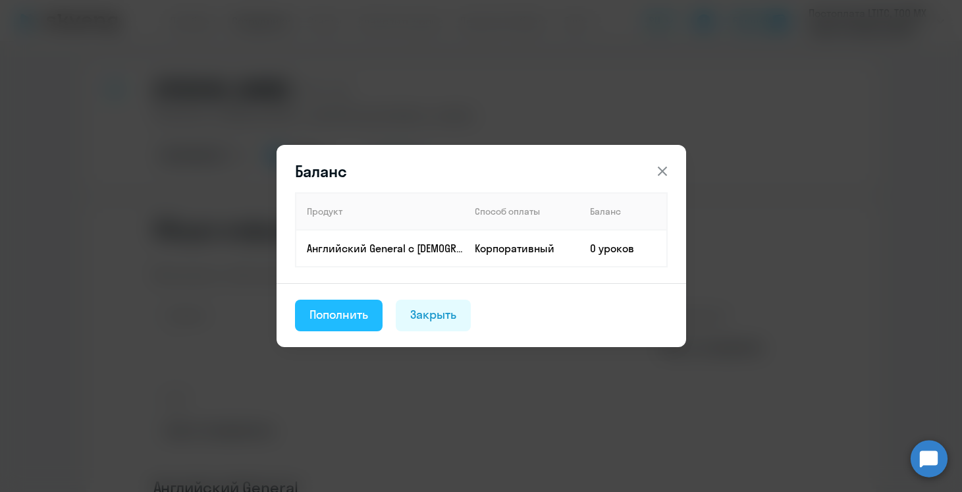
click at [360, 312] on div "Пополнить" at bounding box center [338, 314] width 59 height 17
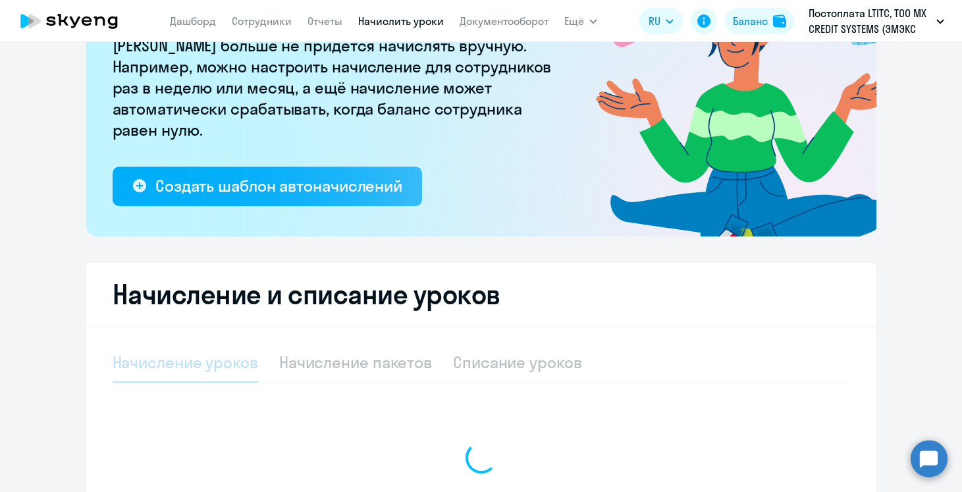
select select "10"
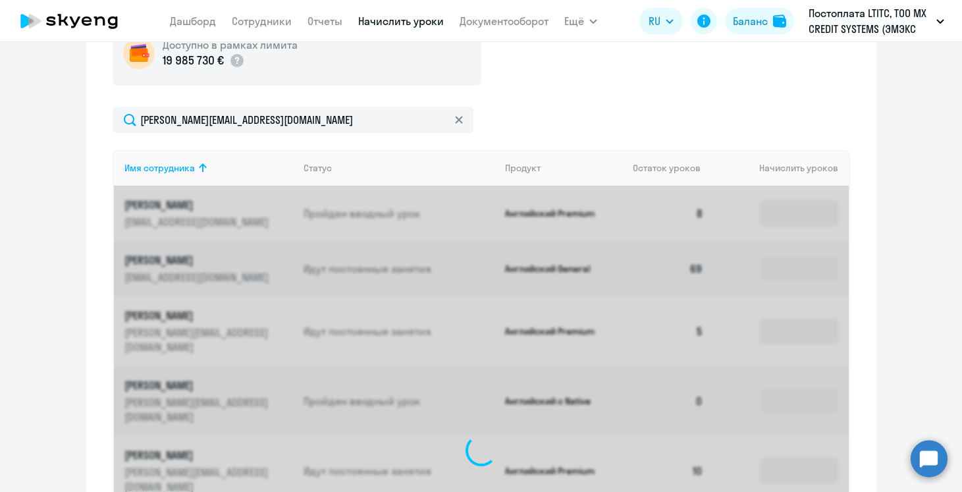
scroll to position [476, 0]
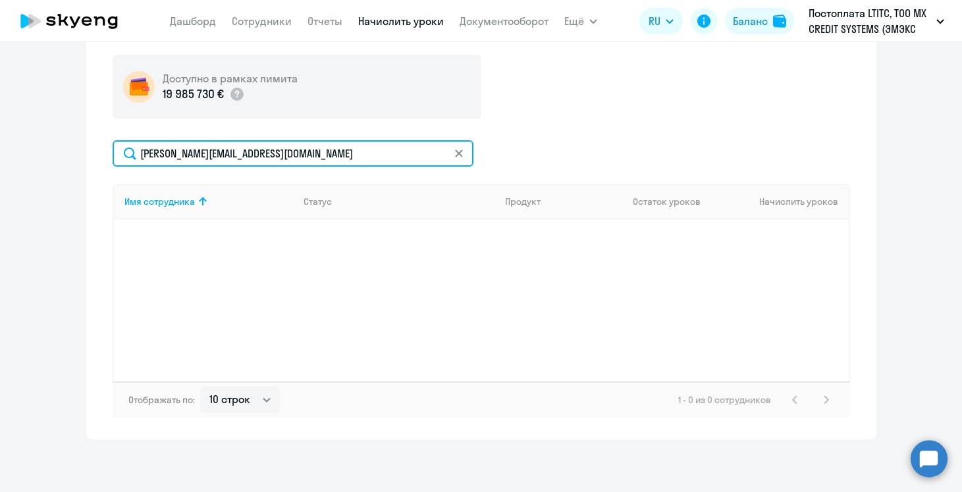
drag, startPoint x: 290, startPoint y: 153, endPoint x: 107, endPoint y: 149, distance: 182.4
click at [107, 149] on div "Начисление и списание уроков Начисление уроков Начисление пакетов Списание урок…" at bounding box center [481, 179] width 790 height 520
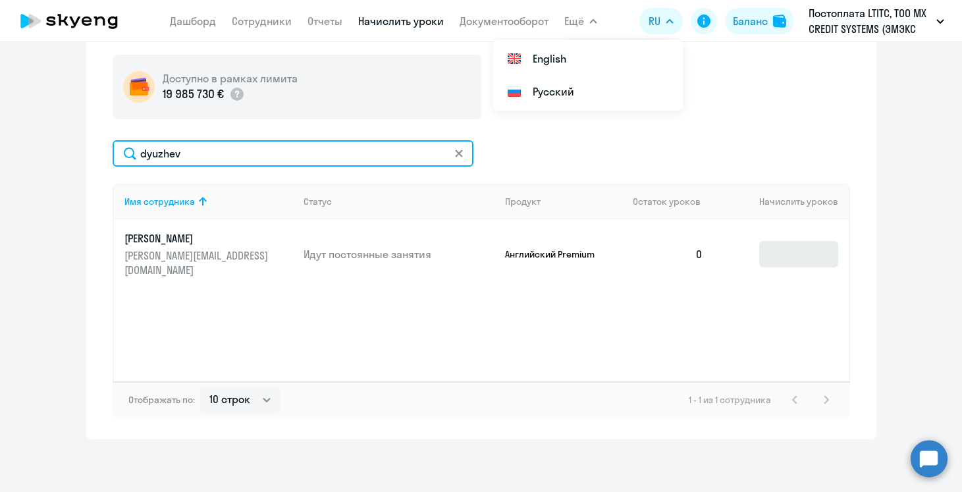
type input "dyuzhev"
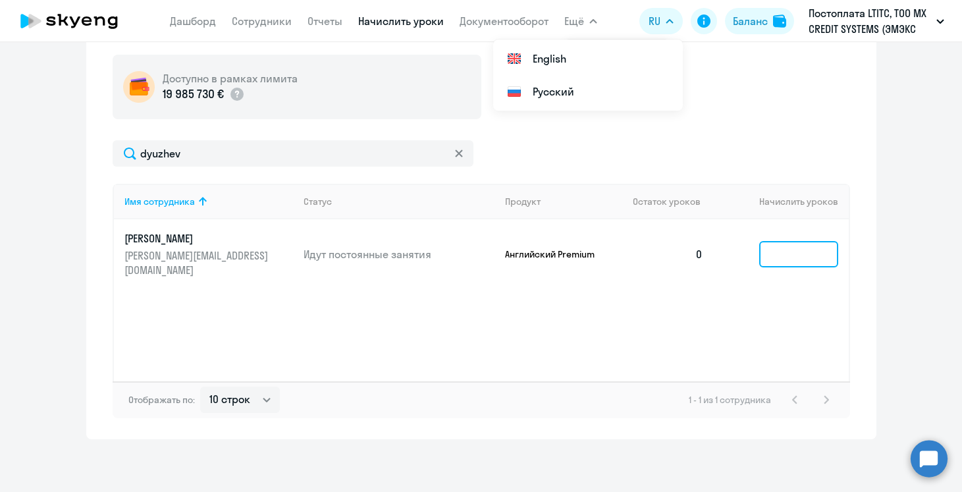
click at [764, 241] on input at bounding box center [798, 254] width 79 height 26
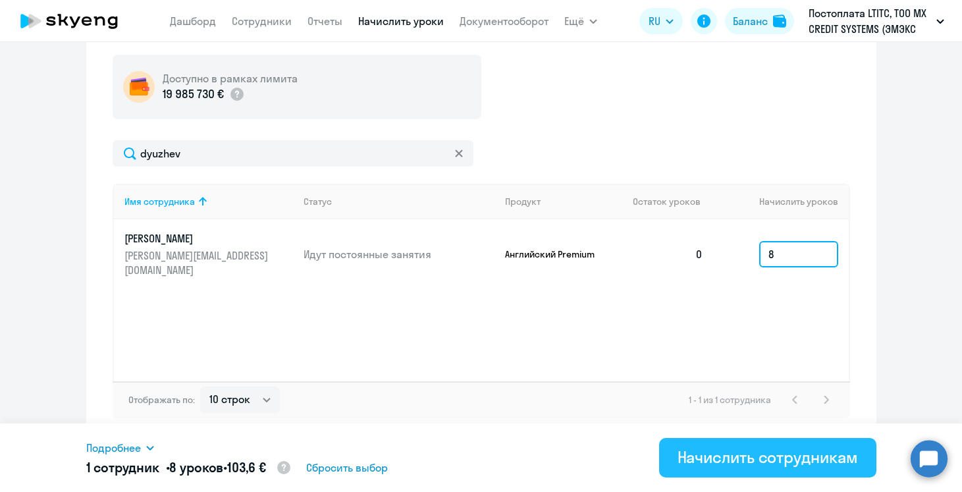
type input "8"
click at [771, 459] on div "Начислить сотрудникам" at bounding box center [767, 456] width 180 height 21
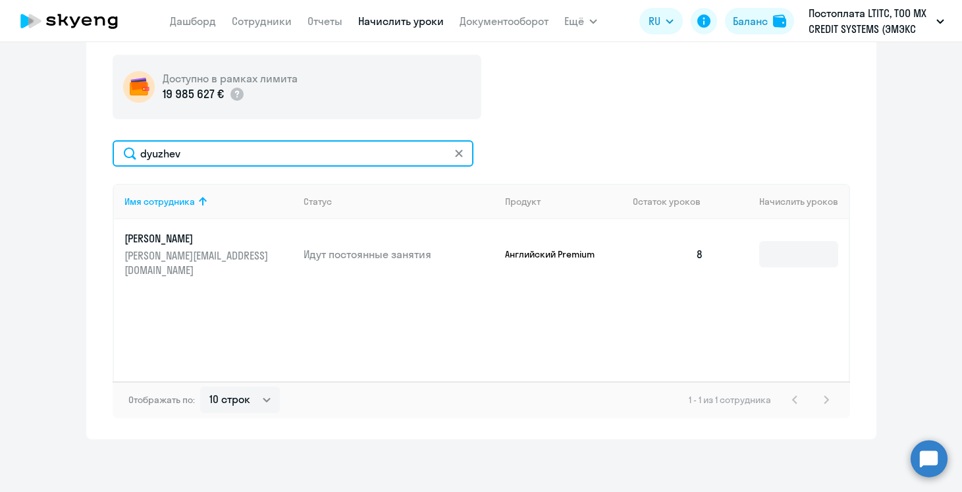
click at [196, 151] on input "dyuzhev" at bounding box center [293, 153] width 361 height 26
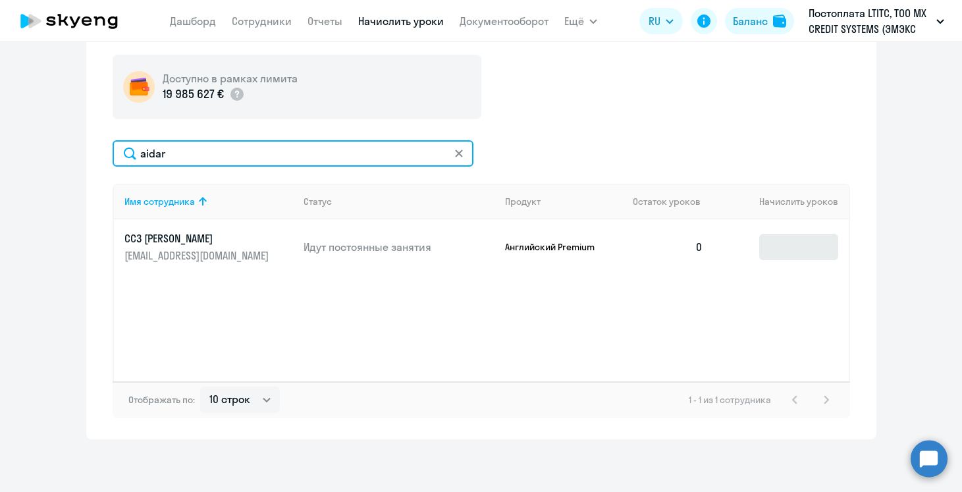
type input "aidar"
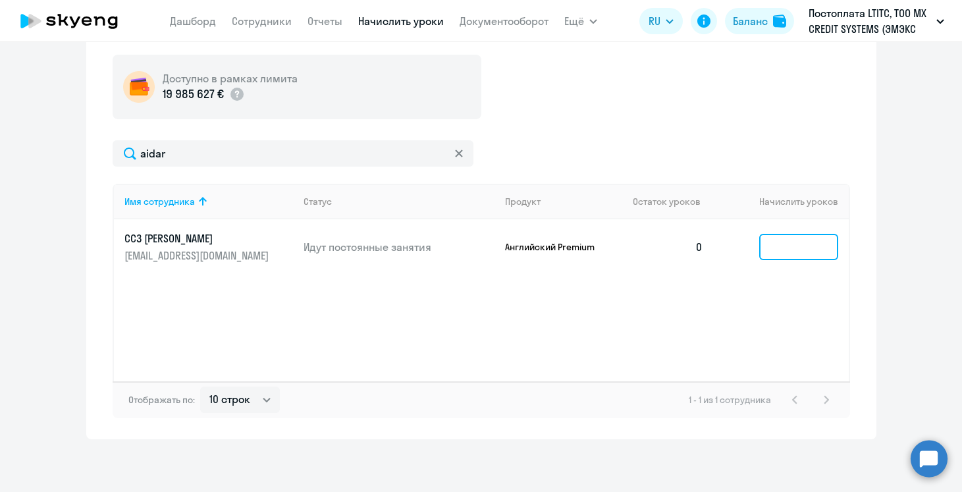
click at [789, 241] on input at bounding box center [798, 247] width 79 height 26
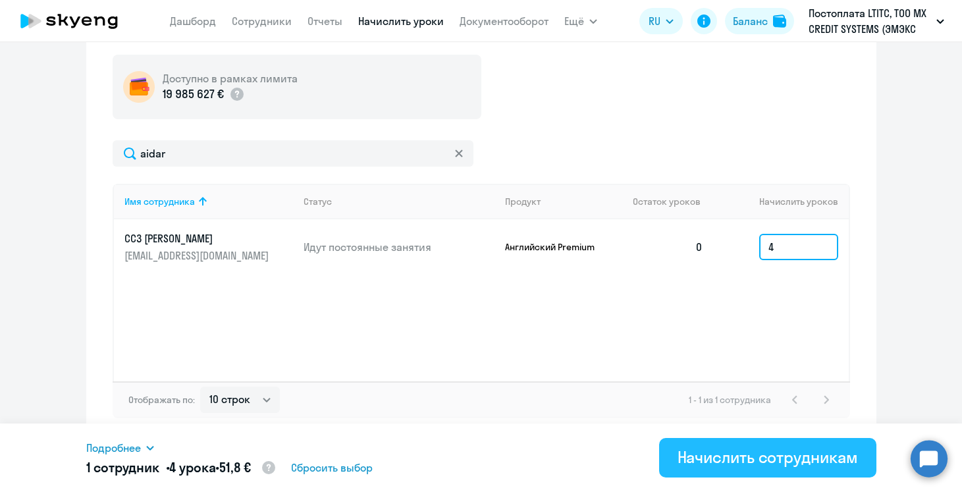
type input "4"
click at [683, 446] on div "Начислить сотрудникам" at bounding box center [767, 456] width 180 height 21
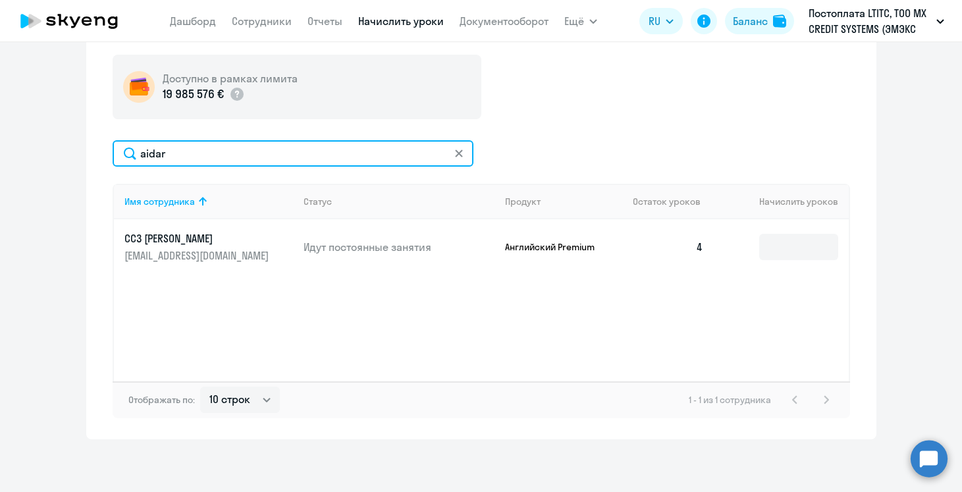
click at [178, 160] on input "aidar" at bounding box center [293, 153] width 361 height 26
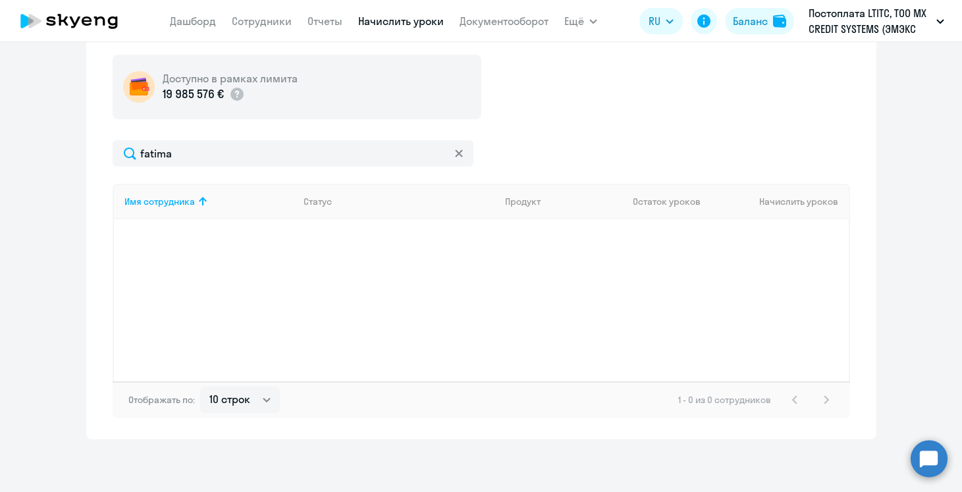
click at [357, 136] on div "Доступно в рамках лимита 19 985 576 € fatima Имя сотрудника Статус Продукт Оста…" at bounding box center [481, 236] width 737 height 363
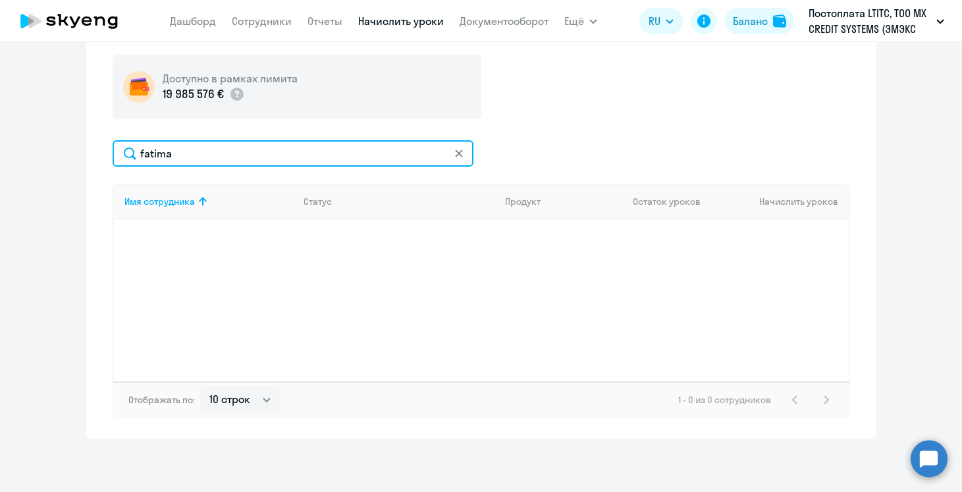
click at [328, 145] on input "fatima" at bounding box center [293, 153] width 361 height 26
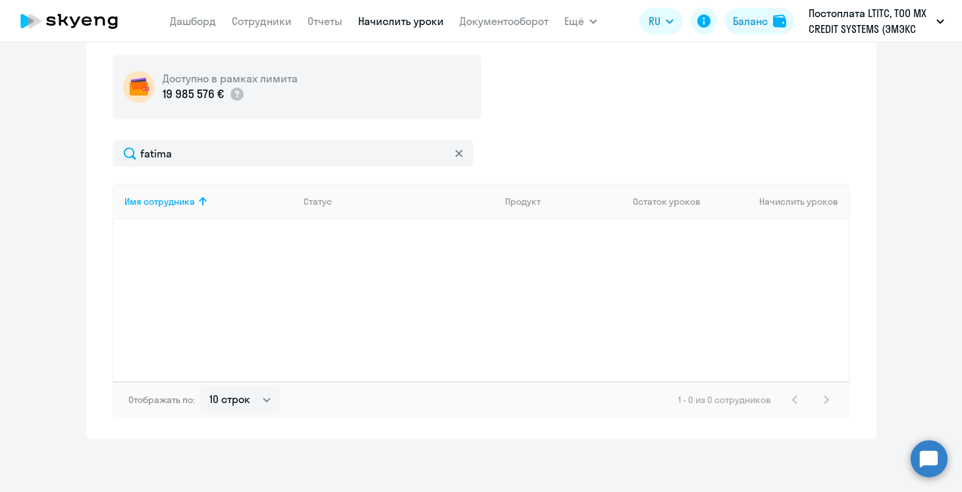
click at [172, 136] on div "Доступно в рамках лимита 19 985 576 € fatima Имя сотрудника Статус Продукт Оста…" at bounding box center [481, 236] width 737 height 363
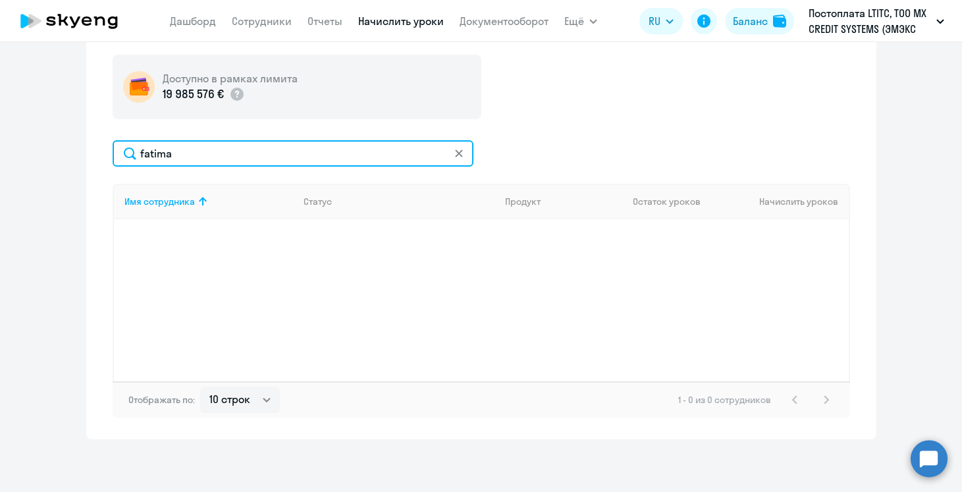
click at [172, 142] on input "fatima" at bounding box center [293, 153] width 361 height 26
click at [172, 154] on input "fatima" at bounding box center [293, 153] width 361 height 26
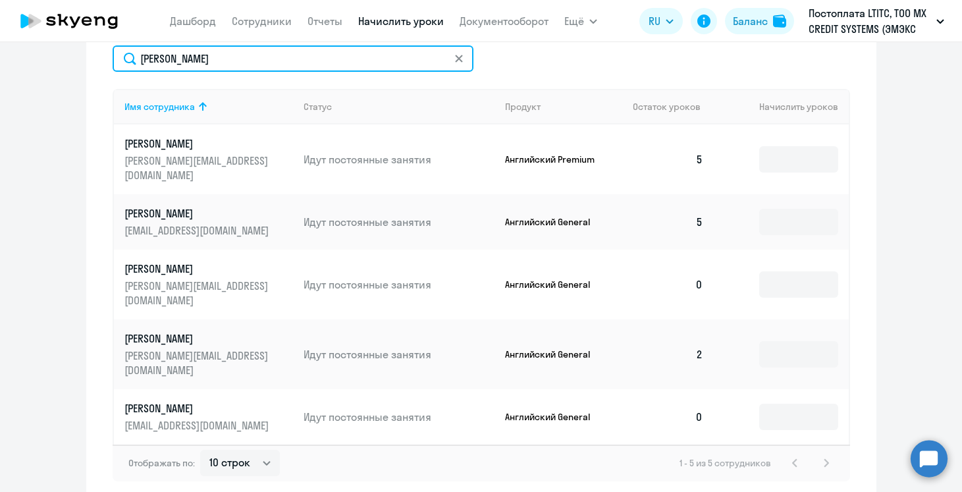
scroll to position [483, 0]
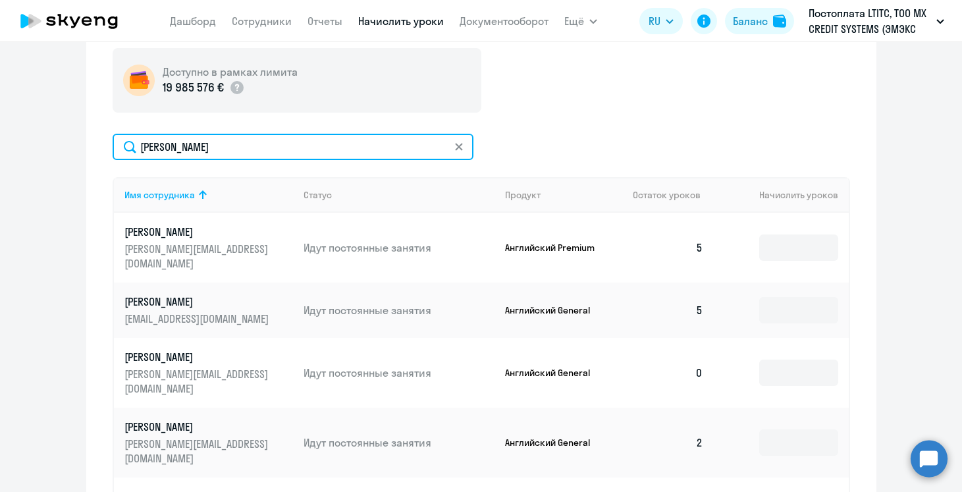
click at [146, 145] on input "denis" at bounding box center [293, 147] width 361 height 26
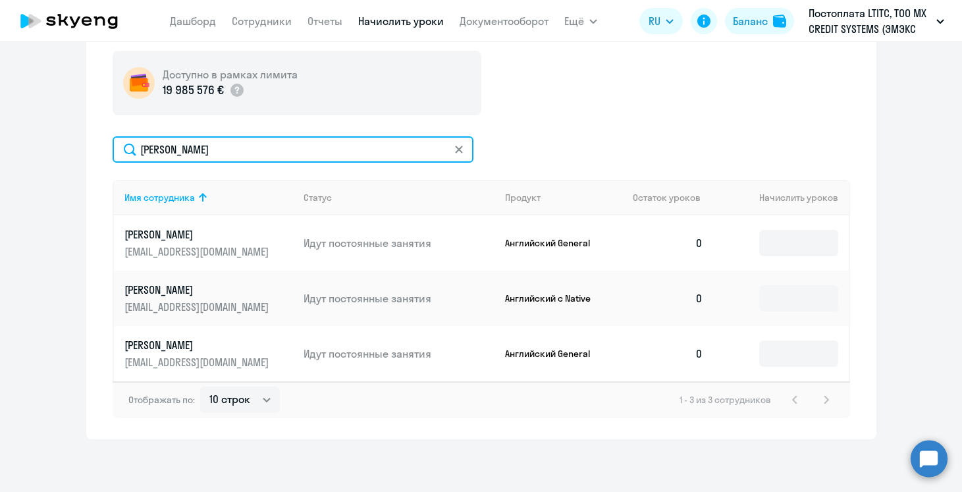
scroll to position [480, 0]
type input "денис"
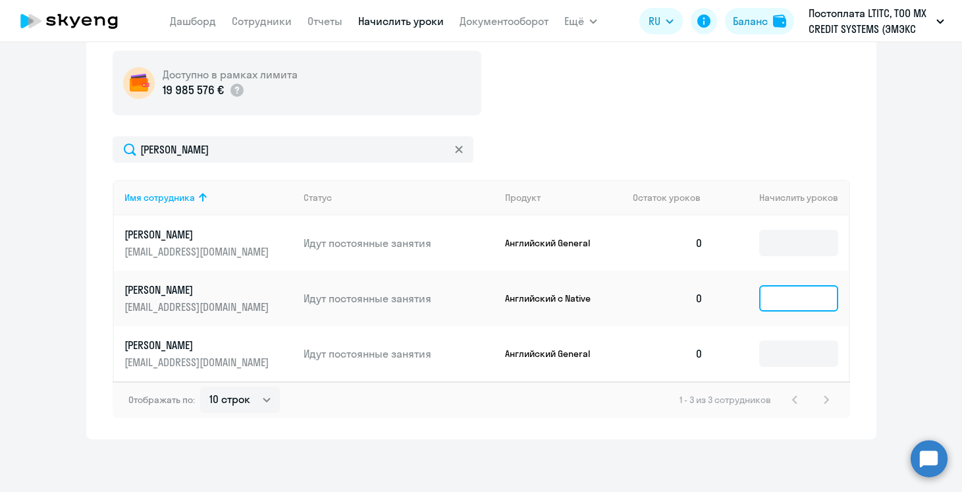
click at [770, 298] on input at bounding box center [798, 298] width 79 height 26
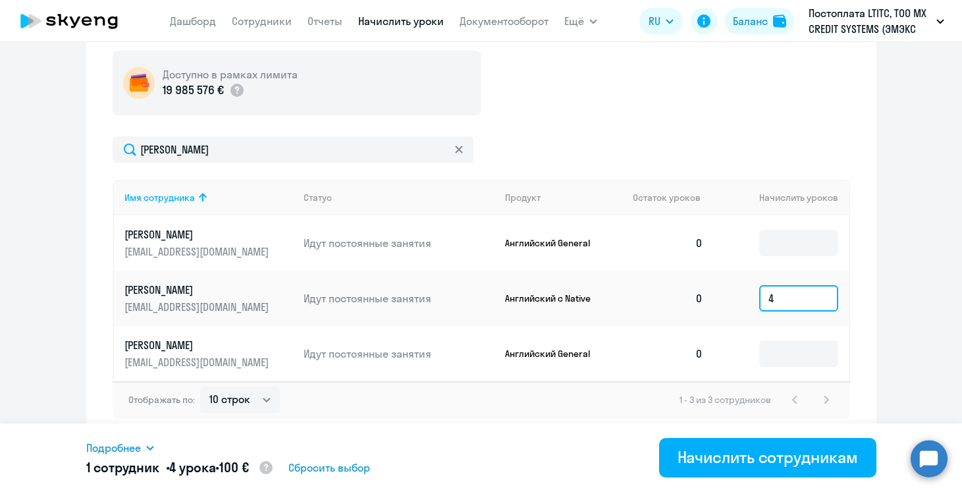
type input "4"
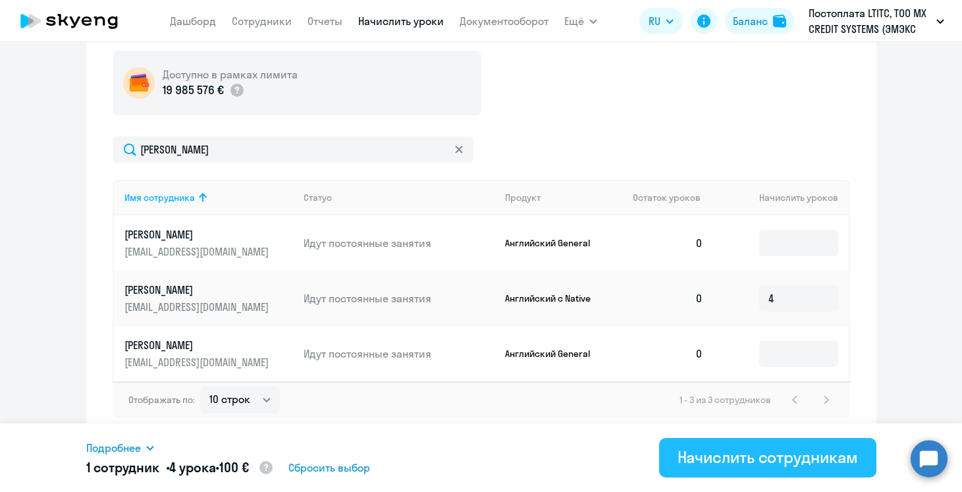
click at [783, 450] on div "Начислить сотрудникам" at bounding box center [767, 456] width 180 height 21
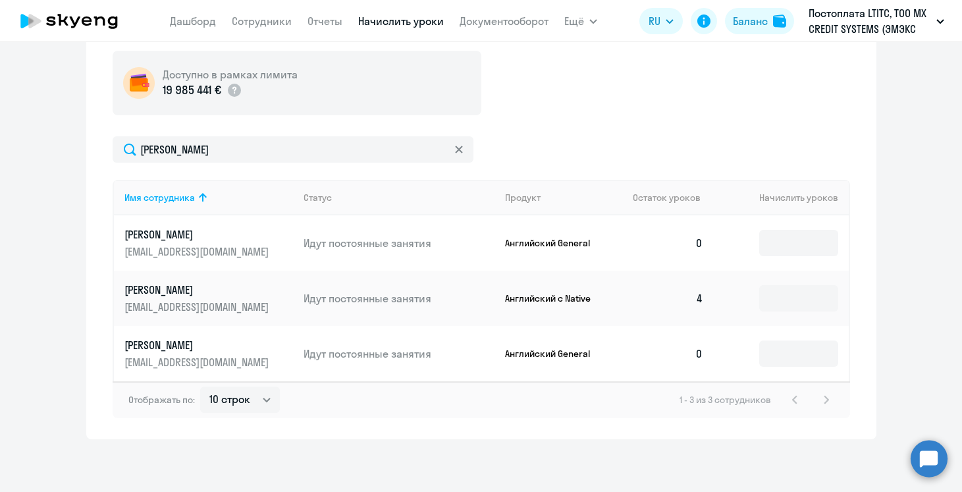
click at [273, 29] on nav "Дашборд Сотрудники Отчеты Начислить уроки Документооборот" at bounding box center [359, 21] width 379 height 26
click at [259, 19] on link "Сотрудники" at bounding box center [262, 20] width 60 height 13
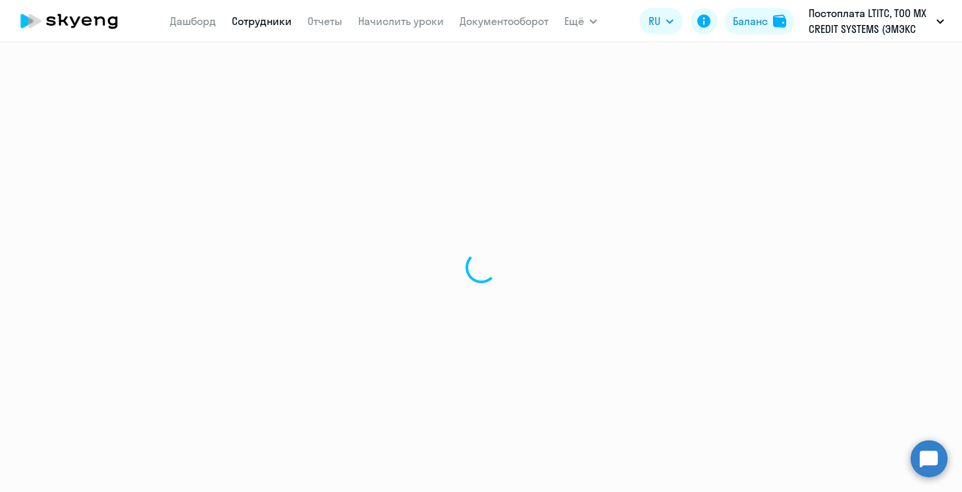
select select "30"
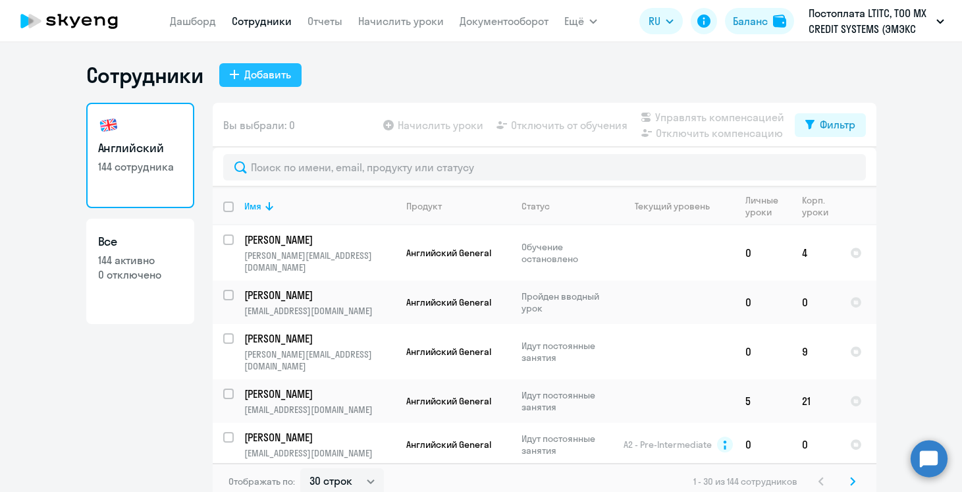
click at [280, 78] on div "Добавить" at bounding box center [267, 74] width 47 height 16
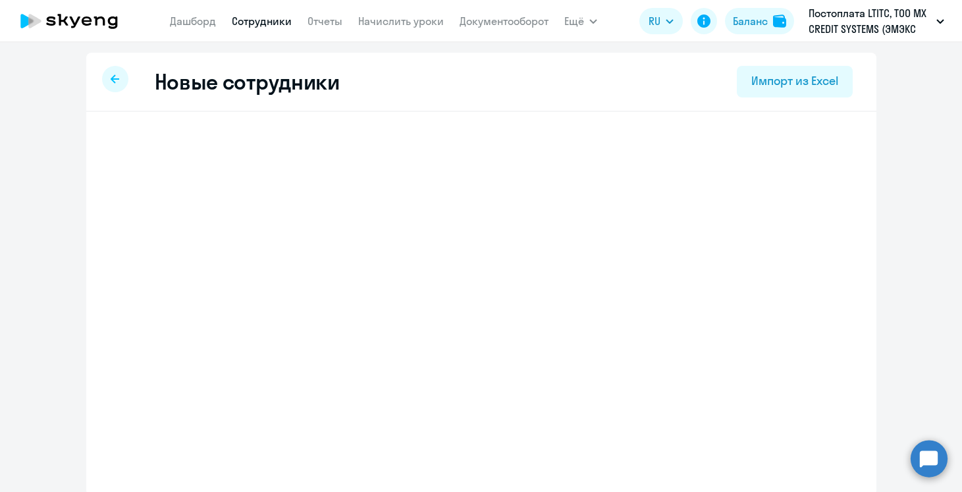
select select "english_adult_not_native_speaker"
select select "3"
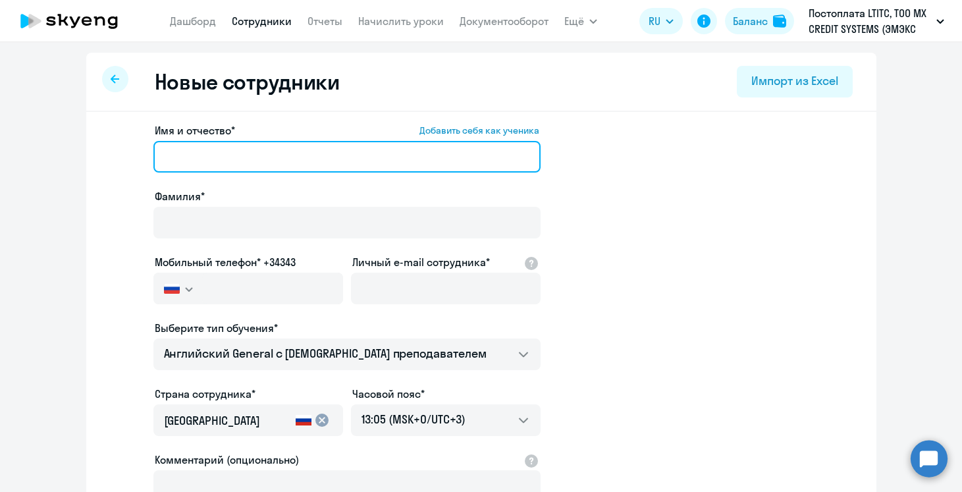
click at [254, 162] on input "Имя и отчество* Добавить себя как ученика" at bounding box center [346, 157] width 387 height 32
paste input "Fatimat Tezadova"
click at [254, 162] on input "Fatimat Tezadova" at bounding box center [346, 157] width 387 height 32
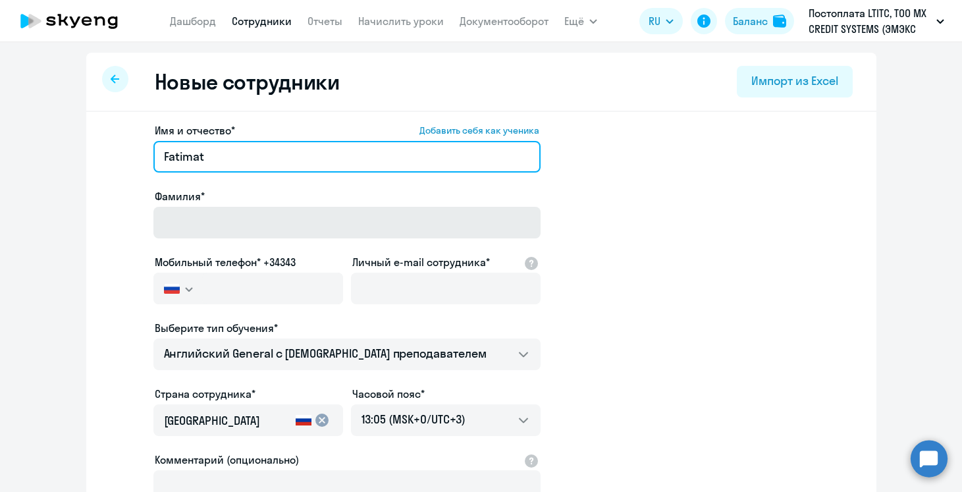
type input "Fatimat"
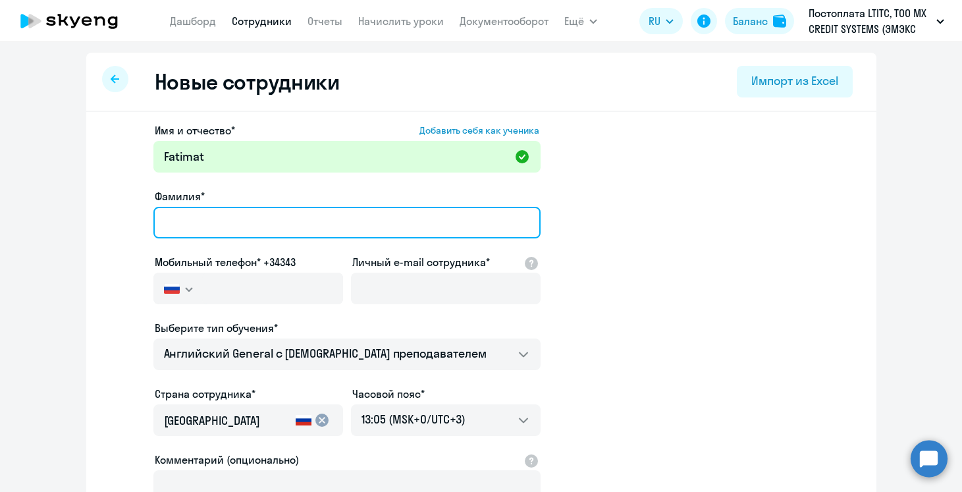
click at [252, 219] on input "Фамилия*" at bounding box center [346, 223] width 387 height 32
paste input "Tezadova"
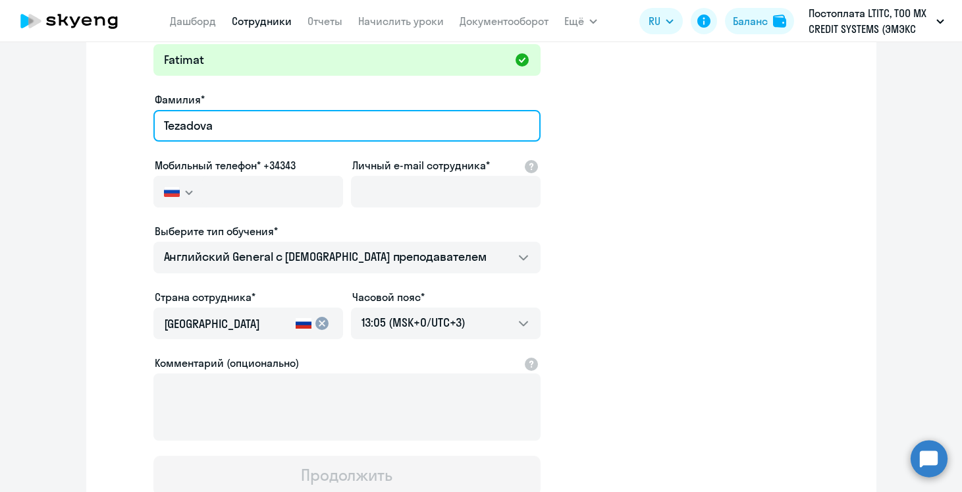
scroll to position [101, 0]
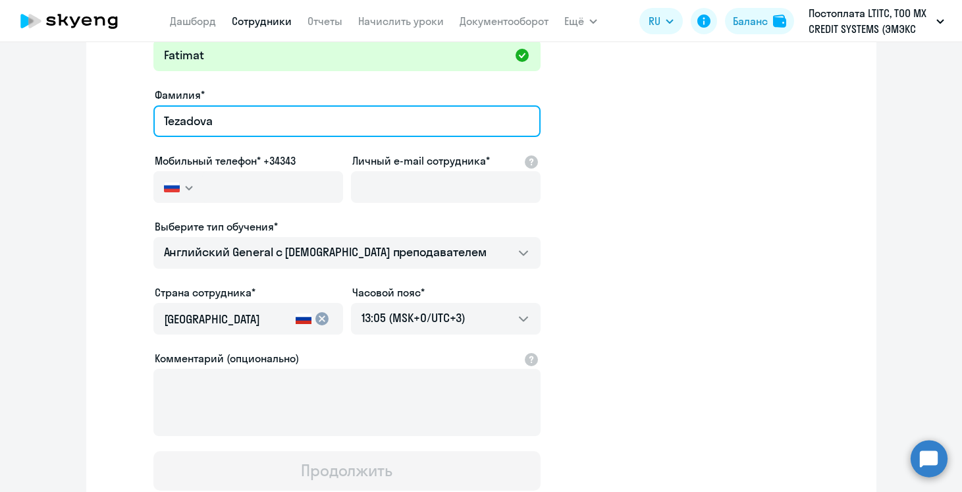
type input "Tezadova"
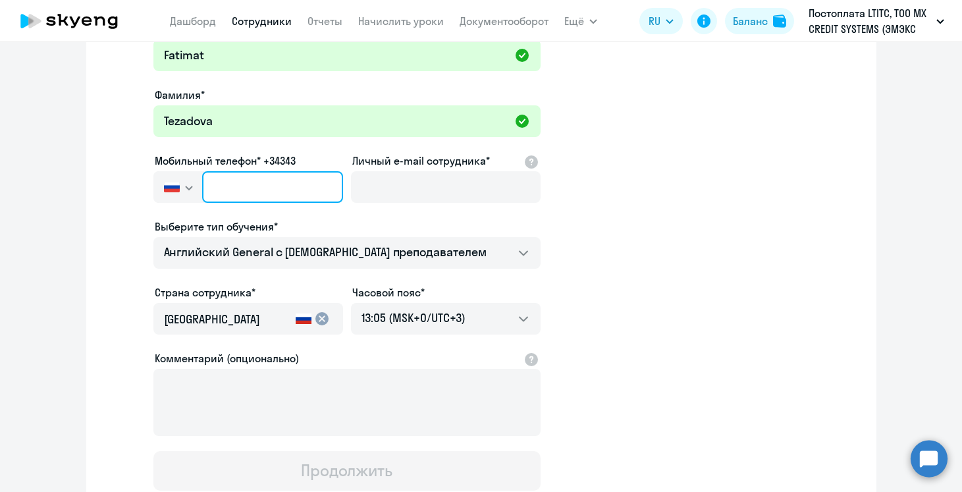
click at [253, 189] on input "text" at bounding box center [272, 187] width 140 height 32
paste input "+357 95-798-056"
type input "+357 95-798-056"
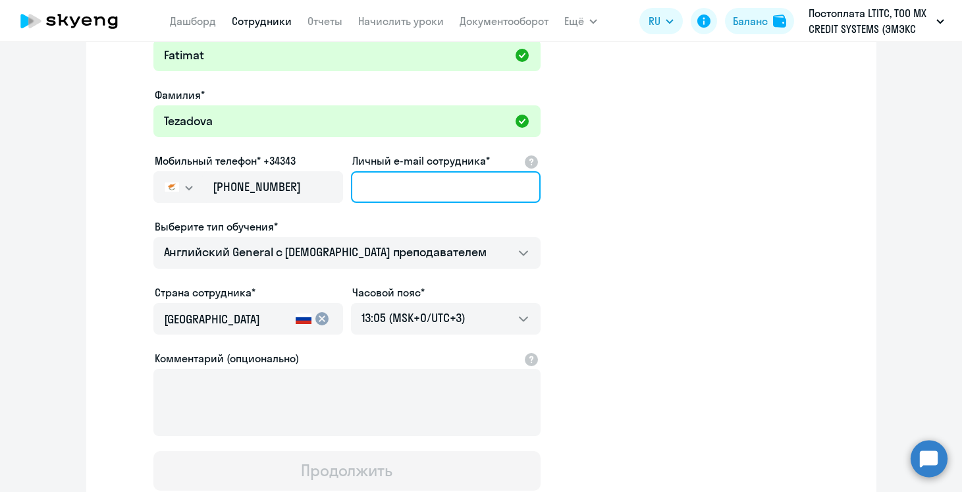
click at [389, 189] on input "Личный e-mail сотрудника*" at bounding box center [446, 187] width 190 height 32
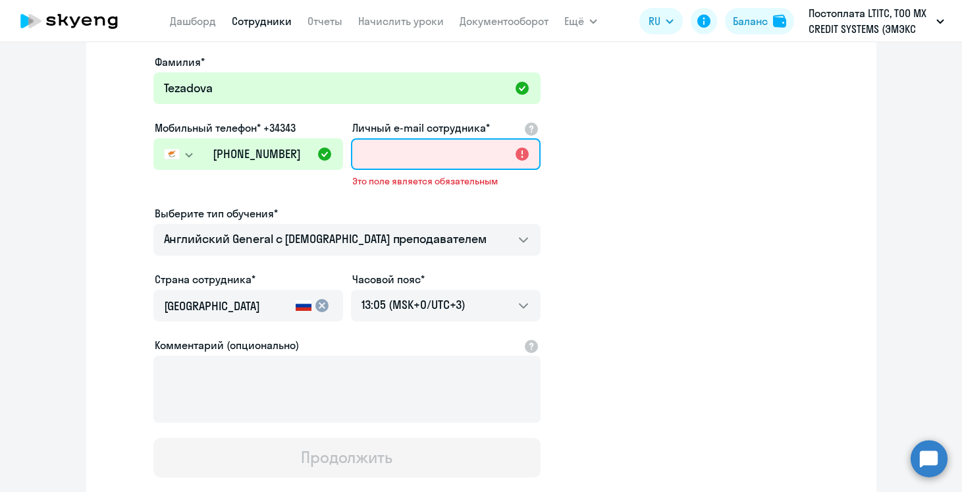
scroll to position [138, 0]
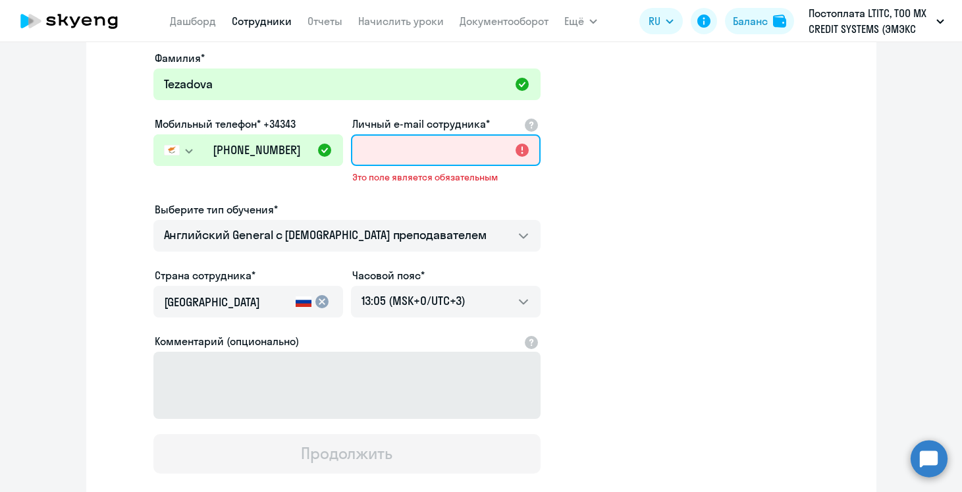
paste input "fatimat.tezadova@dif.tech"
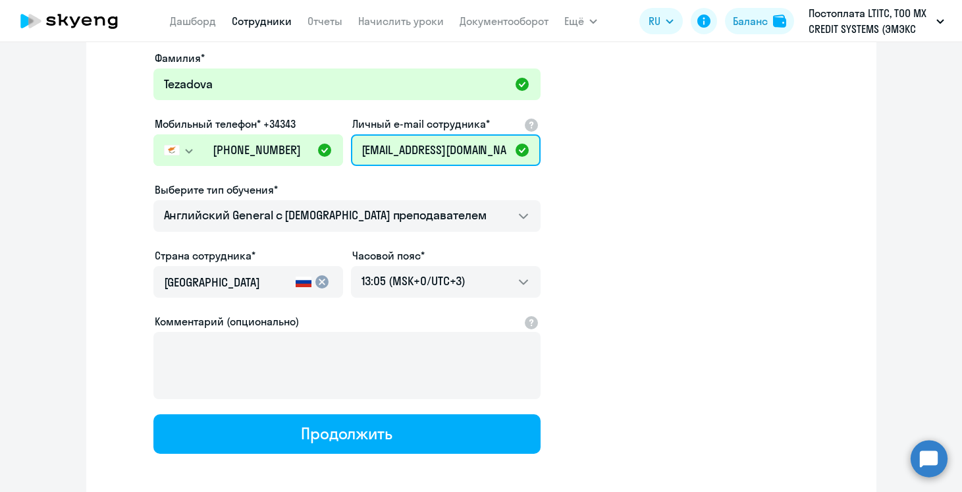
type input "fatimat.tezadova@dif.tech"
click at [275, 282] on input "Россия" at bounding box center [227, 282] width 126 height 17
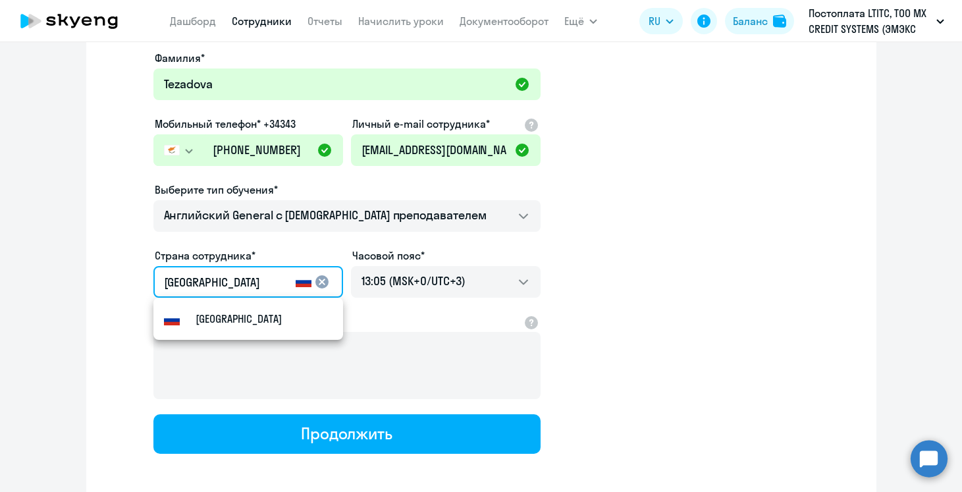
drag, startPoint x: 267, startPoint y: 284, endPoint x: 44, endPoint y: 272, distance: 222.8
click at [43, 272] on ng-component "Новые сотрудники Импорт из Excel Имя и отчество* Добавить себя как ученика Fati…" at bounding box center [481, 233] width 962 height 638
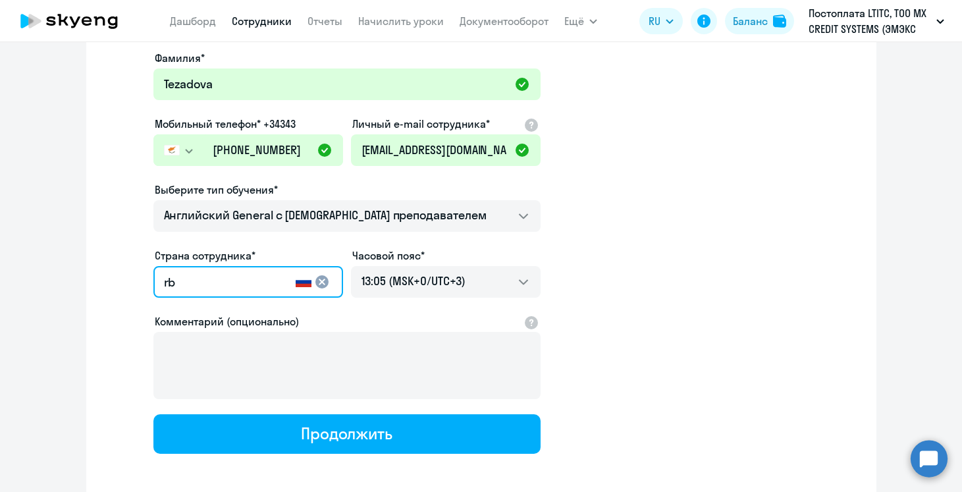
type input "r"
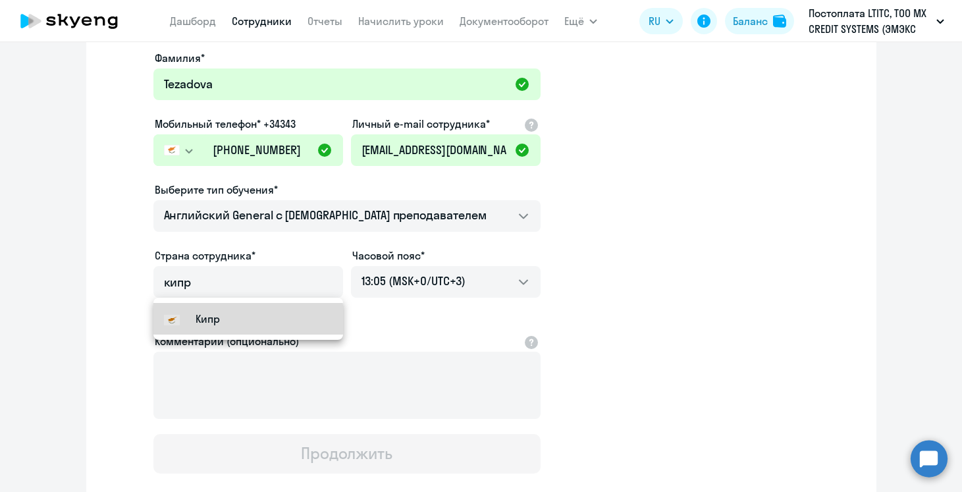
click at [196, 325] on small "Кипр" at bounding box center [208, 319] width 24 height 16
type input "Кипр"
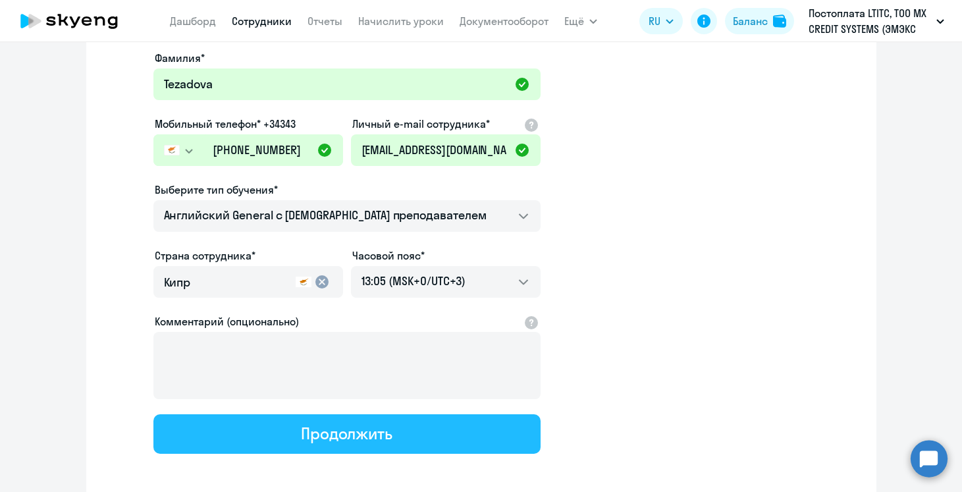
click at [384, 436] on div "Продолжить" at bounding box center [347, 433] width 92 height 21
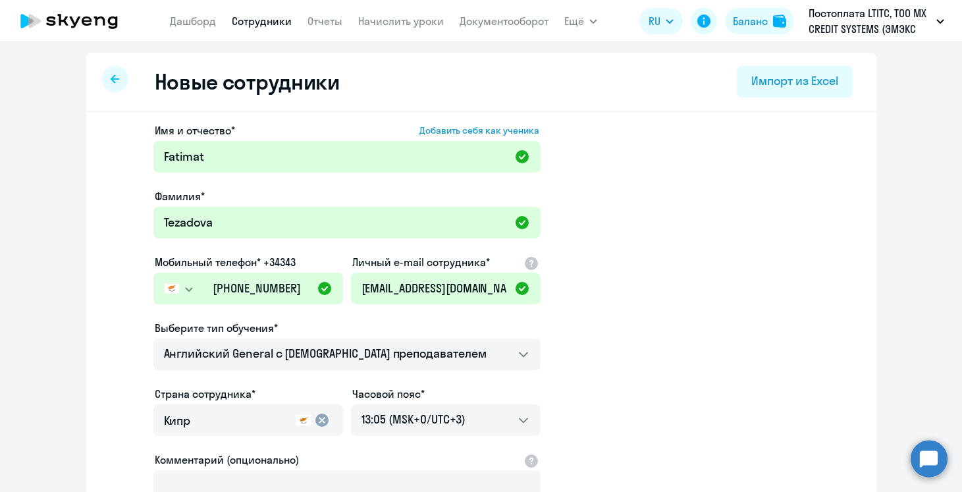
select select "english_adult_not_native_speaker"
select select "3"
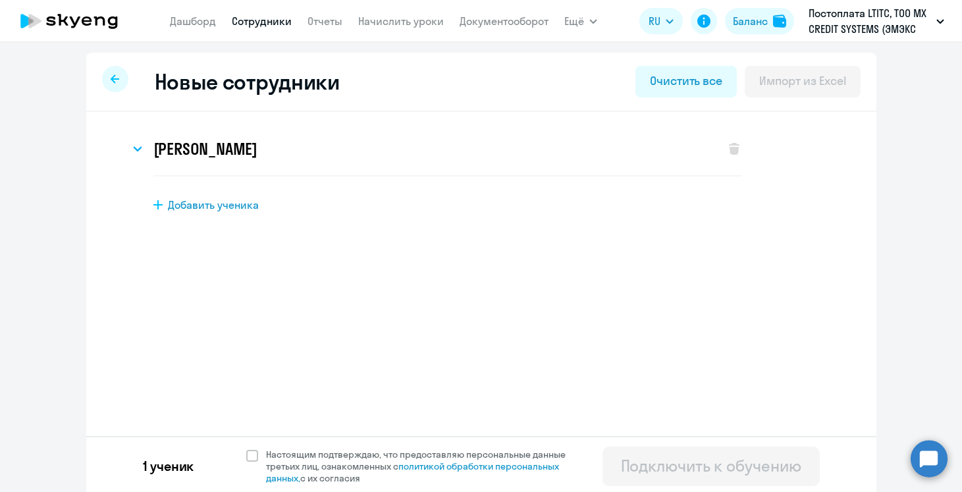
scroll to position [0, 0]
click at [255, 445] on div "1 ученик Настоящим подтверждаю, что предоставляю персональные данные третьих ли…" at bounding box center [481, 465] width 790 height 59
click at [255, 454] on span at bounding box center [252, 456] width 12 height 12
click at [246, 448] on input "Настоящим подтверждаю, что предоставляю персональные данные третьих лиц, ознако…" at bounding box center [246, 448] width 1 height 1
checkbox input "true"
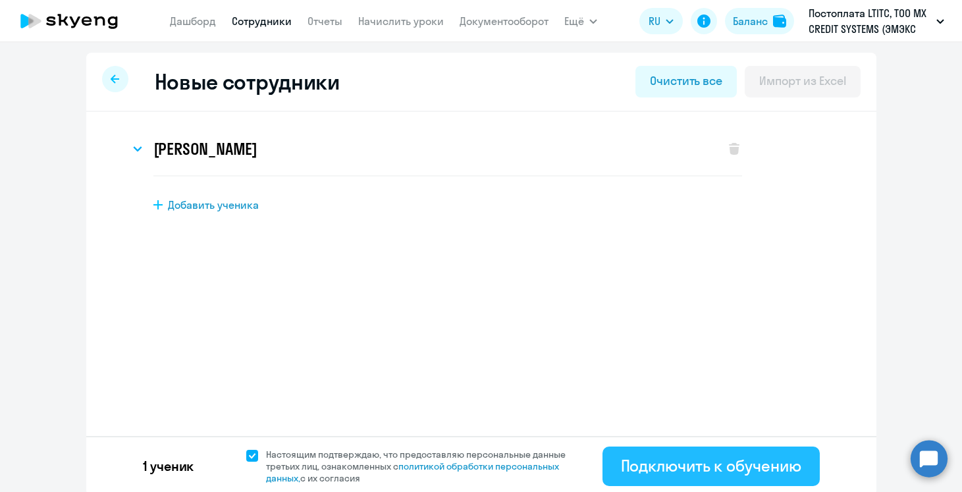
click at [697, 460] on div "Подключить к обучению" at bounding box center [711, 465] width 180 height 21
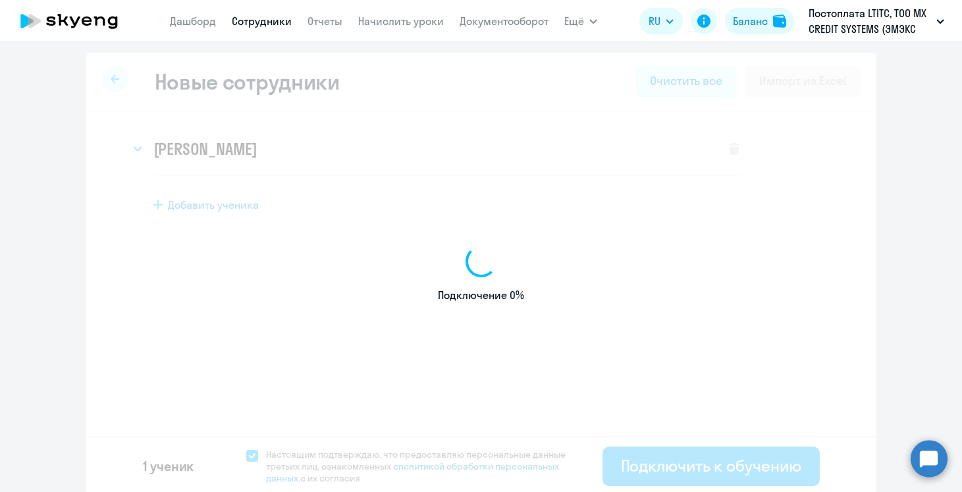
select select "english_adult_not_native_speaker"
select select "3"
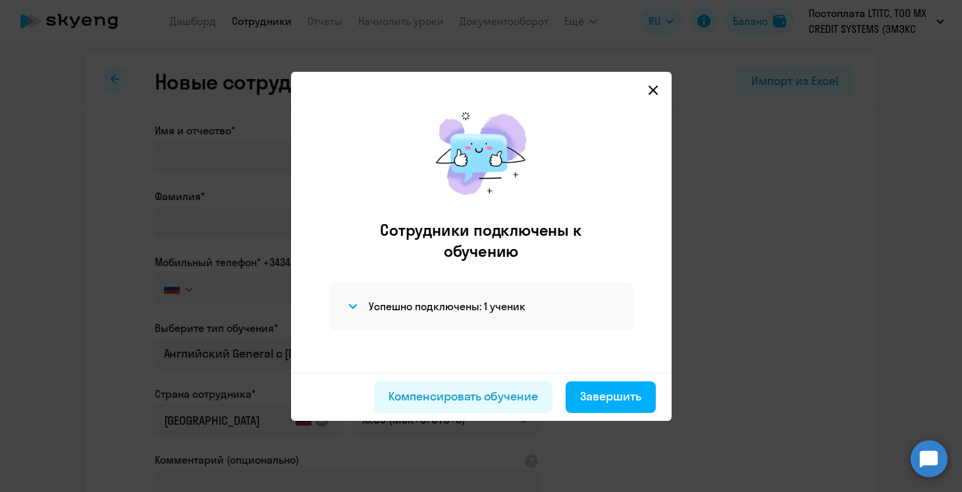
click at [654, 91] on icon at bounding box center [652, 89] width 9 height 9
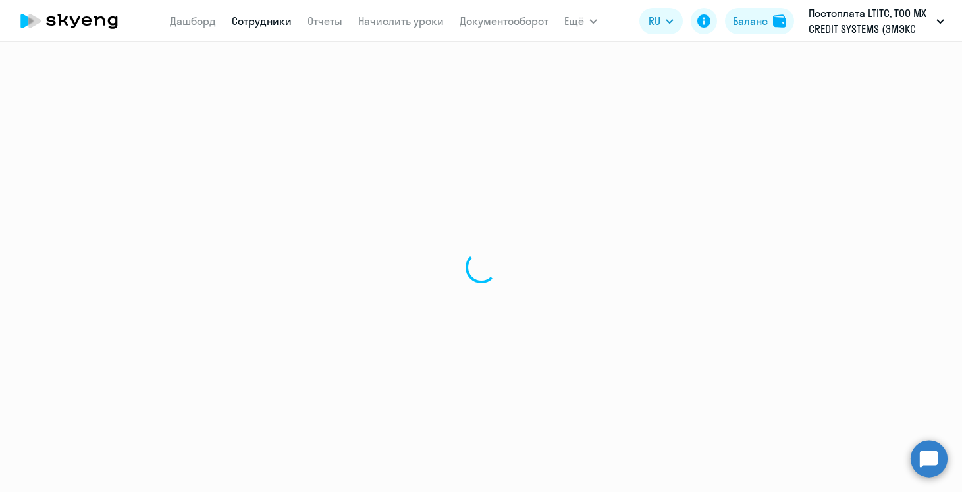
select select "30"
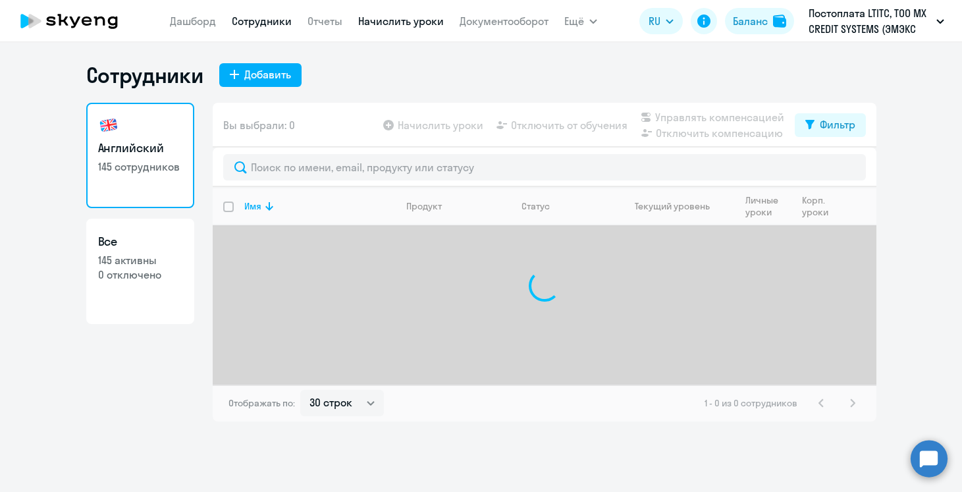
click at [397, 14] on link "Начислить уроки" at bounding box center [401, 20] width 86 height 13
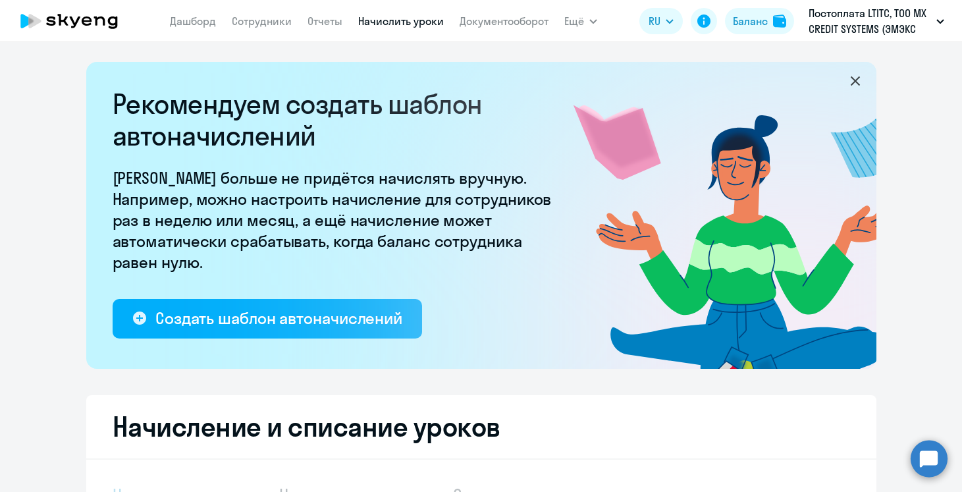
select select "10"
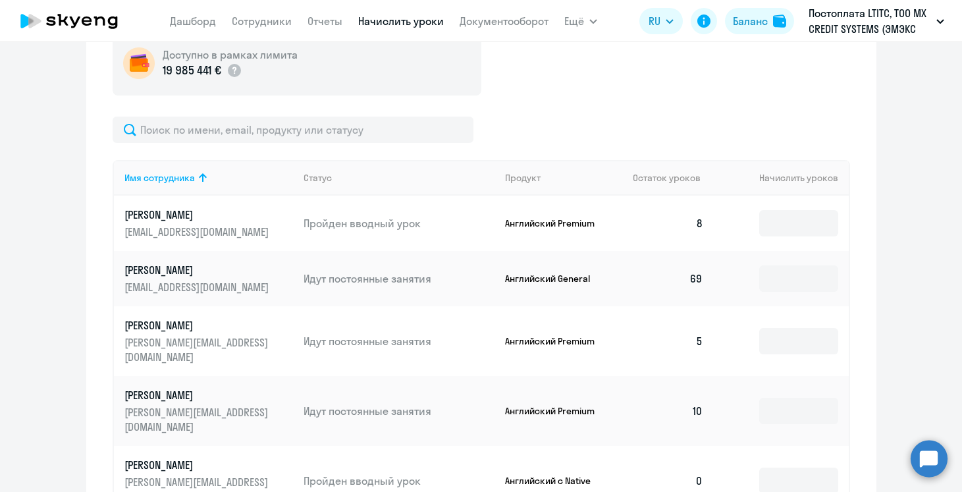
scroll to position [499, 0]
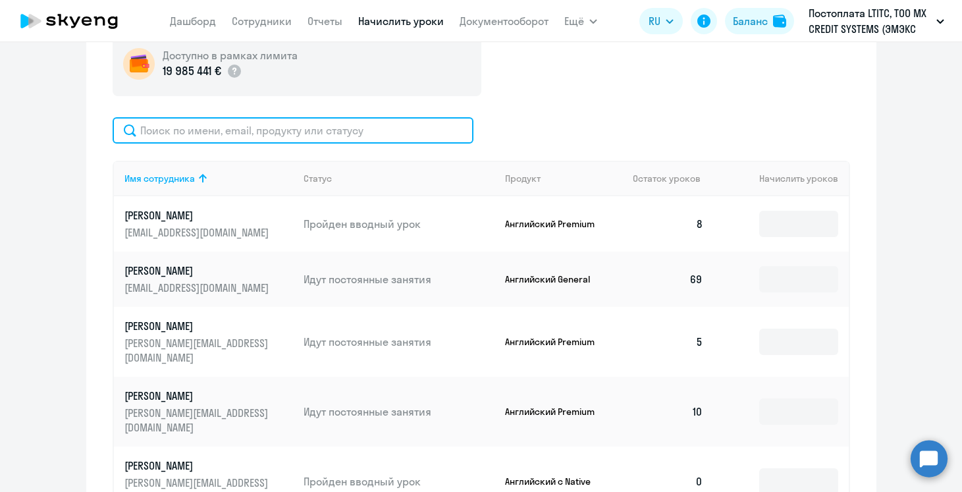
click at [221, 118] on input "text" at bounding box center [293, 130] width 361 height 26
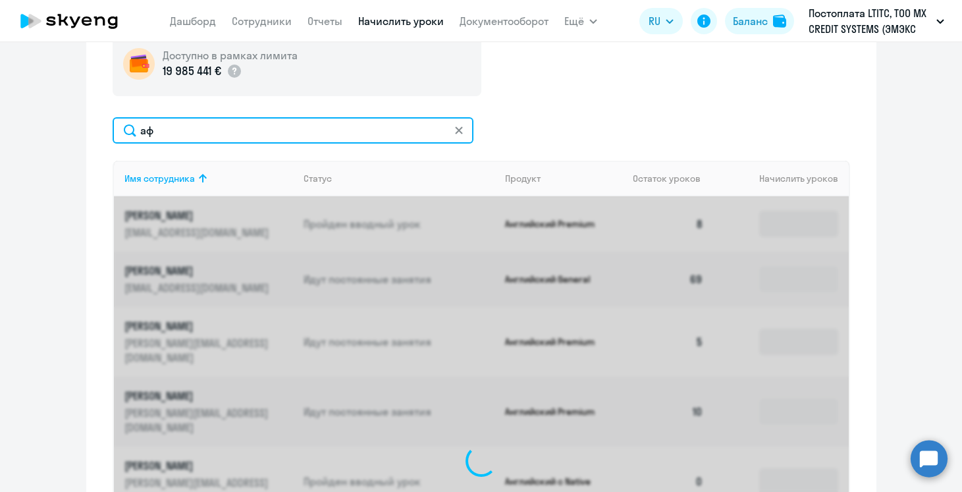
type input "а"
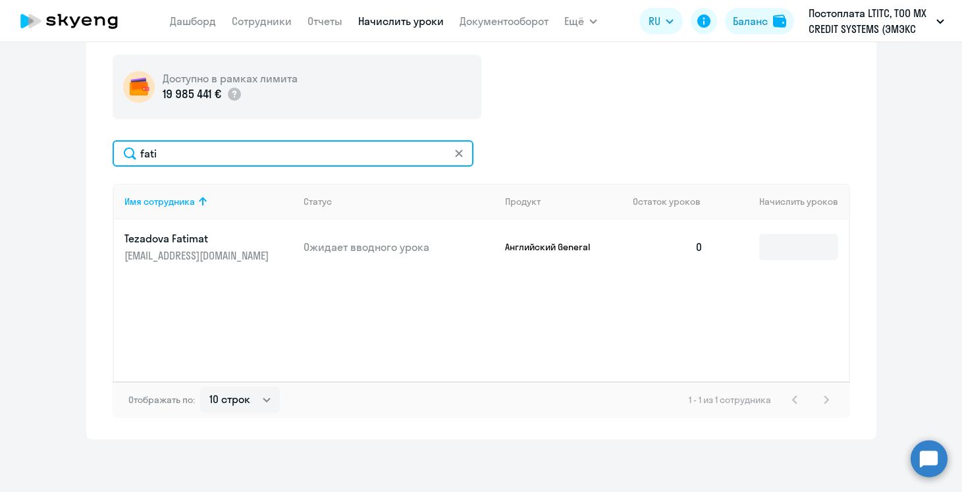
scroll to position [476, 0]
type input "fati"
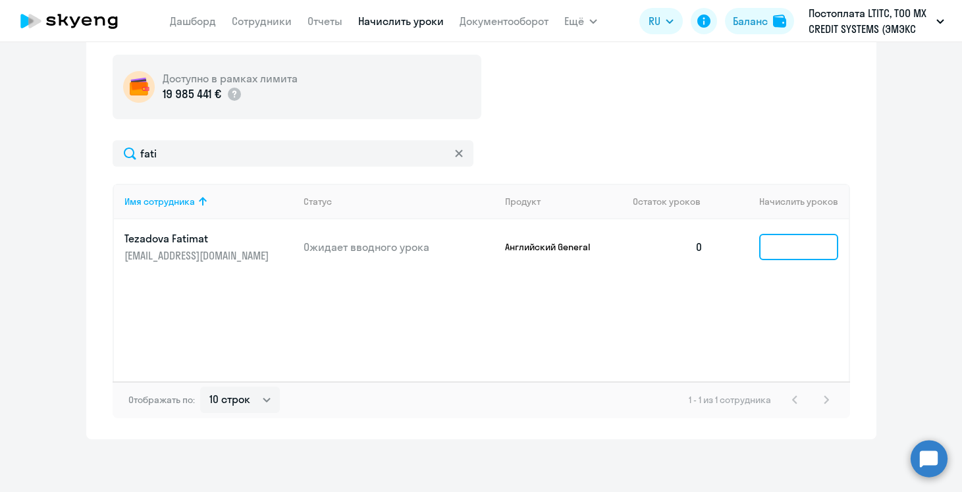
click at [766, 253] on input at bounding box center [798, 247] width 79 height 26
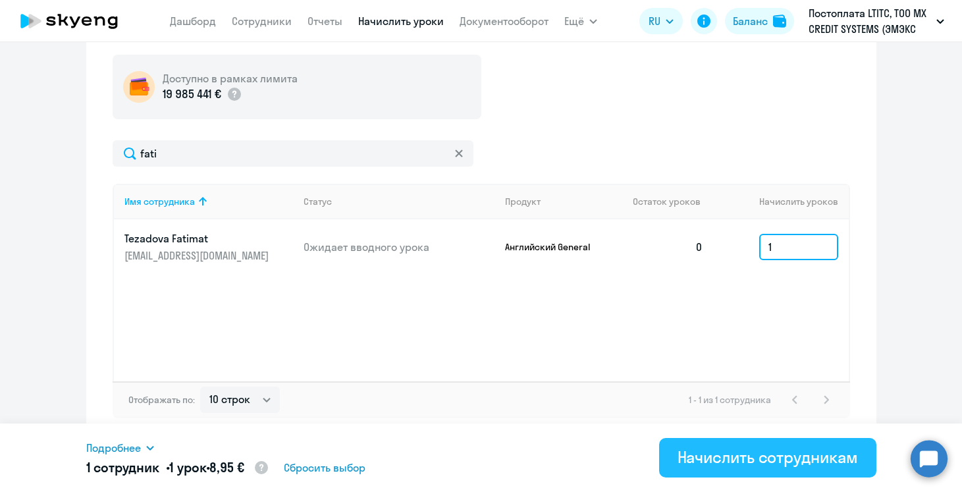
type input "1"
click at [768, 471] on button "Начислить сотрудникам" at bounding box center [767, 457] width 217 height 39
